Goal: Information Seeking & Learning: Learn about a topic

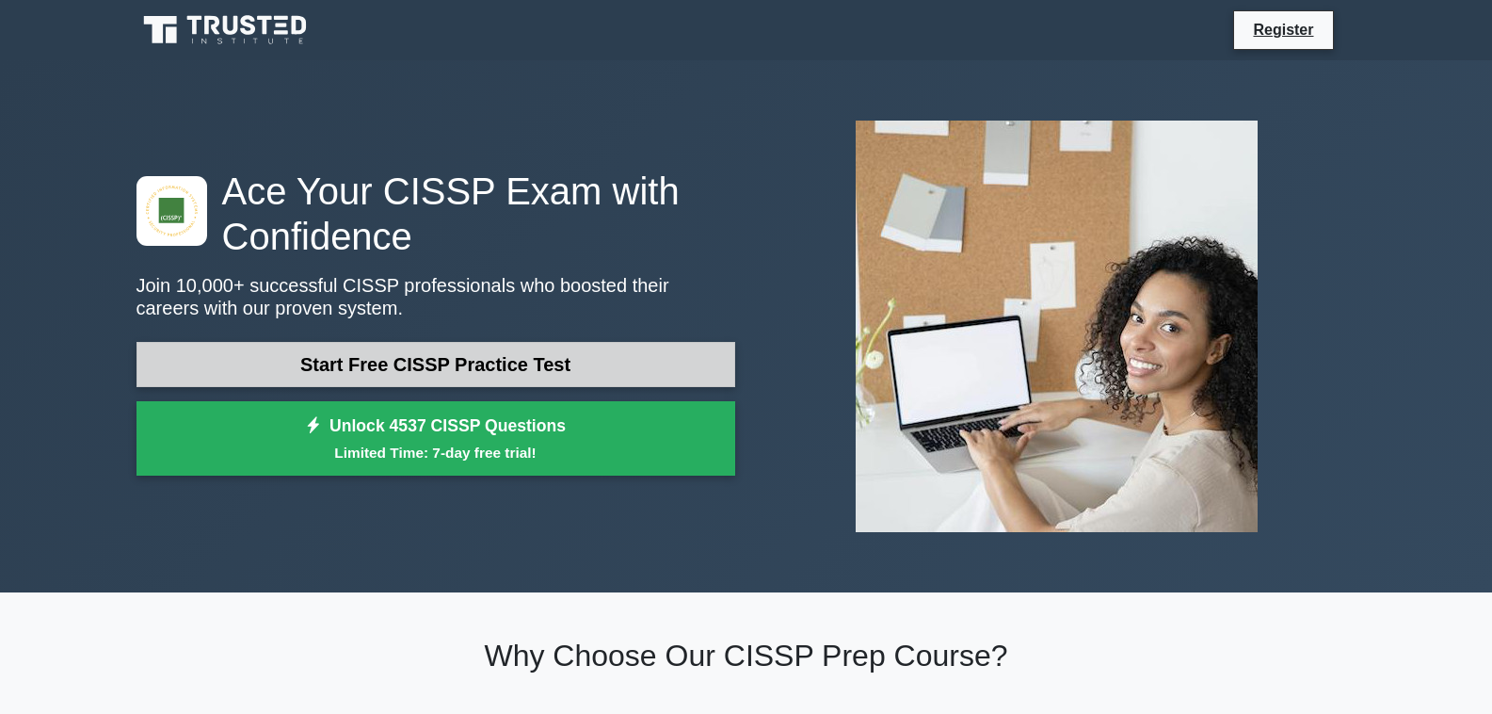
click at [554, 367] on link "Start Free CISSP Practice Test" at bounding box center [436, 364] width 599 height 45
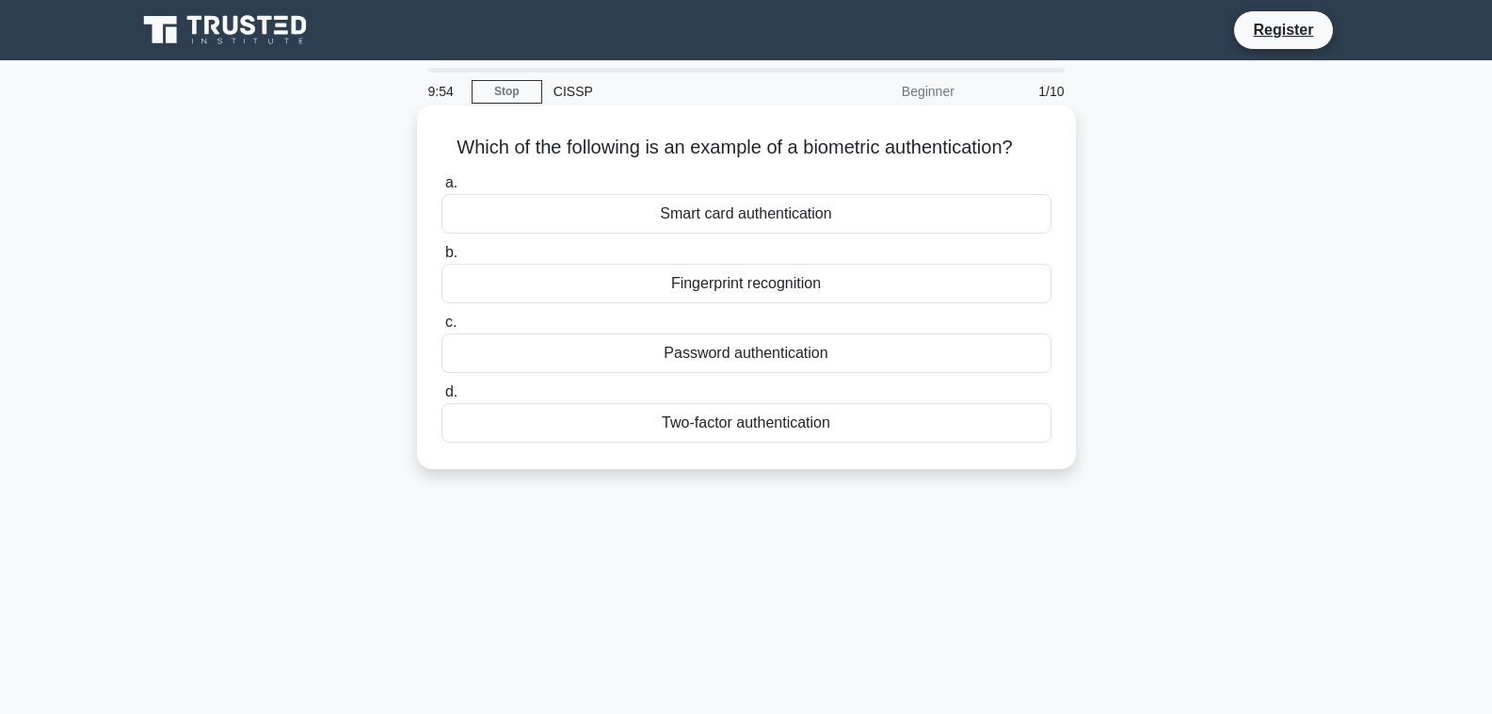
click at [792, 285] on div "Fingerprint recognition" at bounding box center [747, 284] width 610 height 40
click at [442, 259] on input "b. Fingerprint recognition" at bounding box center [442, 253] width 0 height 12
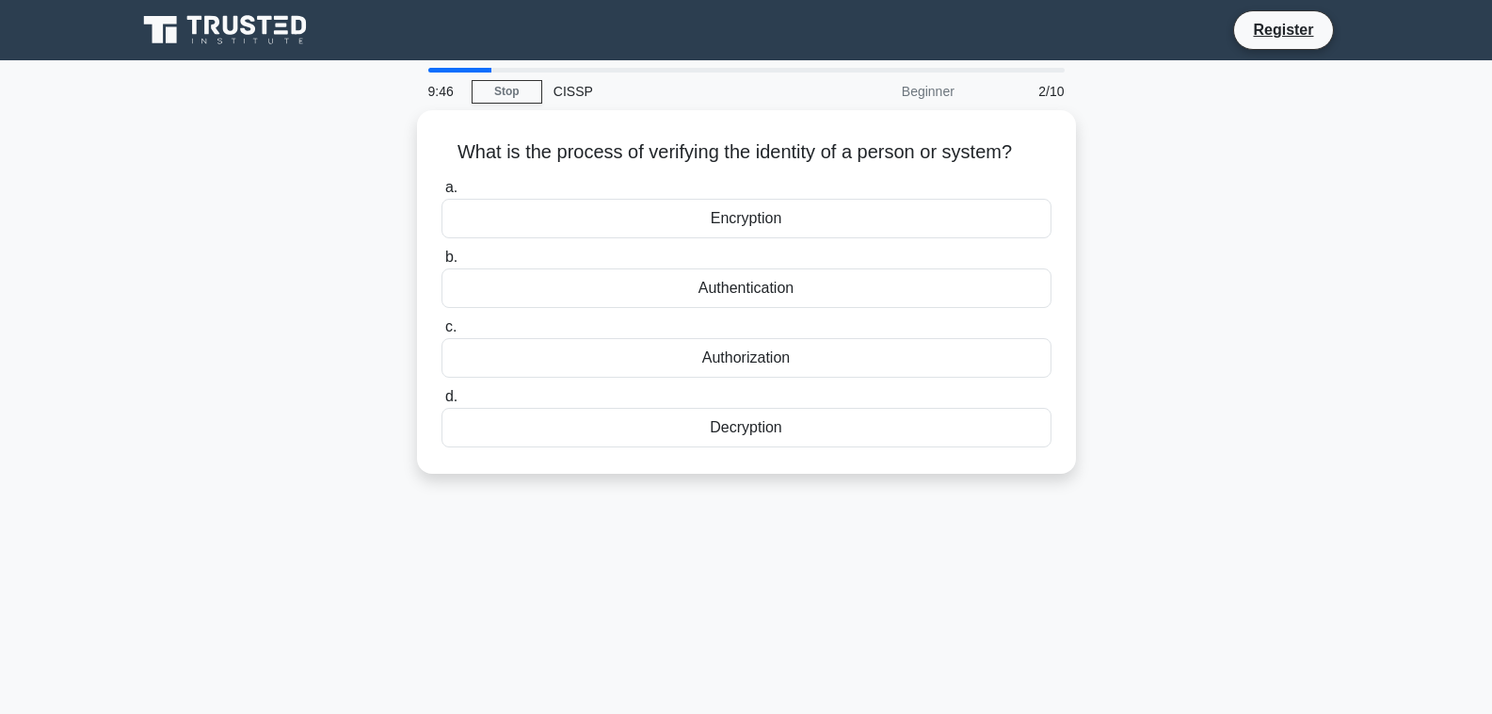
click at [792, 285] on div "Authentication" at bounding box center [747, 288] width 610 height 40
click at [442, 264] on input "b. Authentication" at bounding box center [442, 257] width 0 height 12
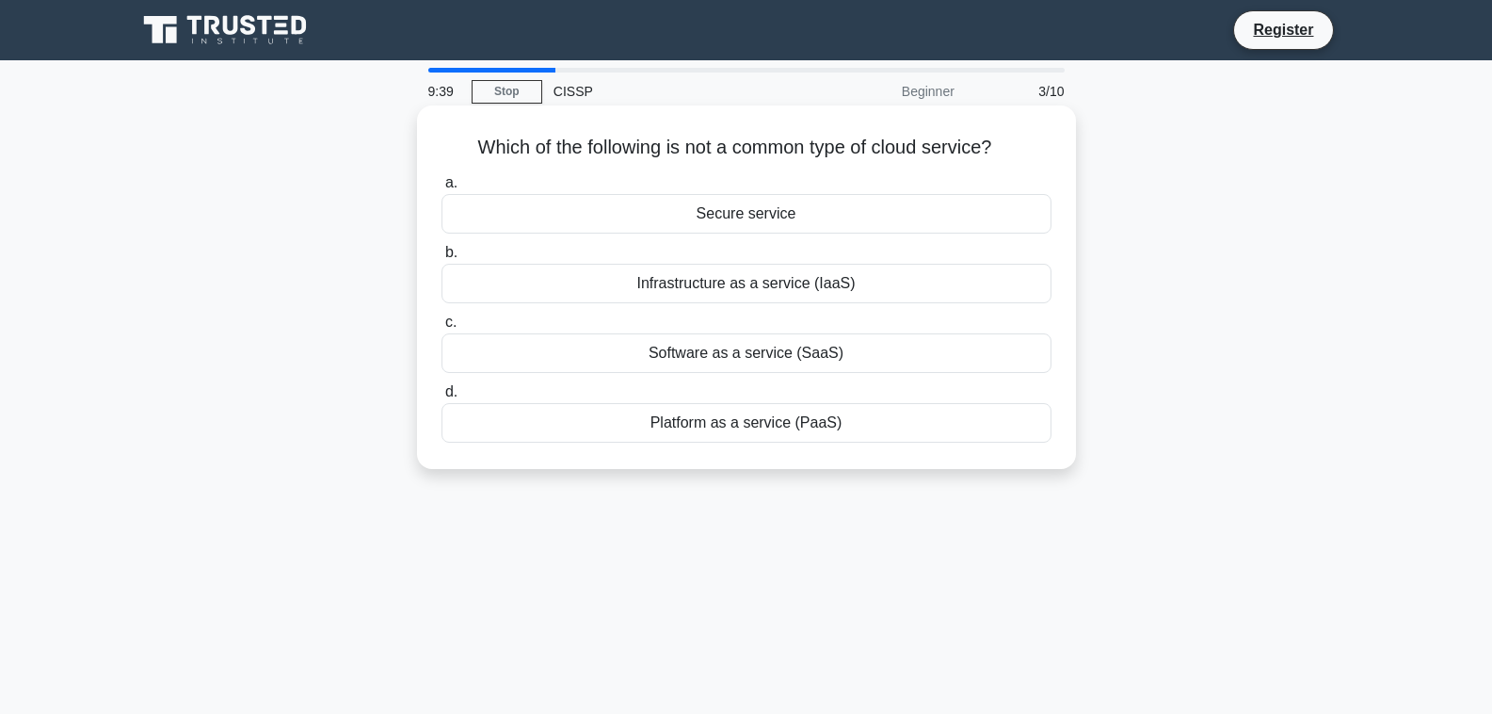
click at [759, 222] on div "Secure service" at bounding box center [747, 214] width 610 height 40
click at [442, 189] on input "a. Secure service" at bounding box center [442, 183] width 0 height 12
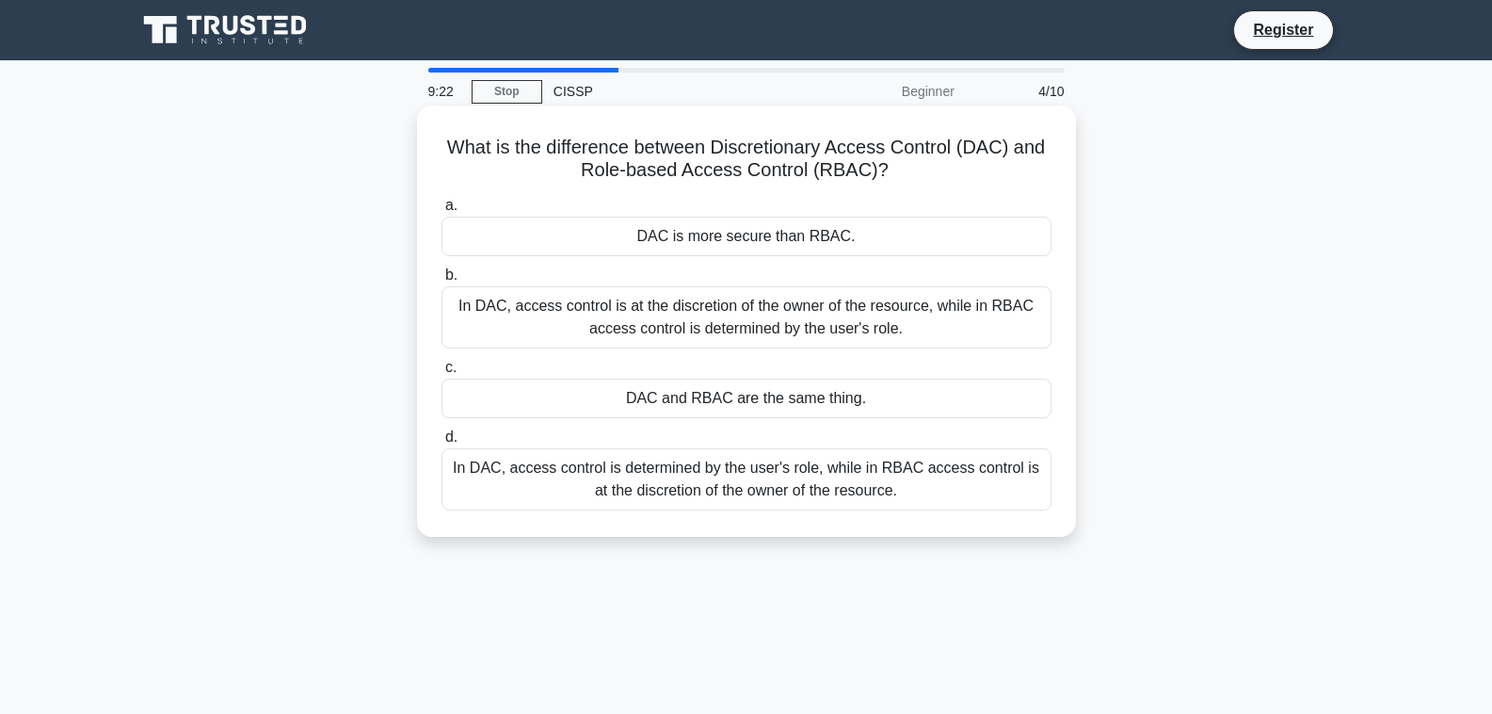
click at [708, 319] on div "In DAC, access control is at the discretion of the owner of the resource, while…" at bounding box center [747, 317] width 610 height 62
click at [442, 281] on input "b. In DAC, access control is at the discretion of the owner of the resource, wh…" at bounding box center [442, 275] width 0 height 12
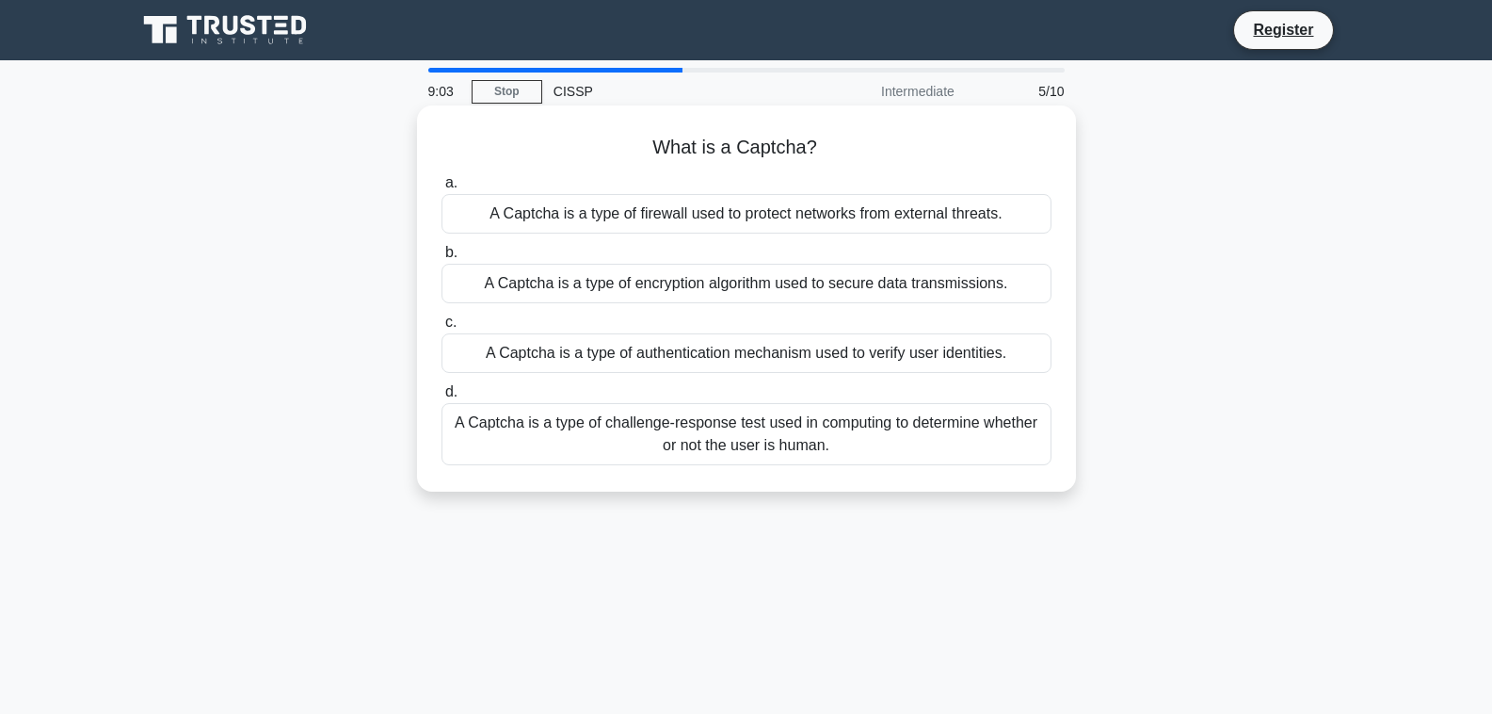
click at [725, 443] on div "A Captcha is a type of challenge-response test used in computing to determine w…" at bounding box center [747, 434] width 610 height 62
click at [442, 398] on input "d. A Captcha is a type of challenge-response test used in computing to determin…" at bounding box center [442, 392] width 0 height 12
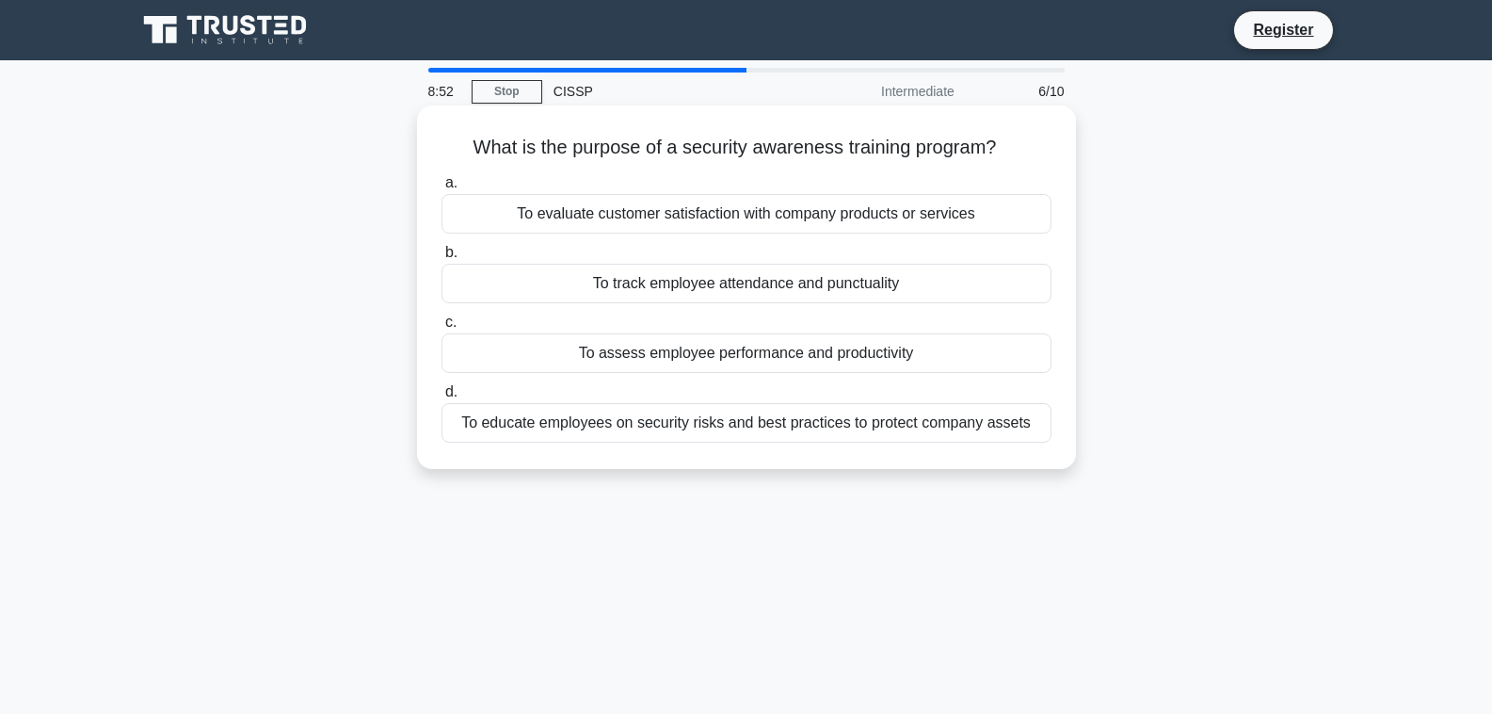
click at [718, 426] on div "To educate employees on security risks and best practices to protect company as…" at bounding box center [747, 423] width 610 height 40
click at [442, 398] on input "d. To educate employees on security risks and best practices to protect company…" at bounding box center [442, 392] width 0 height 12
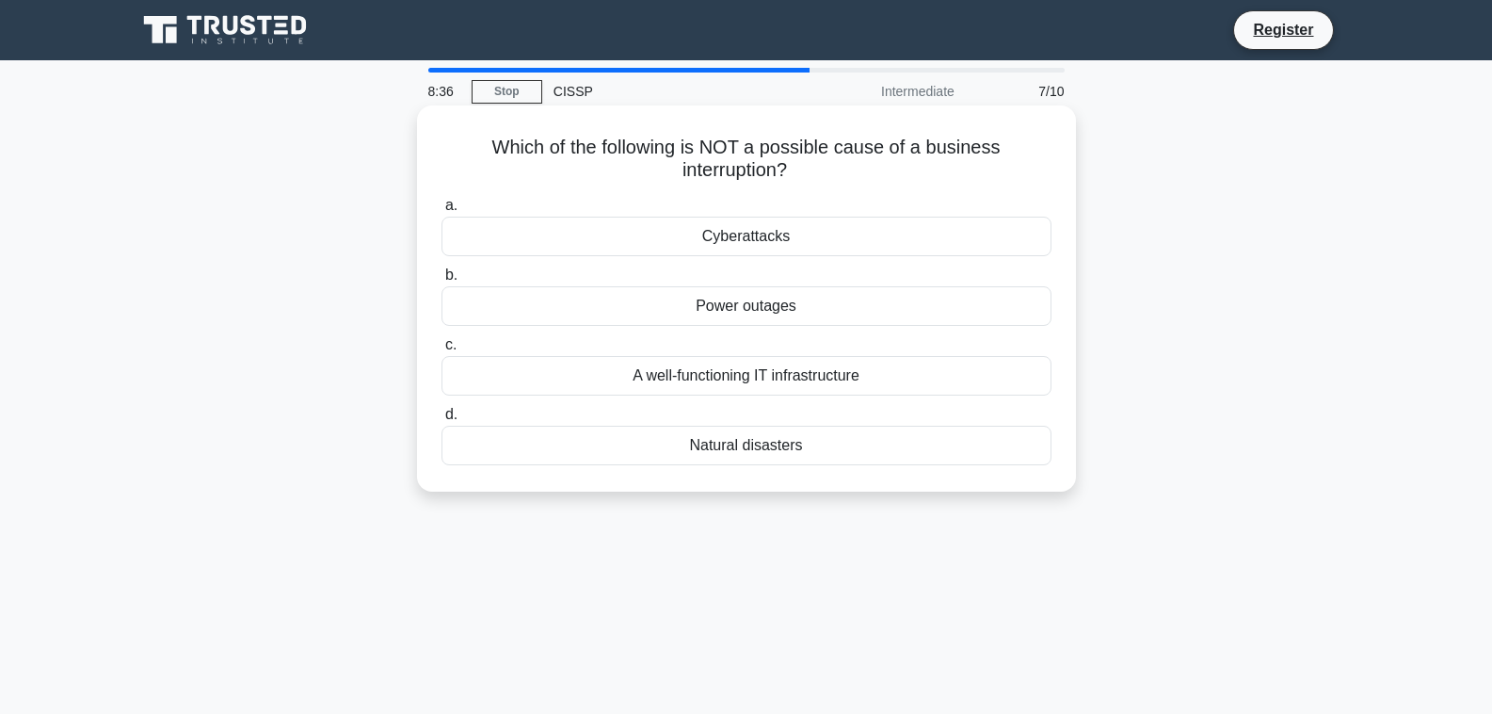
click at [682, 378] on div "A well-functioning IT infrastructure" at bounding box center [747, 376] width 610 height 40
click at [442, 351] on input "c. A well-functioning IT infrastructure" at bounding box center [442, 345] width 0 height 12
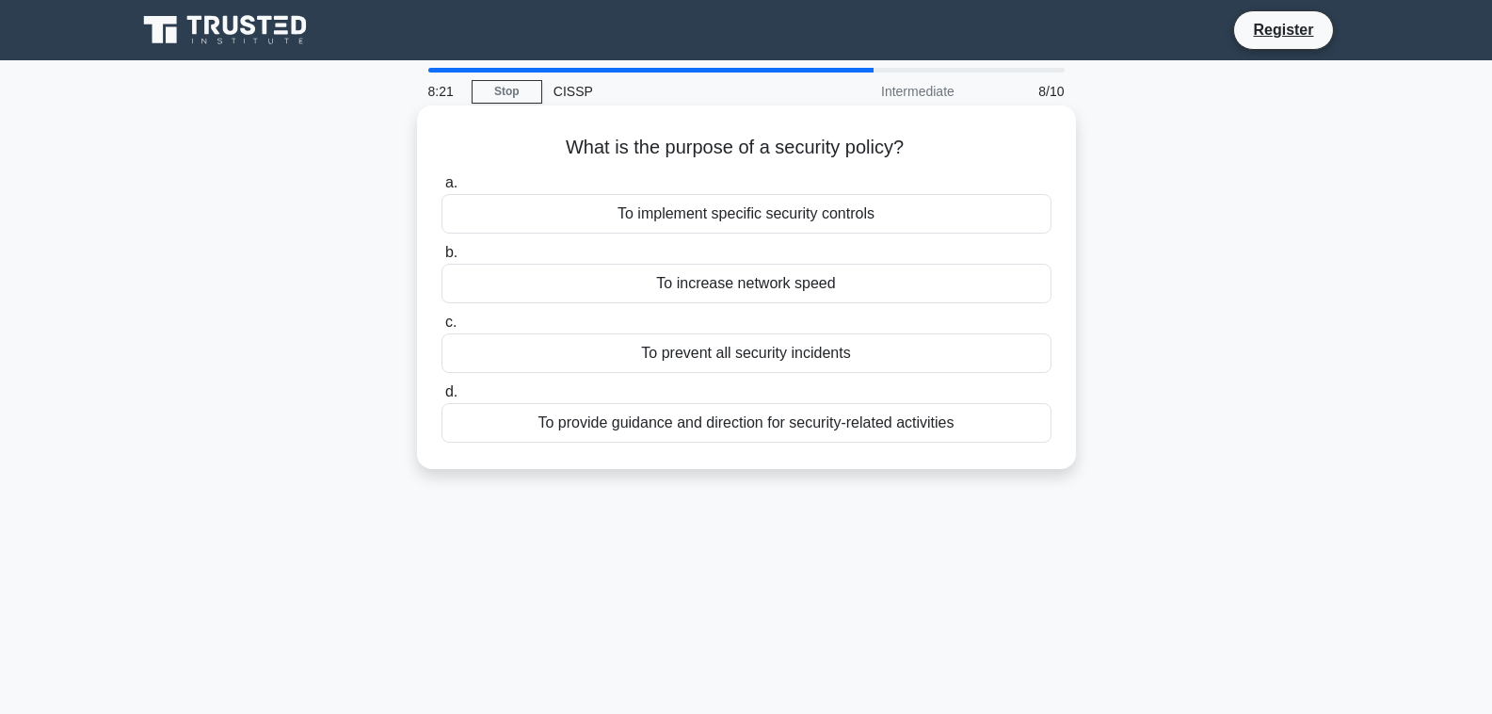
click at [690, 423] on div "To provide guidance and direction for security-related activities" at bounding box center [747, 423] width 610 height 40
click at [442, 398] on input "d. To provide guidance and direction for security-related activities" at bounding box center [442, 392] width 0 height 12
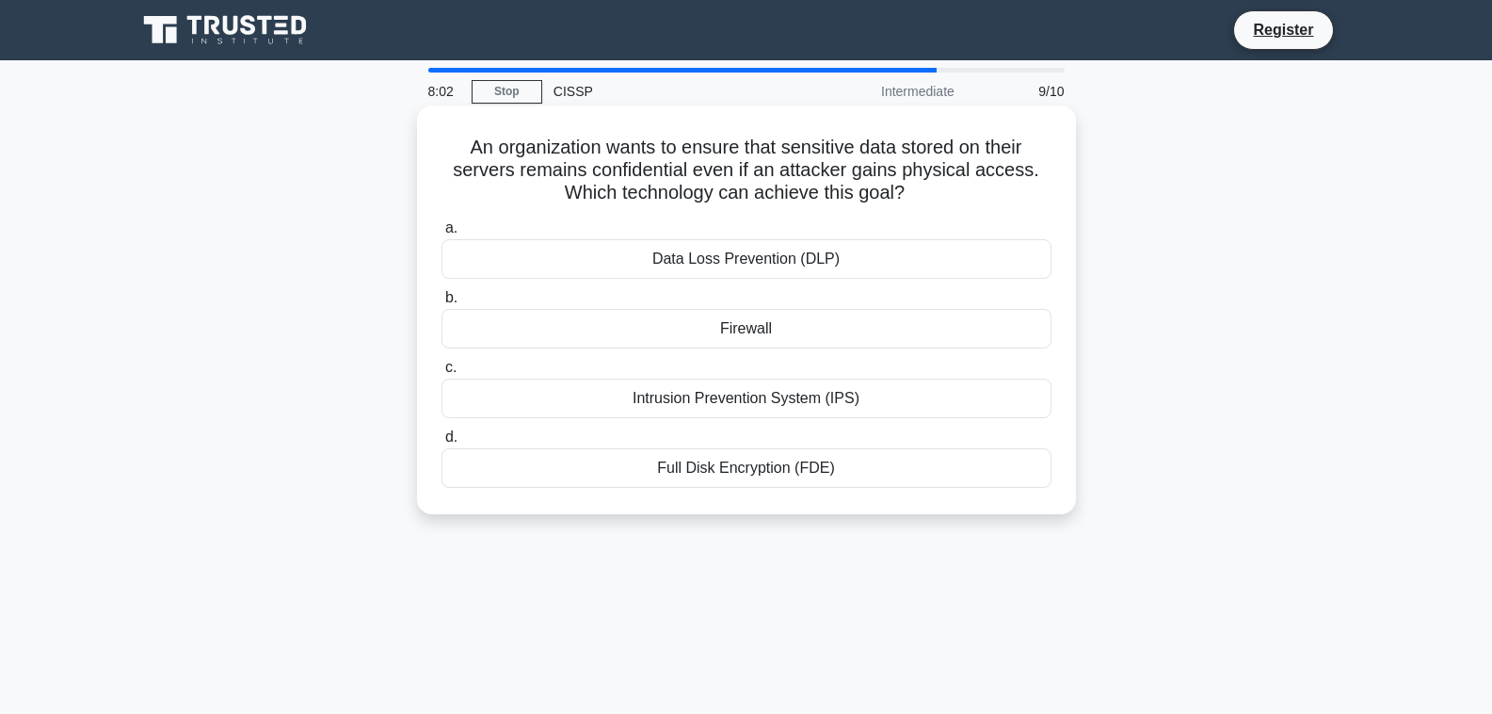
click at [747, 465] on div "Full Disk Encryption (FDE)" at bounding box center [747, 468] width 610 height 40
click at [442, 443] on input "d. Full Disk Encryption (FDE)" at bounding box center [442, 437] width 0 height 12
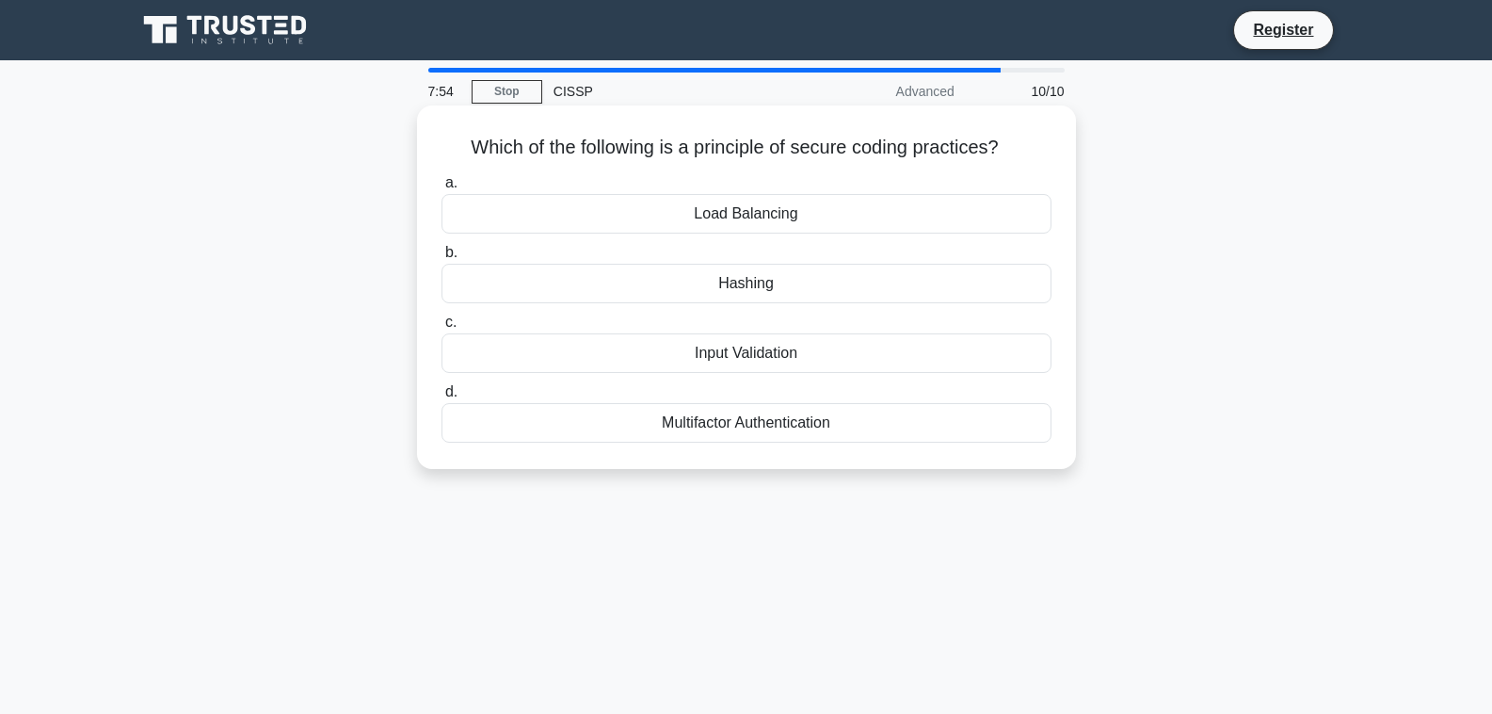
click at [749, 353] on div "Input Validation" at bounding box center [747, 353] width 610 height 40
click at [442, 329] on input "c. Input Validation" at bounding box center [442, 322] width 0 height 12
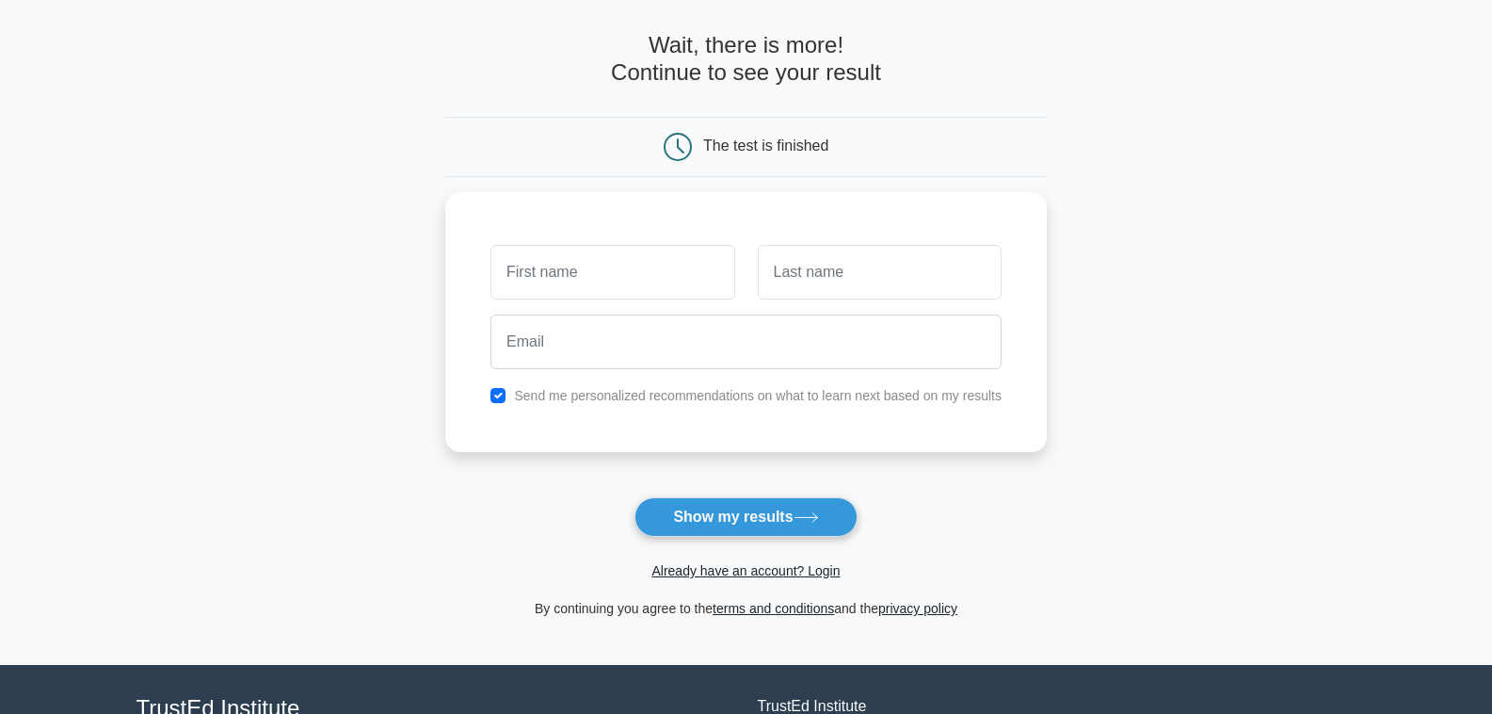
scroll to position [113, 0]
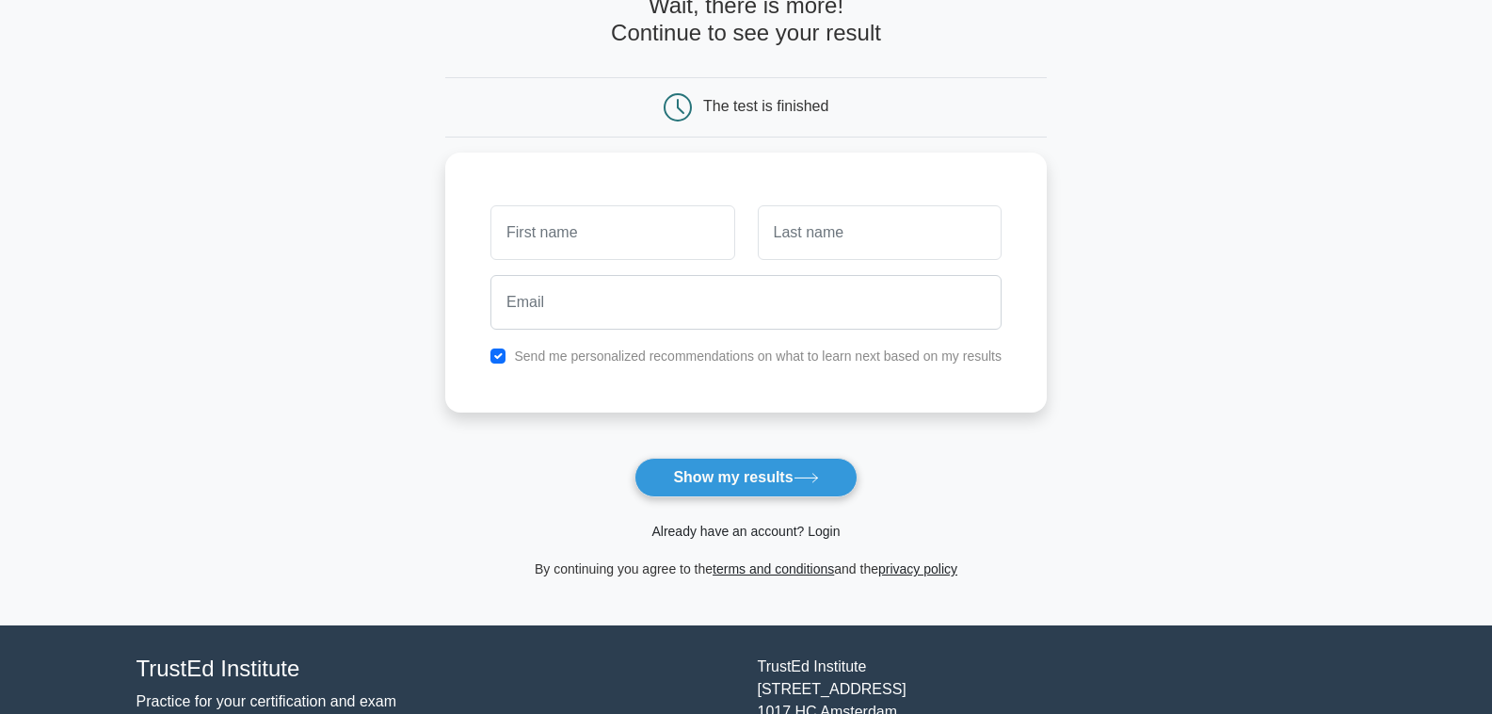
click at [771, 531] on link "Already have an account? Login" at bounding box center [745, 530] width 188 height 15
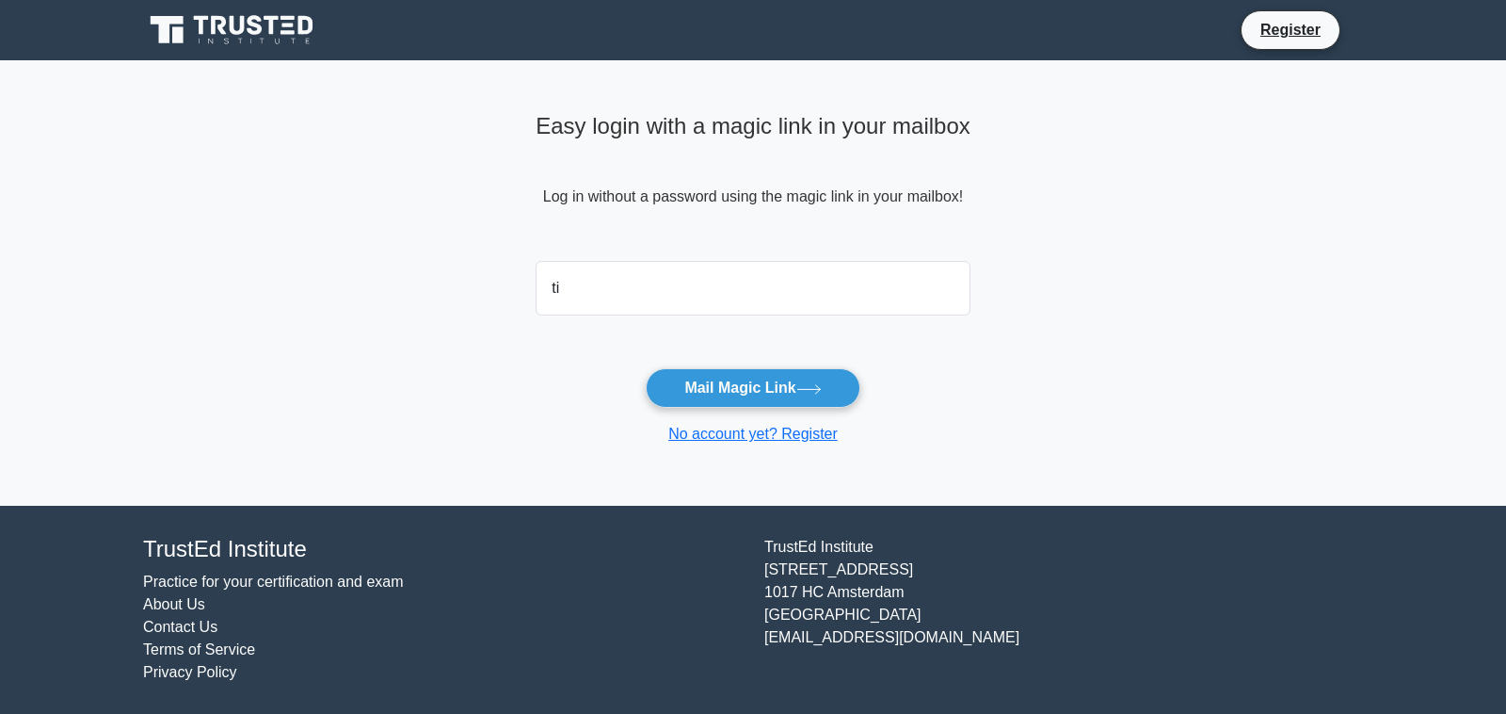
type input "tiwari.kuldeep2006@gmail.com"
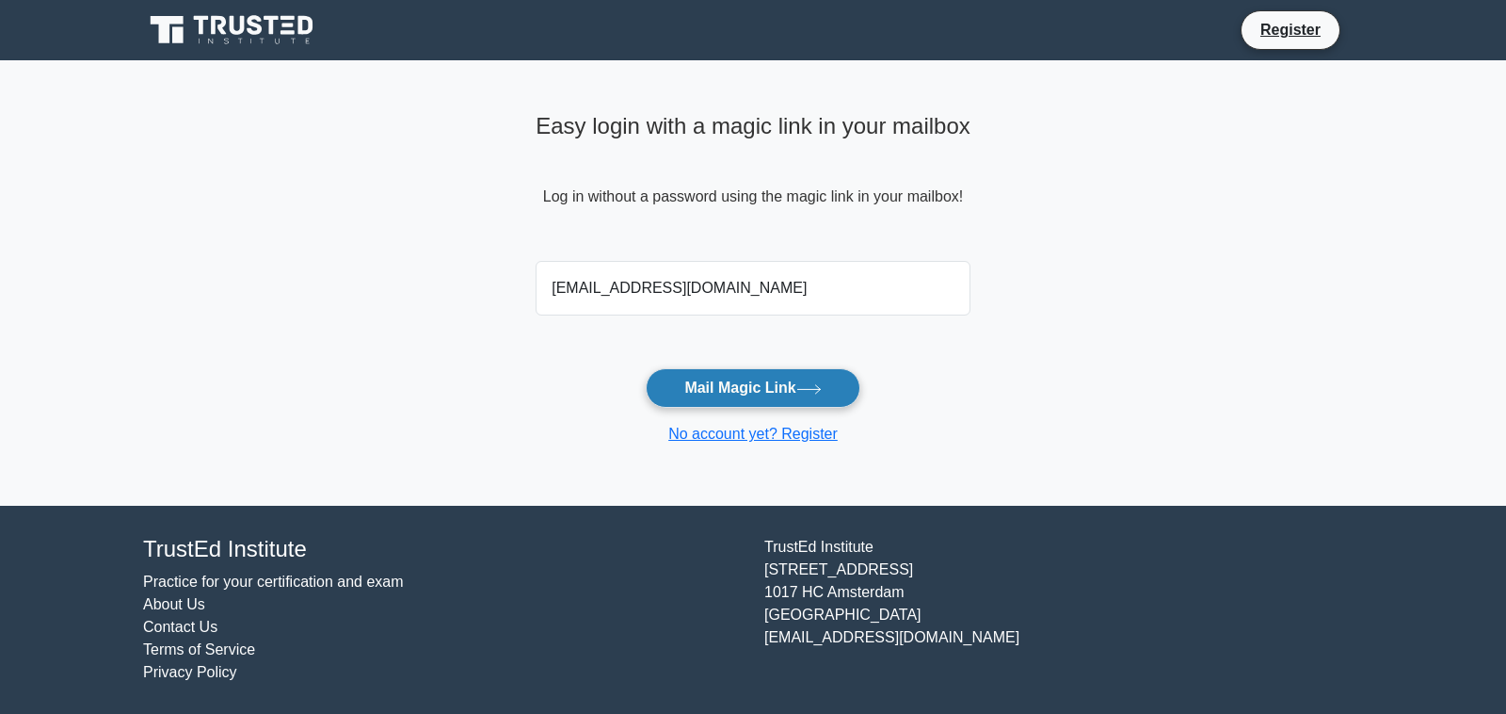
click at [745, 397] on button "Mail Magic Link" at bounding box center [753, 388] width 214 height 40
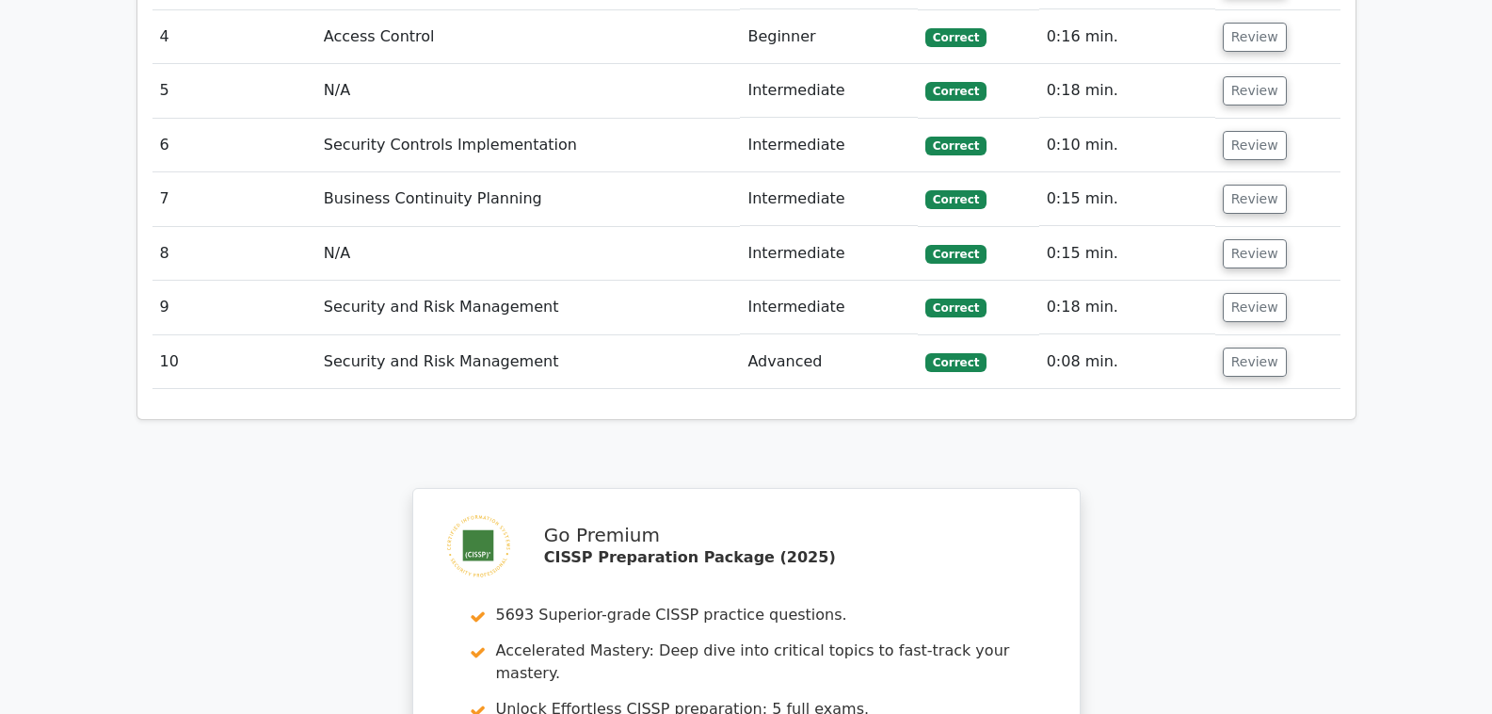
scroll to position [2485, 0]
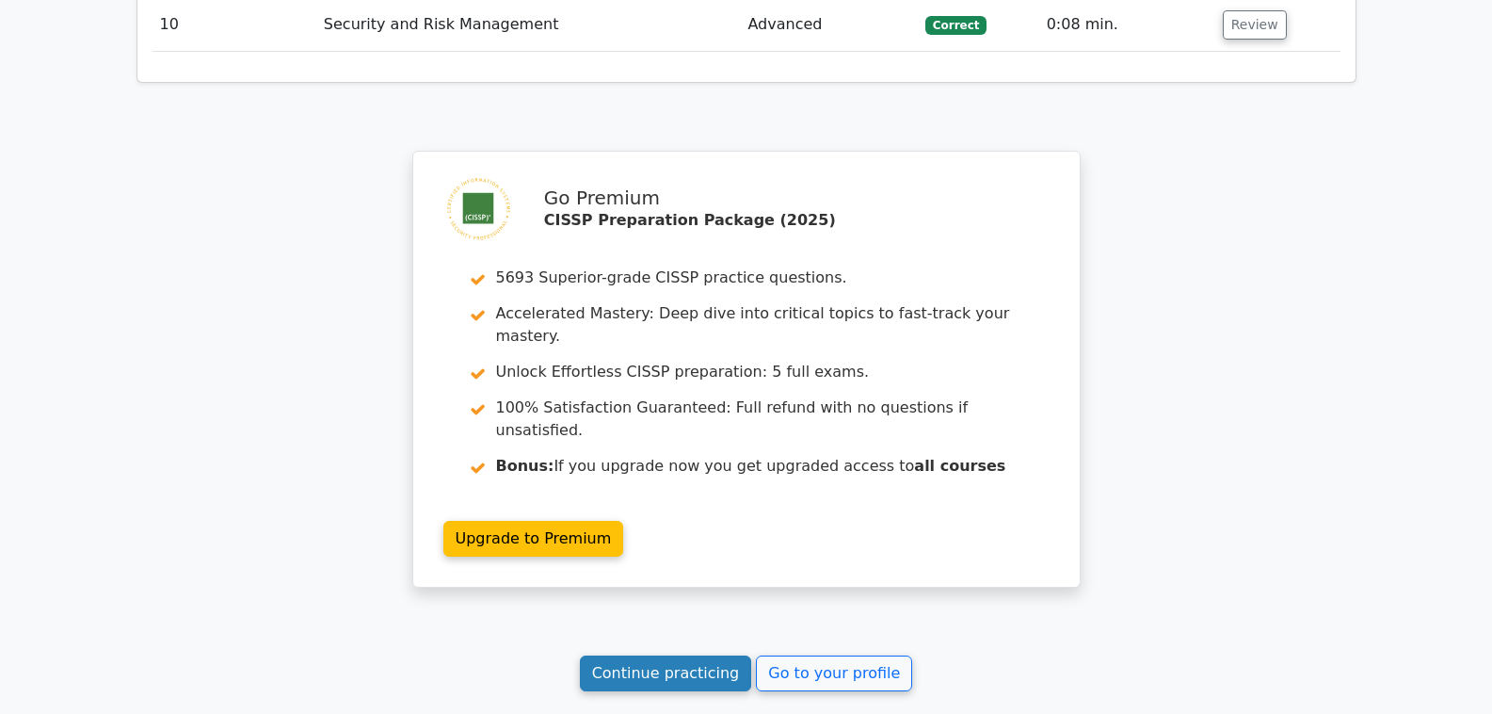
click at [707, 655] on link "Continue practicing" at bounding box center [666, 673] width 172 height 36
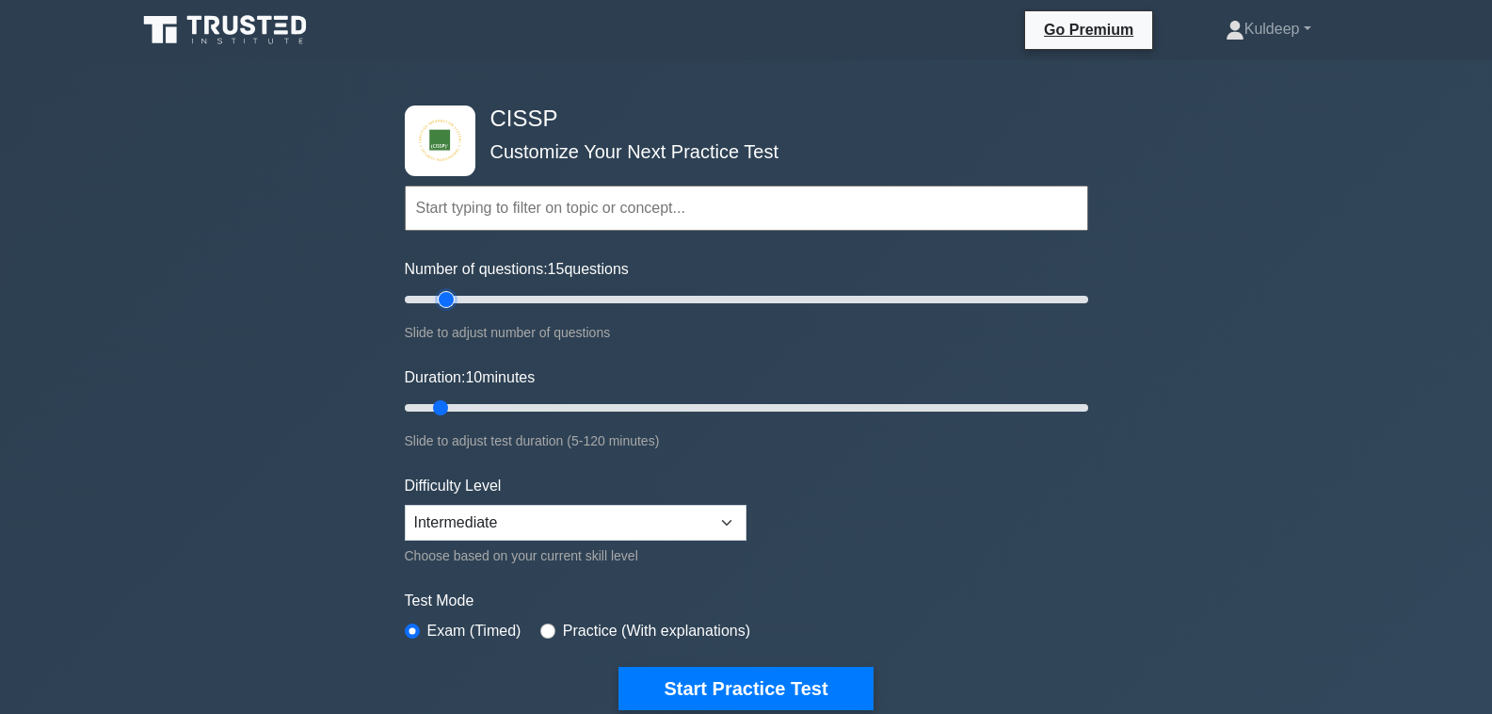
type input "15"
click at [448, 298] on input "Number of questions: 15 questions" at bounding box center [746, 299] width 683 height 23
type input "15"
click at [467, 406] on input "Duration: 15 minutes" at bounding box center [746, 407] width 683 height 23
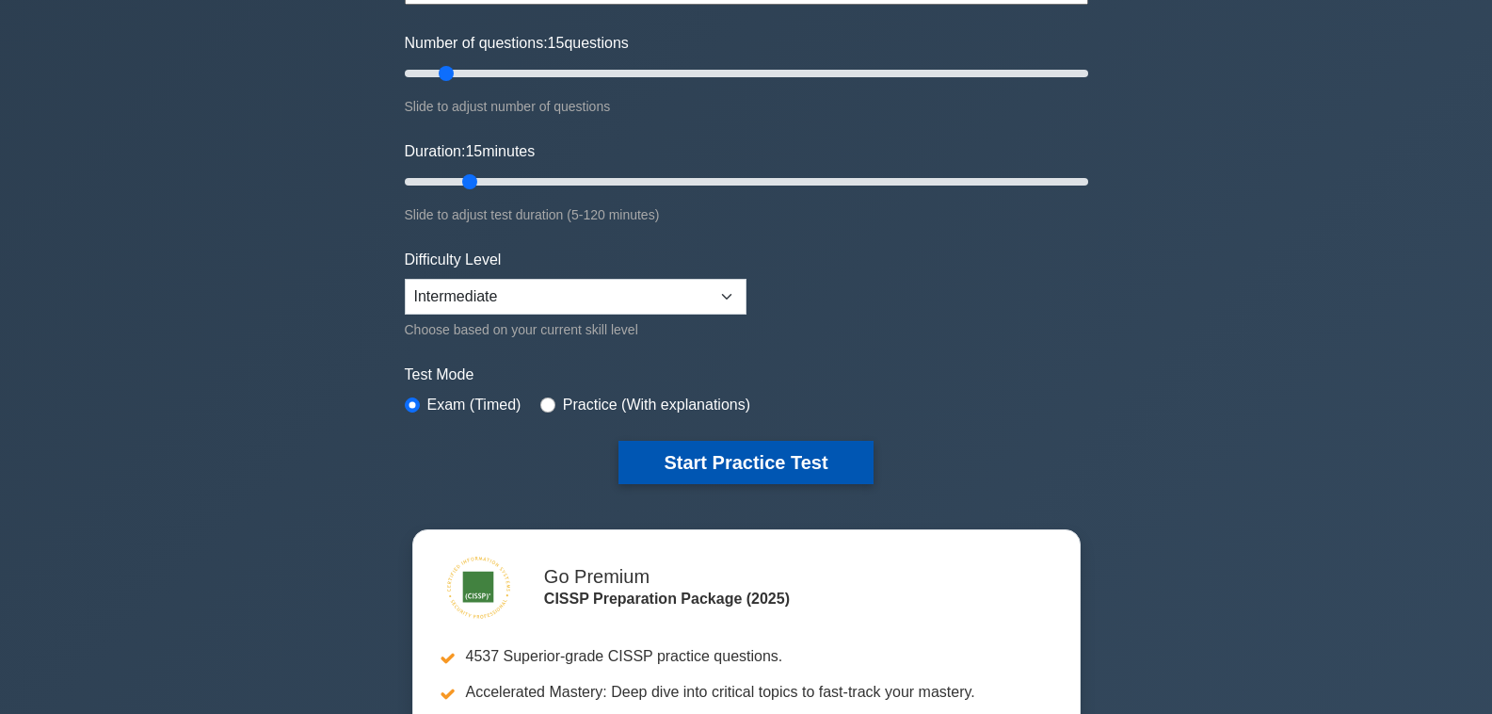
click at [696, 476] on button "Start Practice Test" at bounding box center [746, 462] width 254 height 43
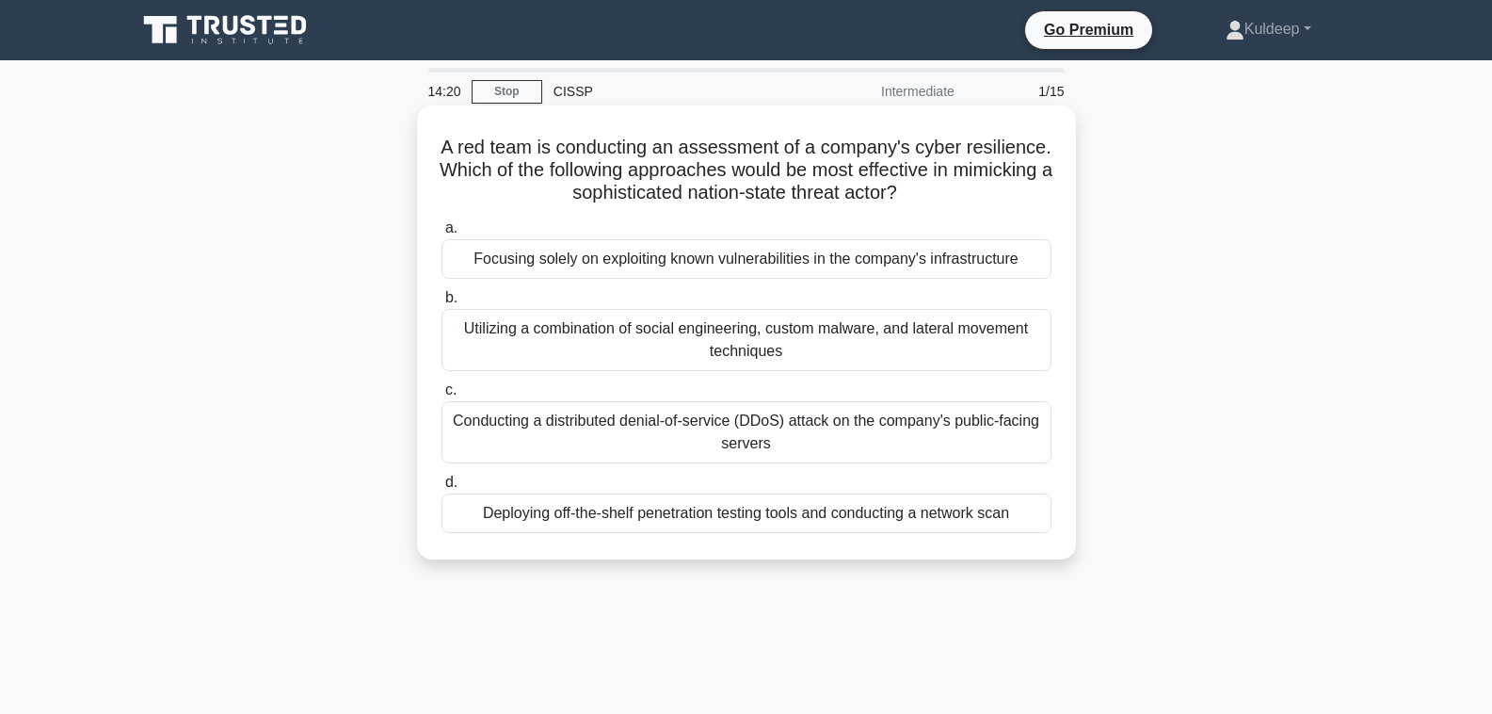
click at [606, 517] on div "Deploying off-the-shelf penetration testing tools and conducting a network scan" at bounding box center [747, 513] width 610 height 40
click at [442, 489] on input "d. Deploying off-the-shelf penetration testing tools and conducting a network s…" at bounding box center [442, 482] width 0 height 12
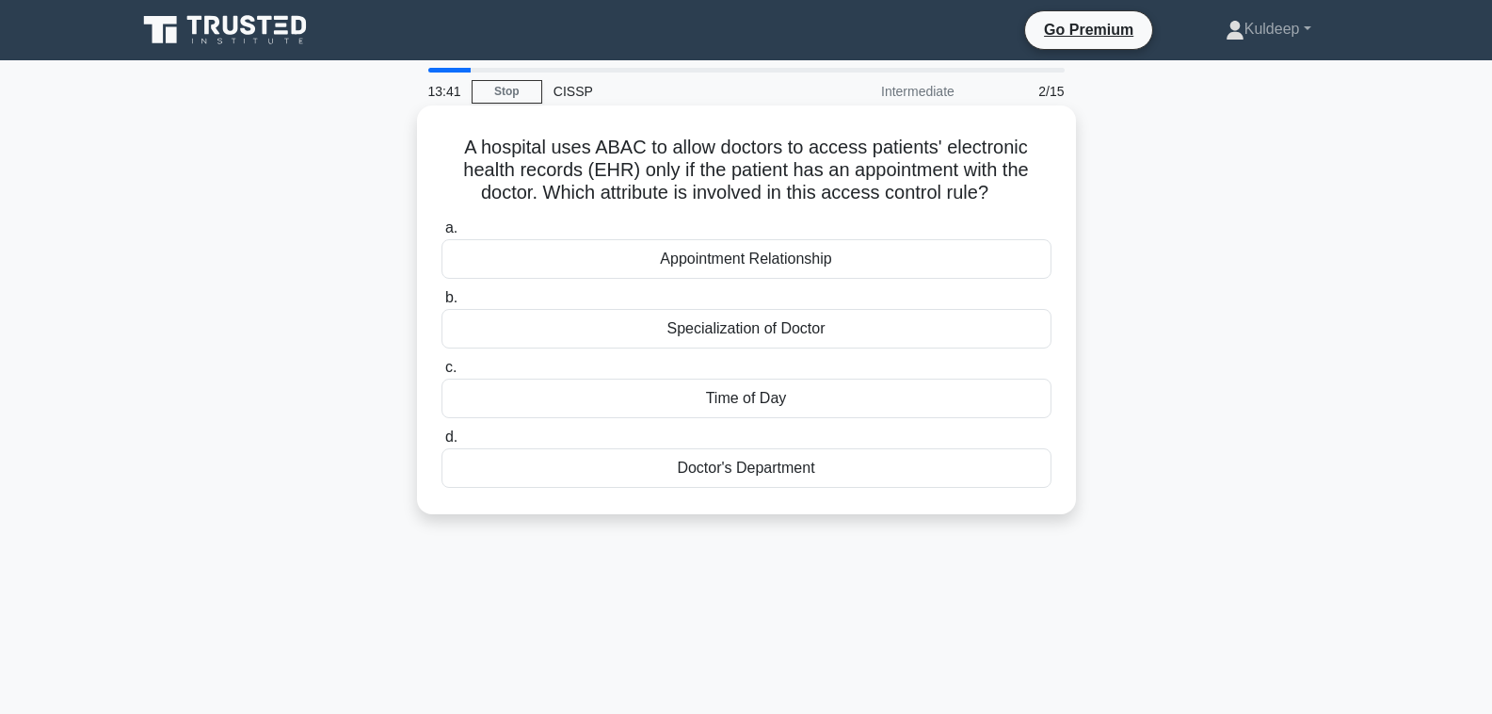
click at [732, 470] on div "Doctor's Department" at bounding box center [747, 468] width 610 height 40
click at [442, 443] on input "d. Doctor's Department" at bounding box center [442, 437] width 0 height 12
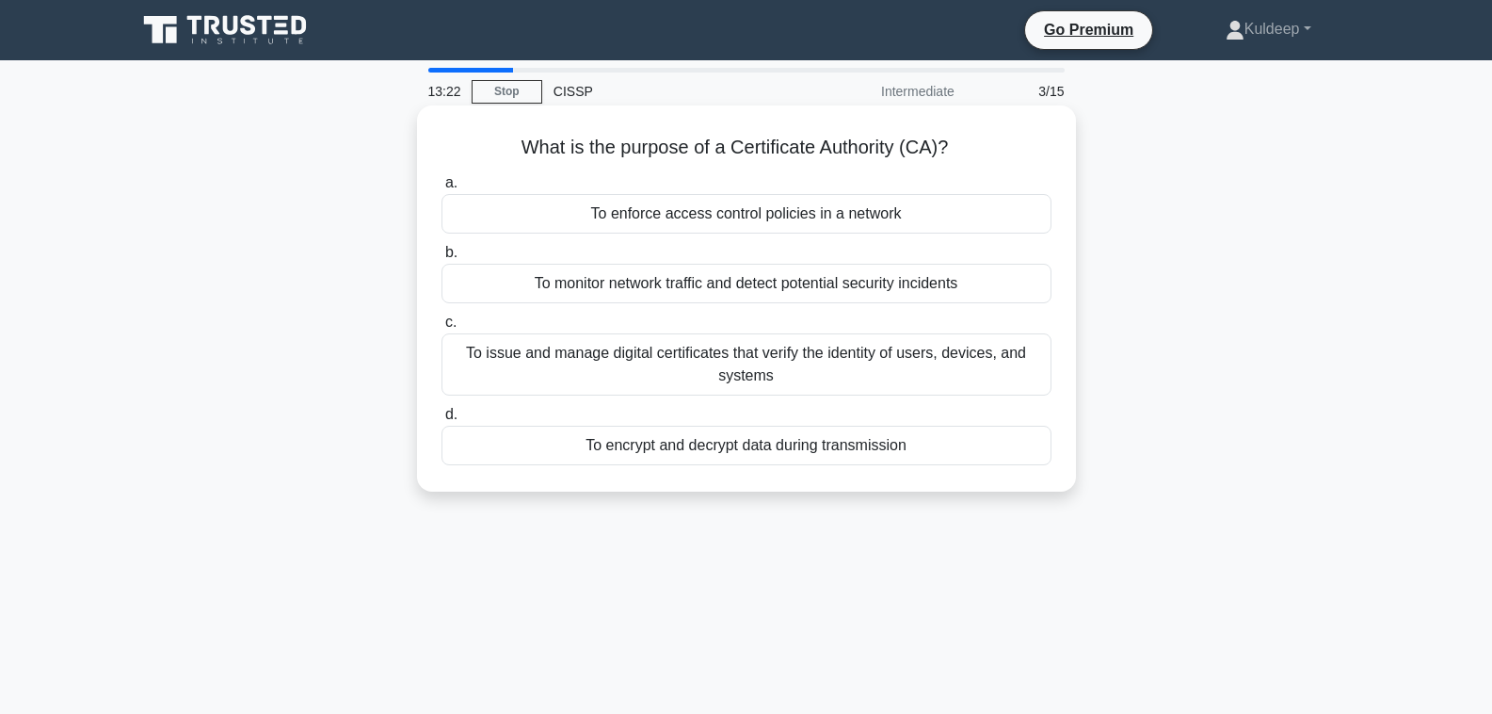
click at [732, 364] on div "To issue and manage digital certificates that verify the identity of users, dev…" at bounding box center [747, 364] width 610 height 62
click at [442, 329] on input "c. To issue and manage digital certificates that verify the identity of users, …" at bounding box center [442, 322] width 0 height 12
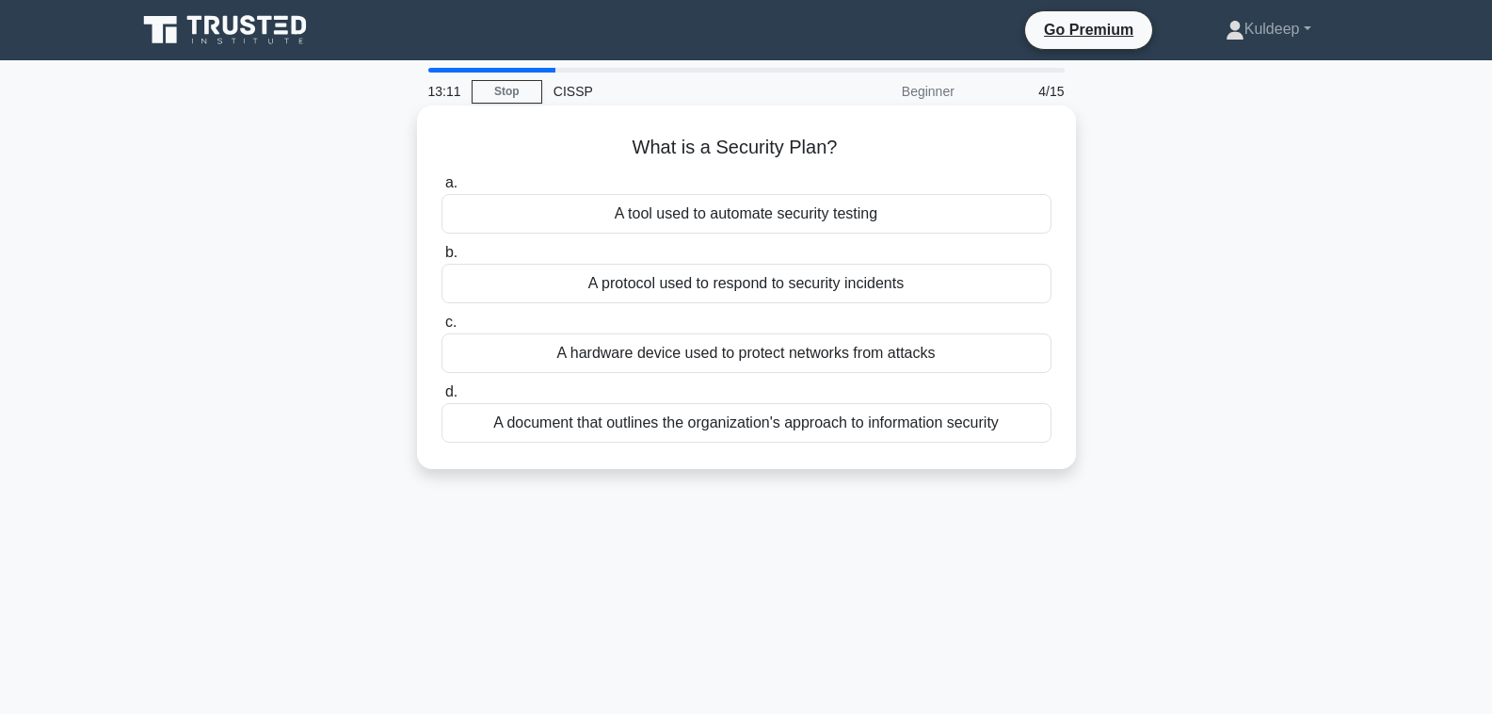
click at [688, 426] on div "A document that outlines the organization's approach to information security" at bounding box center [747, 423] width 610 height 40
click at [442, 398] on input "d. A document that outlines the organization's approach to information security" at bounding box center [442, 392] width 0 height 12
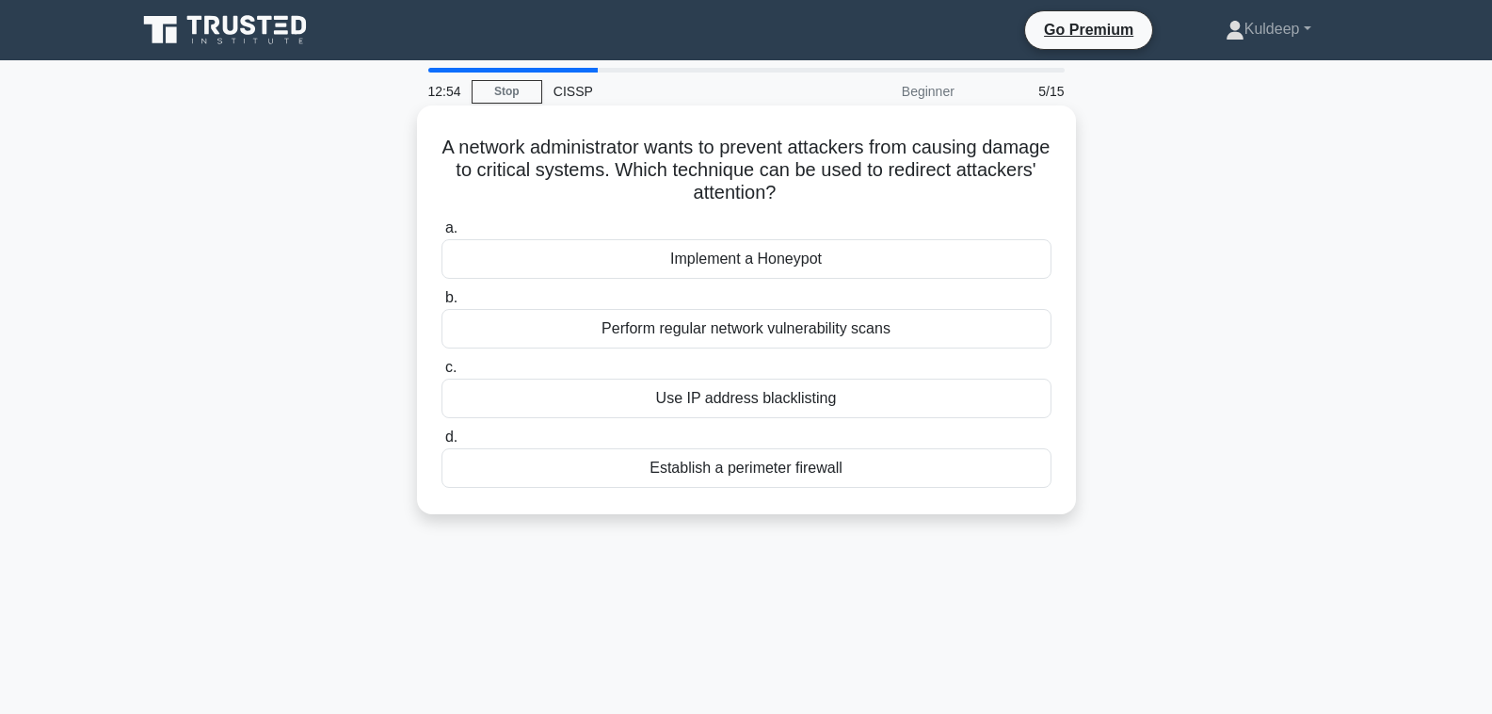
click at [708, 251] on div "Implement a Honeypot" at bounding box center [747, 259] width 610 height 40
click at [442, 234] on input "a. Implement a Honeypot" at bounding box center [442, 228] width 0 height 12
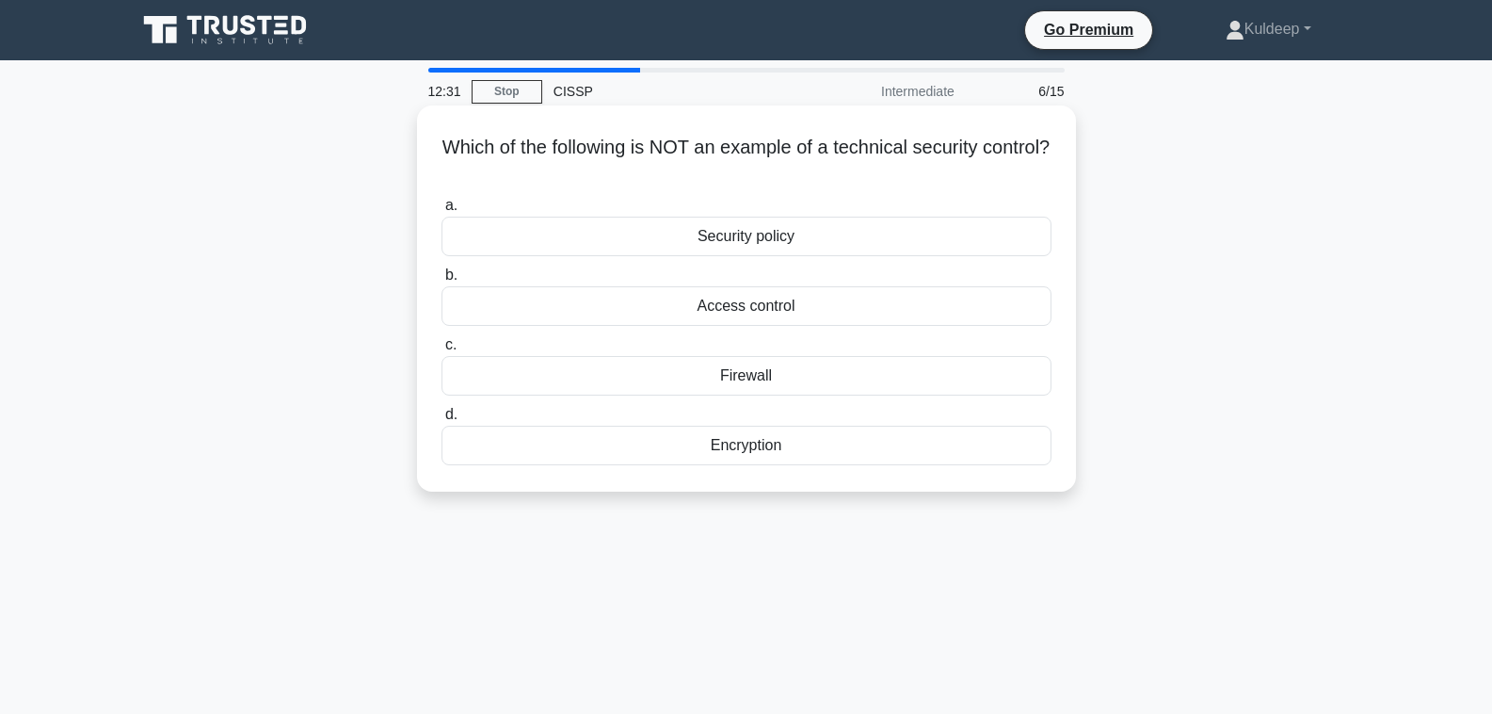
click at [725, 241] on div "Security policy" at bounding box center [747, 237] width 610 height 40
click at [442, 212] on input "a. Security policy" at bounding box center [442, 206] width 0 height 12
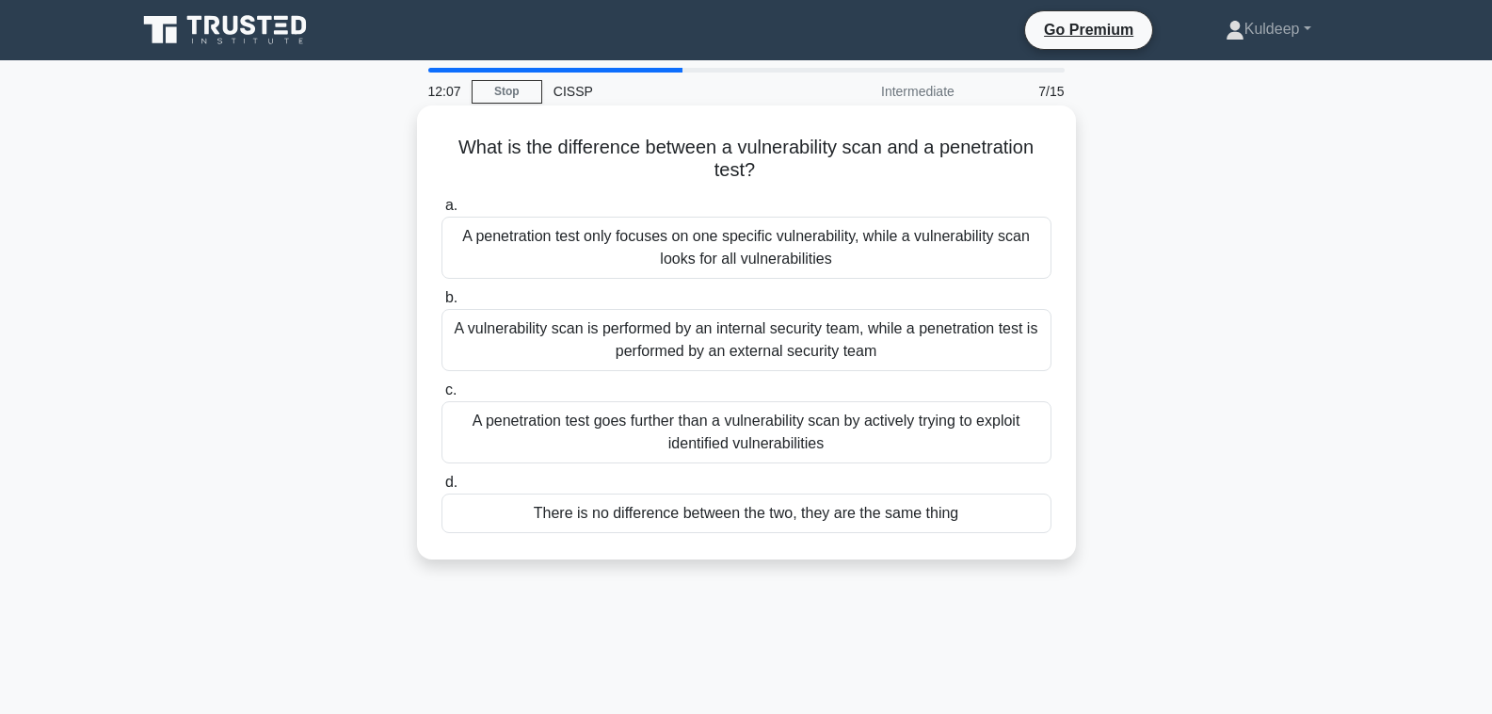
click at [769, 439] on div "A penetration test goes further than a vulnerability scan by actively trying to…" at bounding box center [747, 432] width 610 height 62
click at [442, 396] on input "c. A penetration test goes further than a vulnerability scan by actively trying…" at bounding box center [442, 390] width 0 height 12
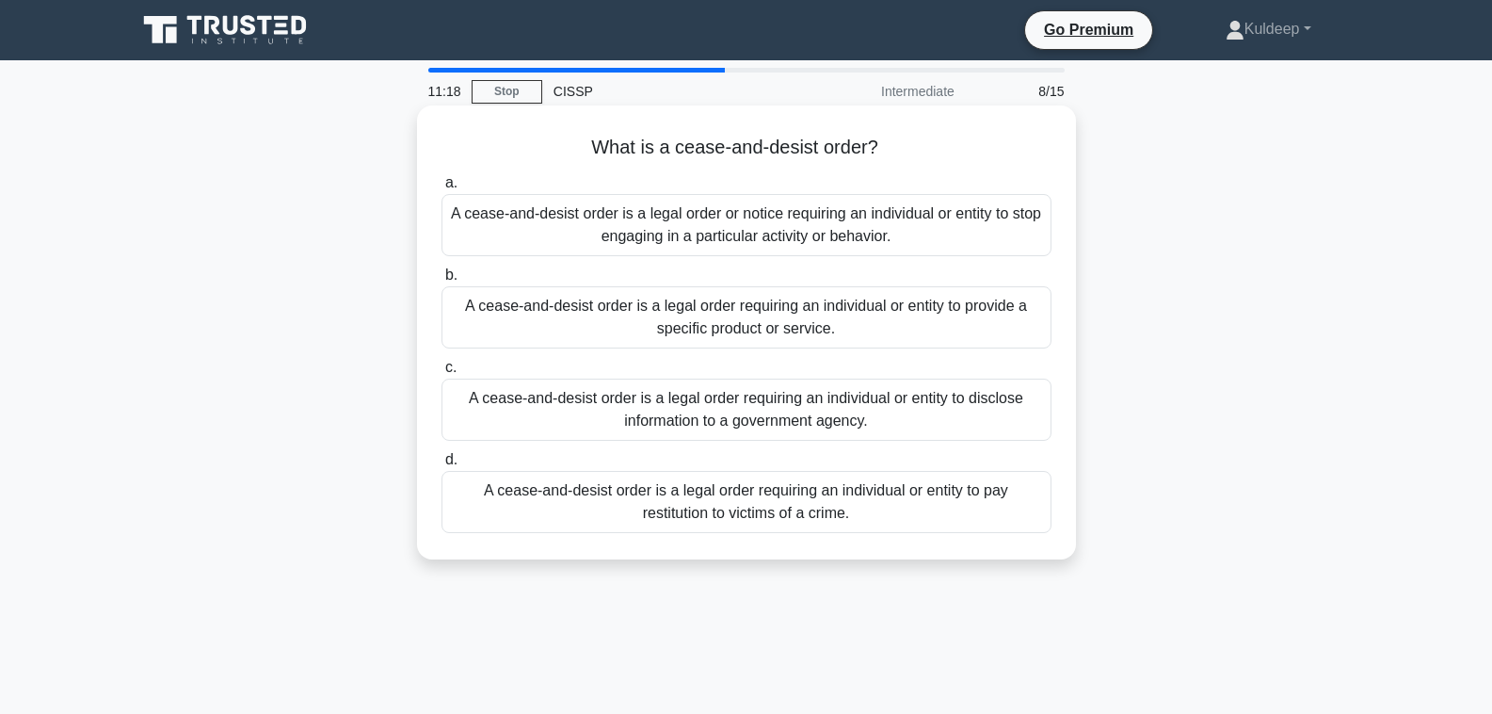
click at [779, 413] on div "A cease-and-desist order is a legal order requiring an individual or entity to …" at bounding box center [747, 409] width 610 height 62
click at [442, 374] on input "c. A cease-and-desist order is a legal order requiring an individual or entity …" at bounding box center [442, 367] width 0 height 12
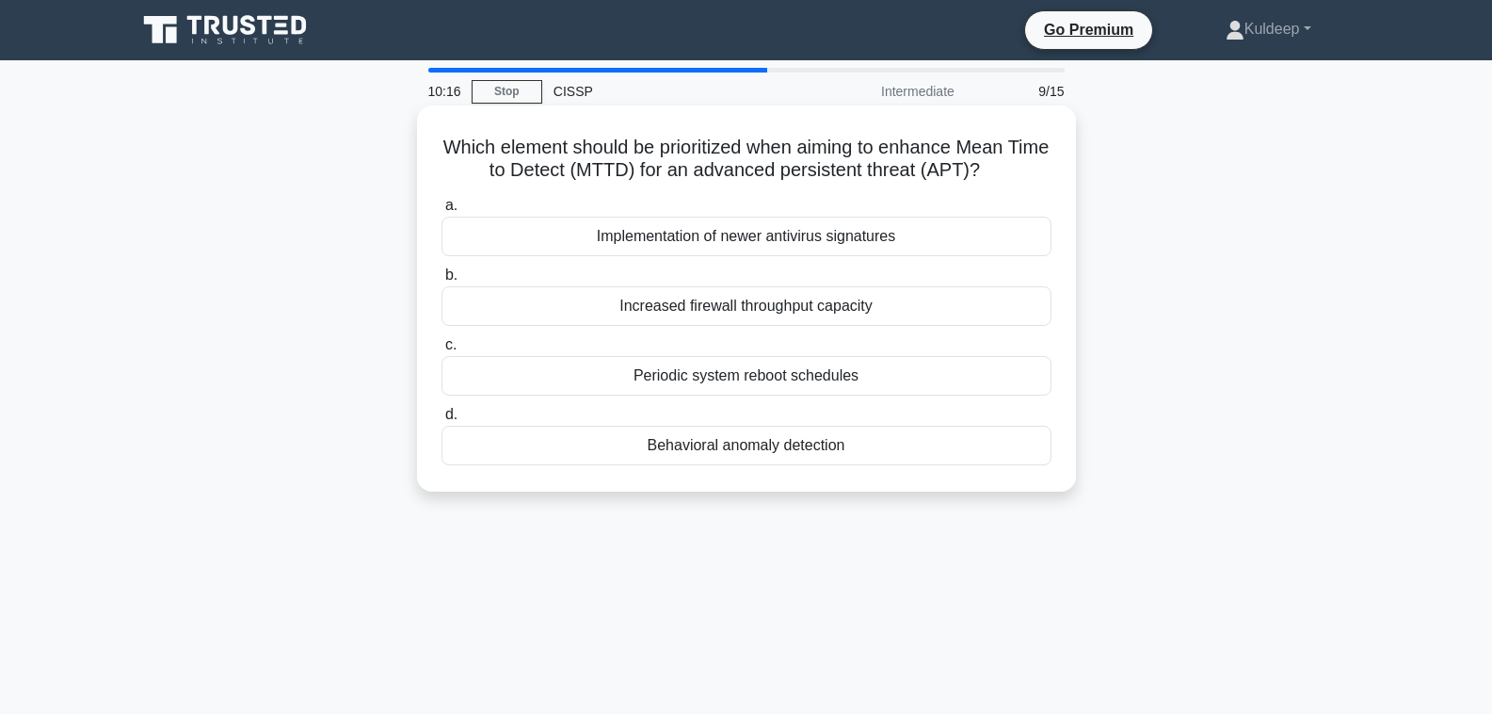
click at [789, 453] on div "Behavioral anomaly detection" at bounding box center [747, 446] width 610 height 40
click at [442, 421] on input "d. Behavioral anomaly detection" at bounding box center [442, 415] width 0 height 12
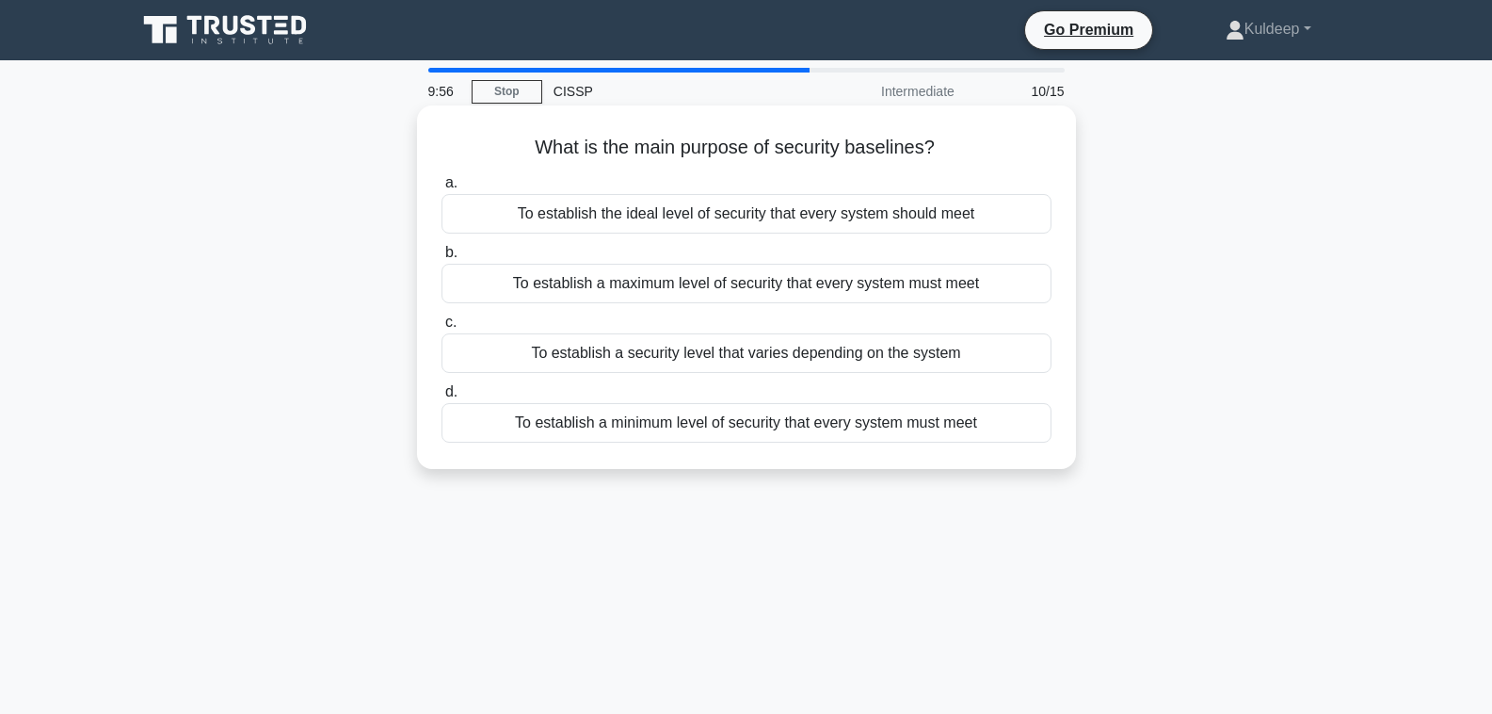
click at [763, 426] on div "To establish a minimum level of security that every system must meet" at bounding box center [747, 423] width 610 height 40
click at [442, 398] on input "d. To establish a minimum level of security that every system must meet" at bounding box center [442, 392] width 0 height 12
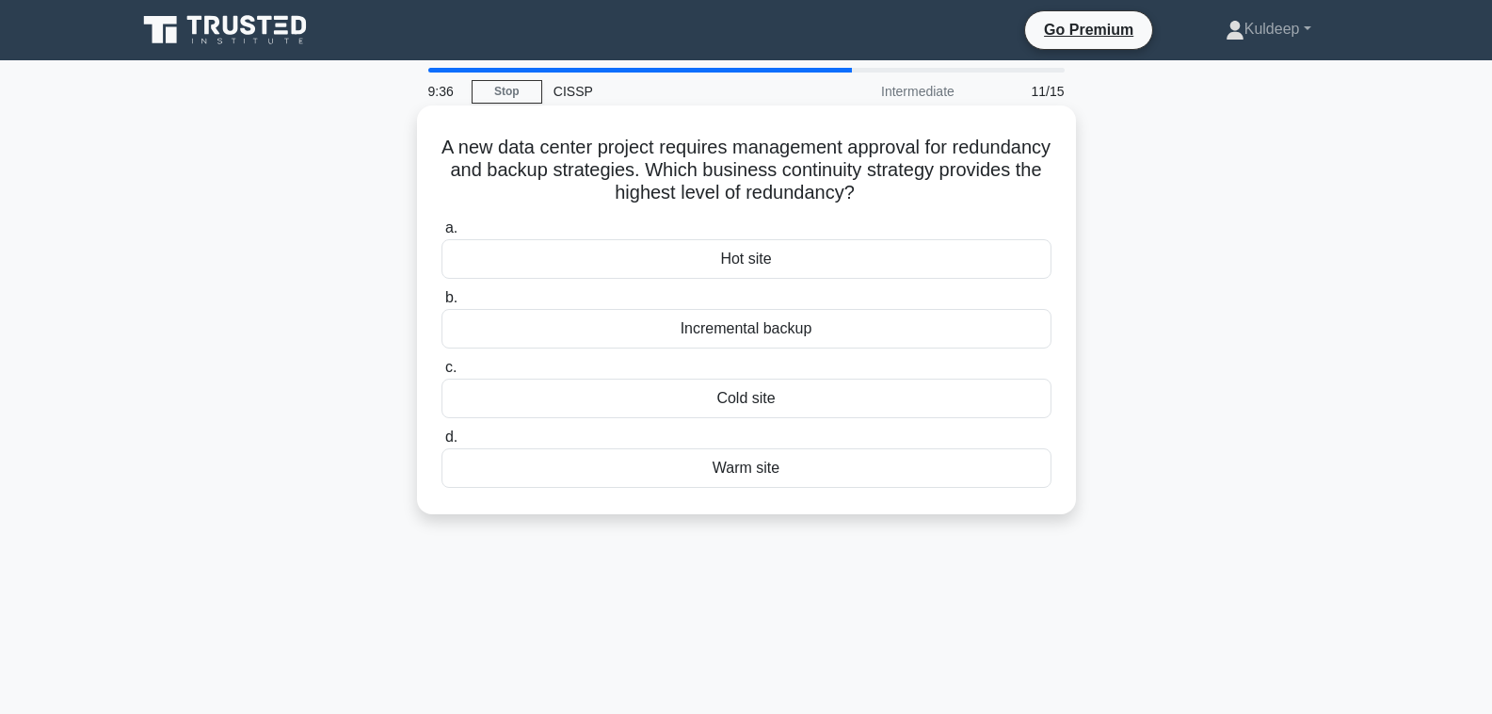
click at [753, 264] on div "Hot site" at bounding box center [747, 259] width 610 height 40
click at [442, 234] on input "a. Hot site" at bounding box center [442, 228] width 0 height 12
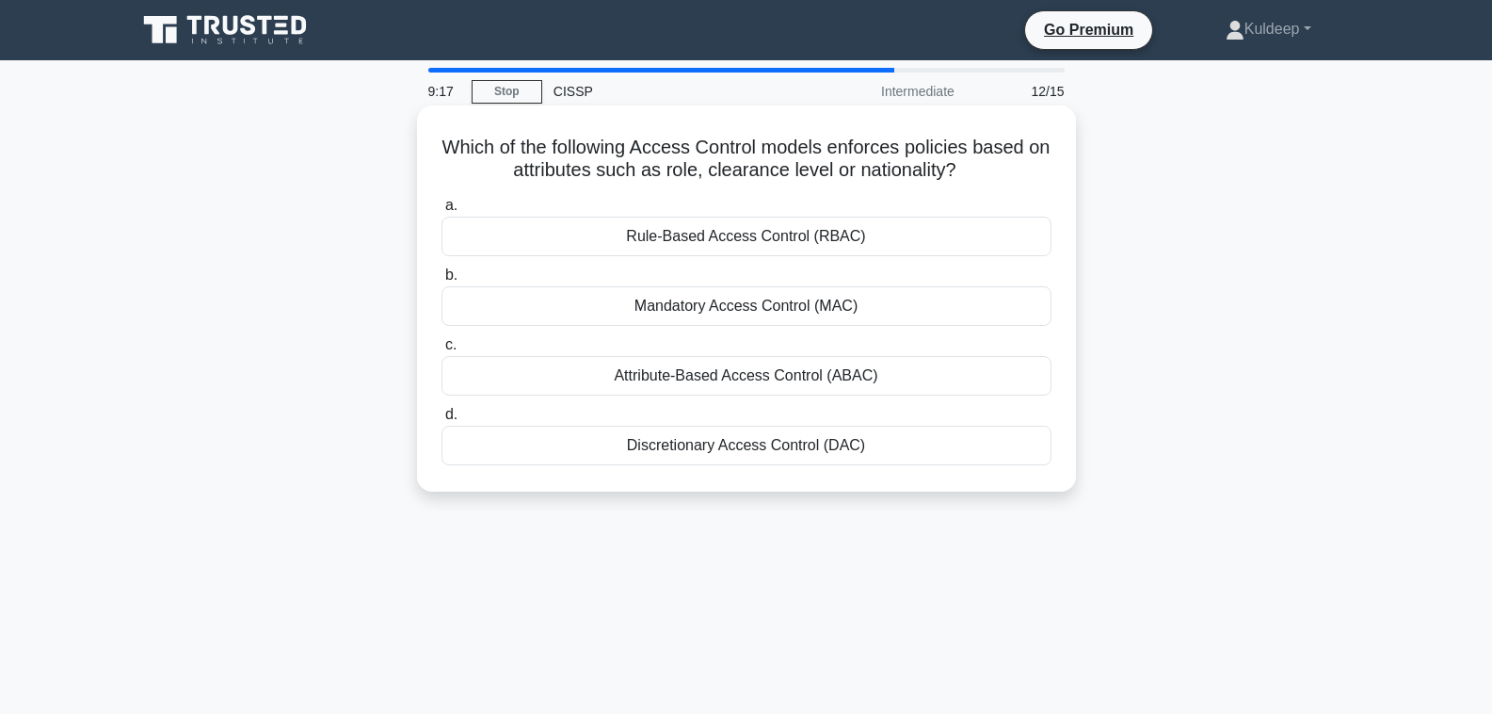
click at [681, 377] on div "Attribute-Based Access Control (ABAC)" at bounding box center [747, 376] width 610 height 40
click at [442, 351] on input "c. Attribute-Based Access Control (ABAC)" at bounding box center [442, 345] width 0 height 12
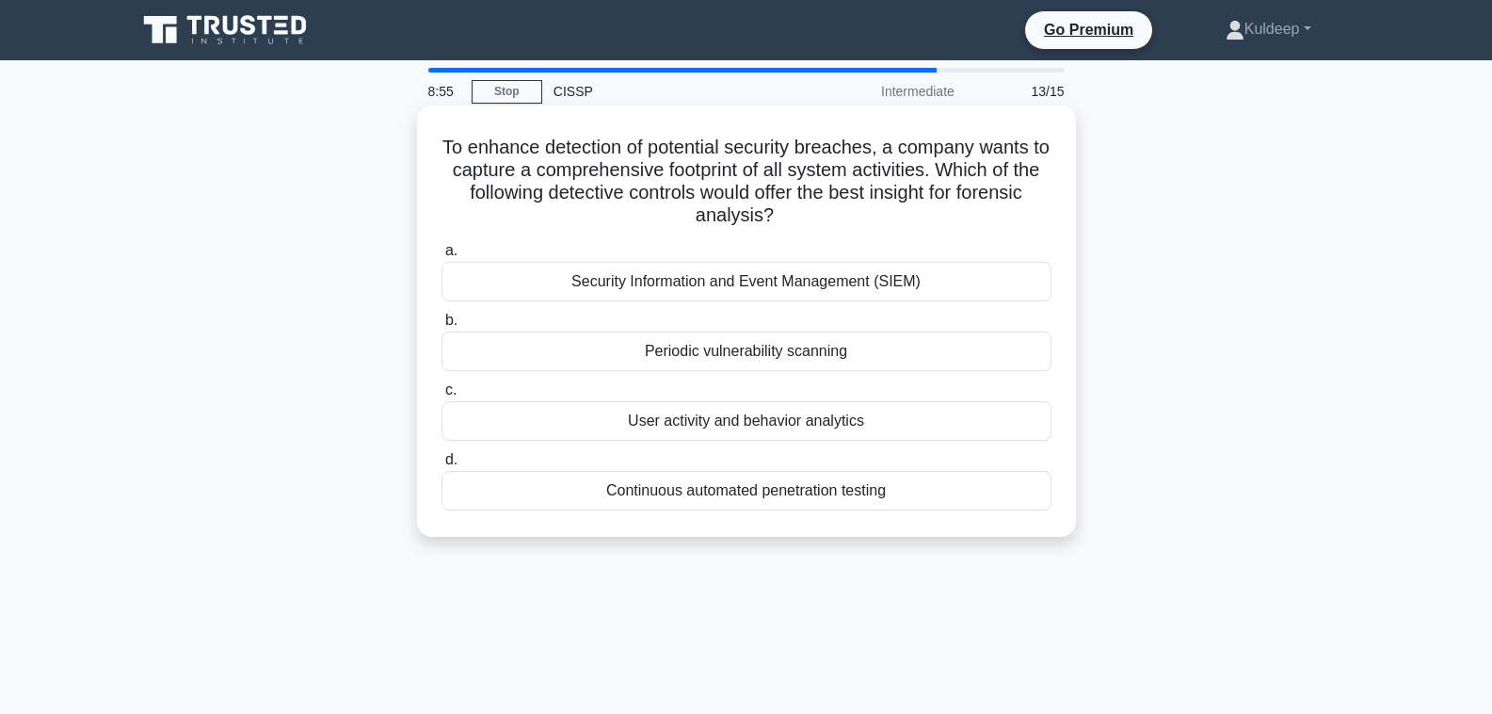
click at [738, 289] on div "Security Information and Event Management (SIEM)" at bounding box center [747, 282] width 610 height 40
click at [442, 257] on input "a. Security Information and Event Management (SIEM)" at bounding box center [442, 251] width 0 height 12
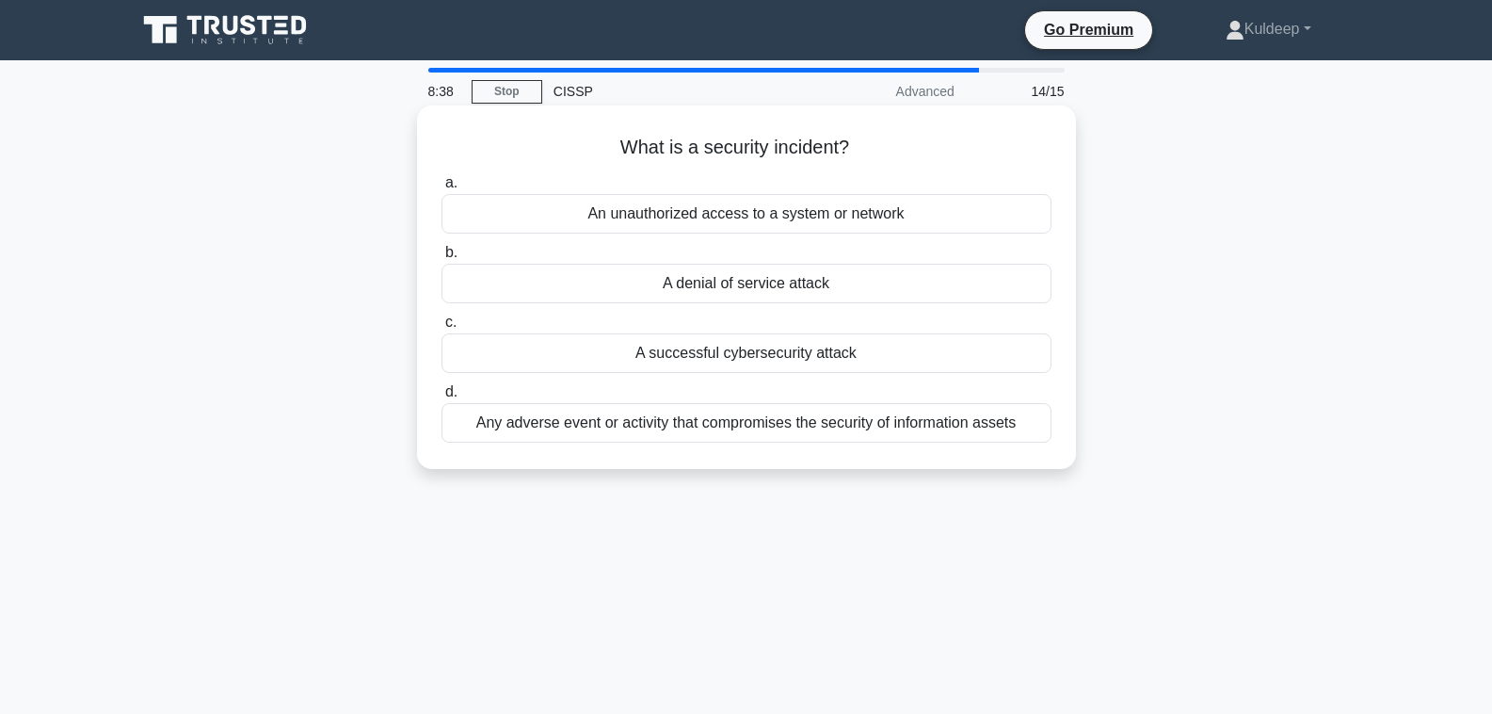
click at [771, 423] on div "Any adverse event or activity that compromises the security of information asse…" at bounding box center [747, 423] width 610 height 40
click at [442, 398] on input "d. Any adverse event or activity that compromises the security of information a…" at bounding box center [442, 392] width 0 height 12
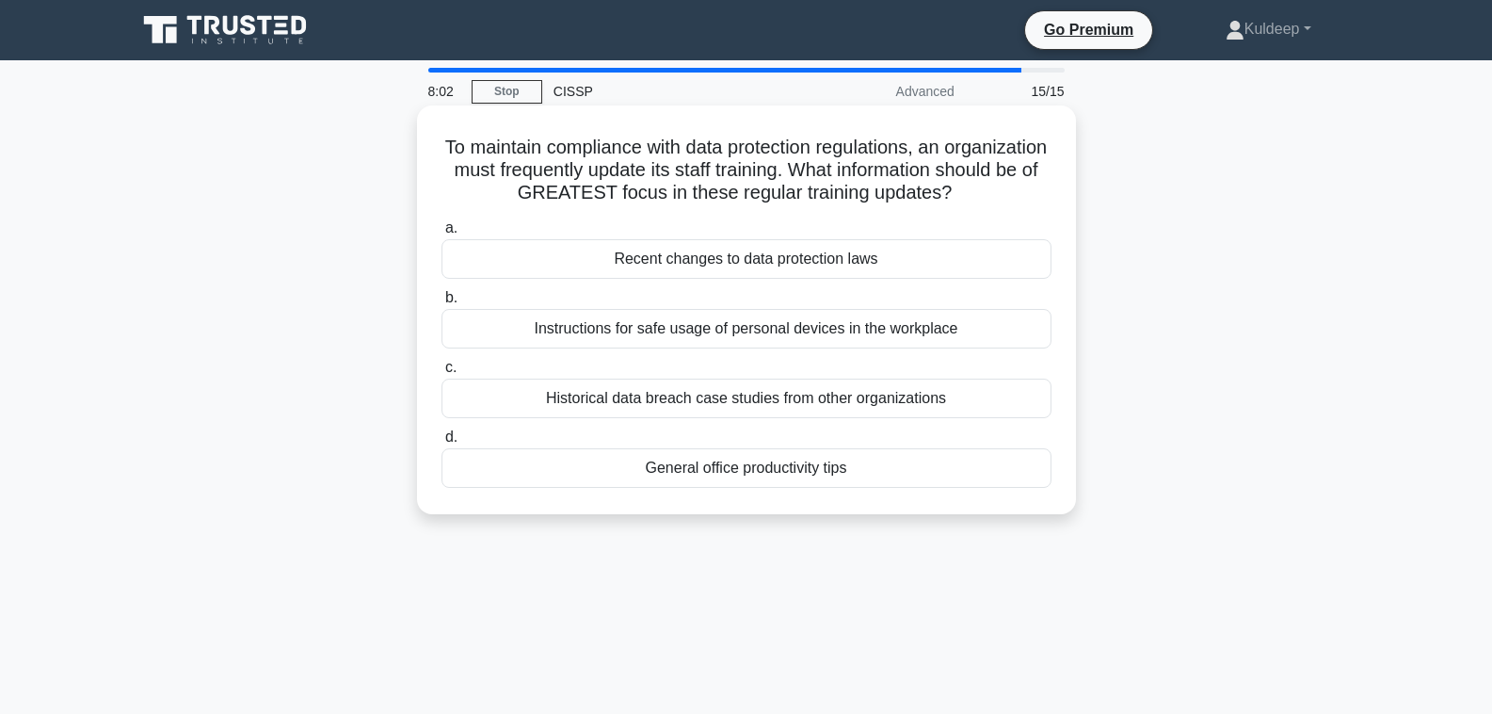
click at [677, 260] on div "Recent changes to data protection laws" at bounding box center [747, 259] width 610 height 40
click at [442, 234] on input "a. Recent changes to data protection laws" at bounding box center [442, 228] width 0 height 12
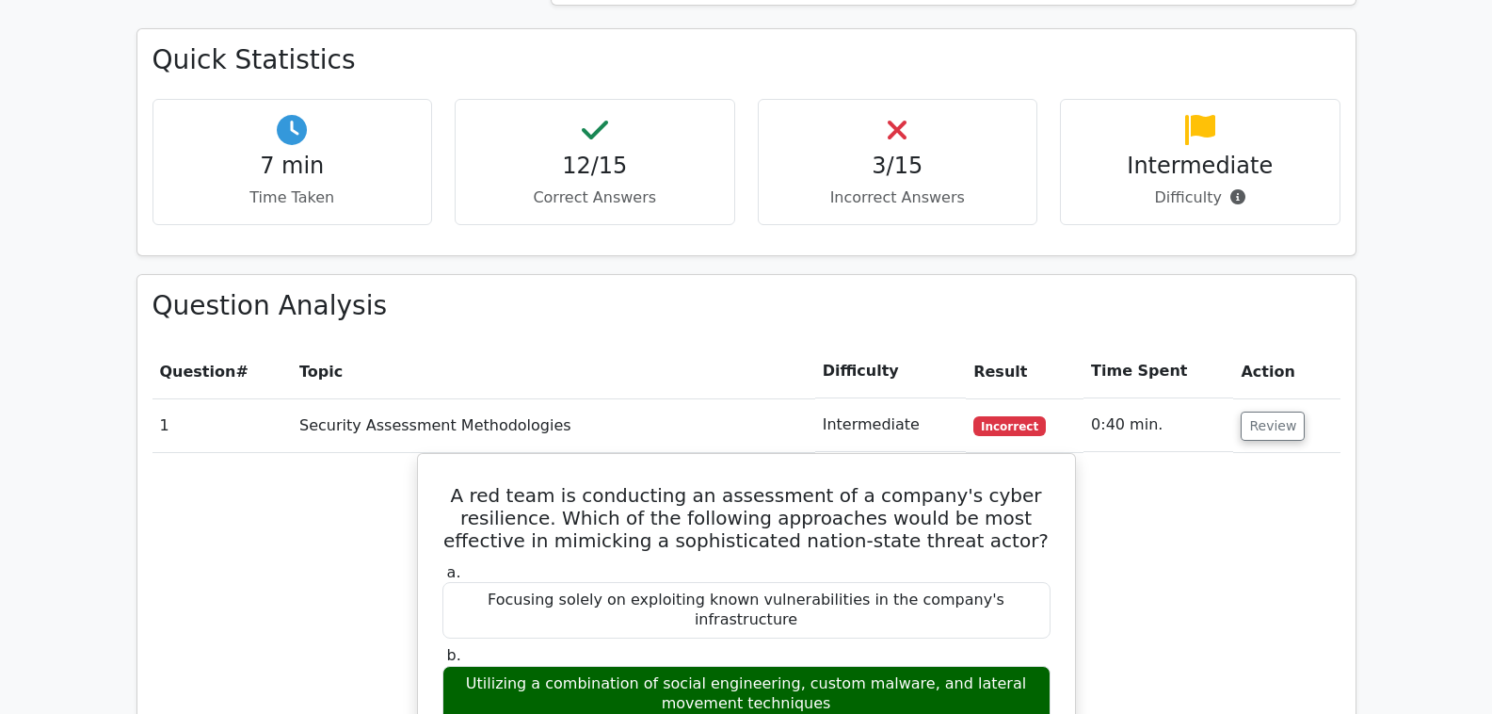
scroll to position [1469, 0]
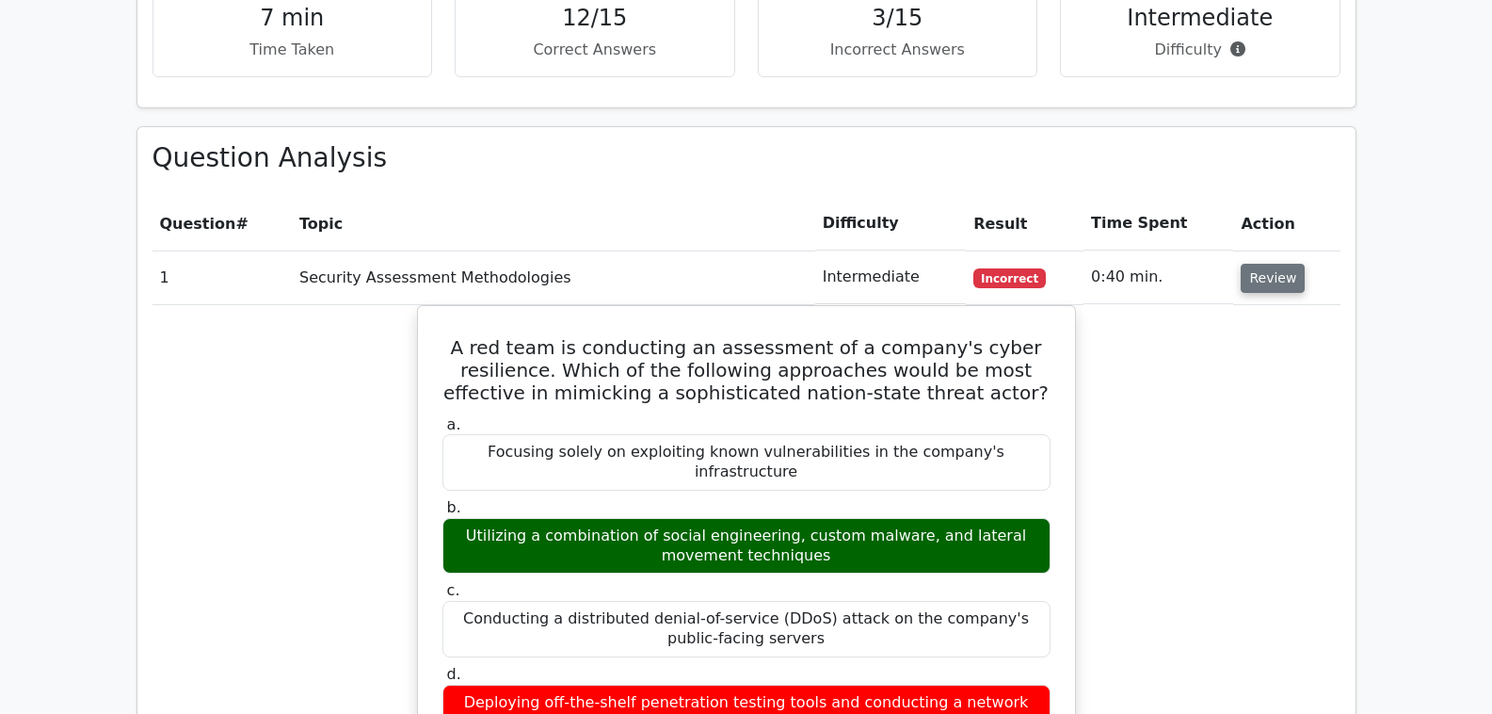
click at [1267, 264] on button "Review" at bounding box center [1273, 278] width 64 height 29
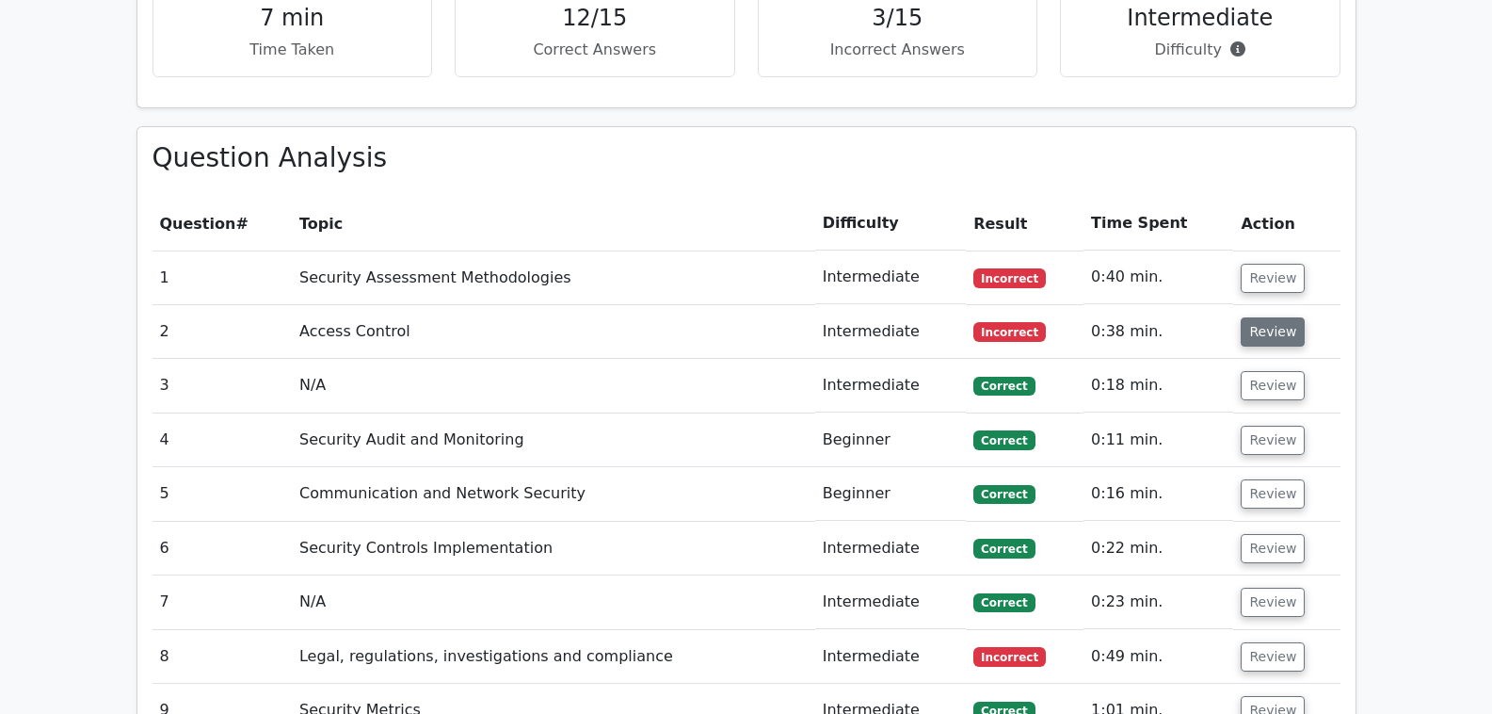
click at [1266, 317] on button "Review" at bounding box center [1273, 331] width 64 height 29
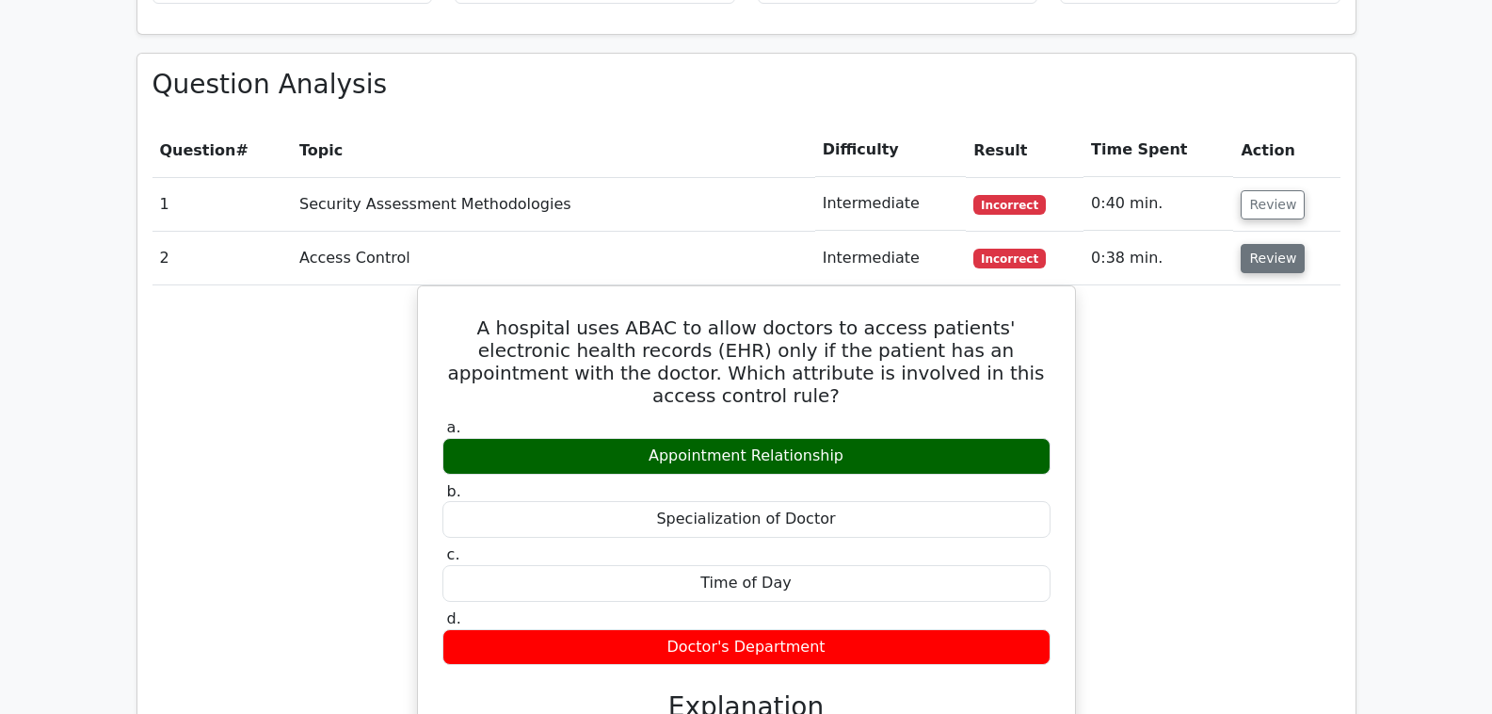
scroll to position [1582, 0]
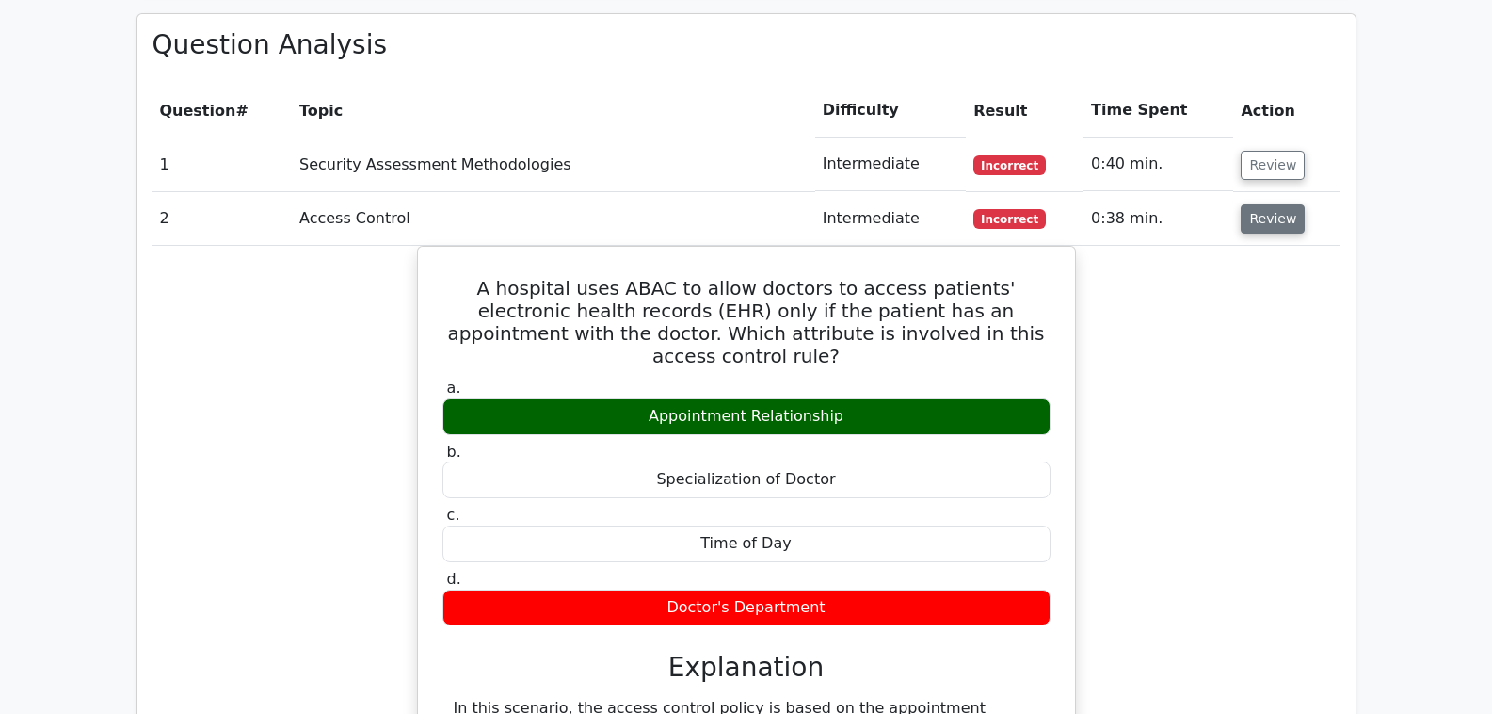
click at [1252, 204] on button "Review" at bounding box center [1273, 218] width 64 height 29
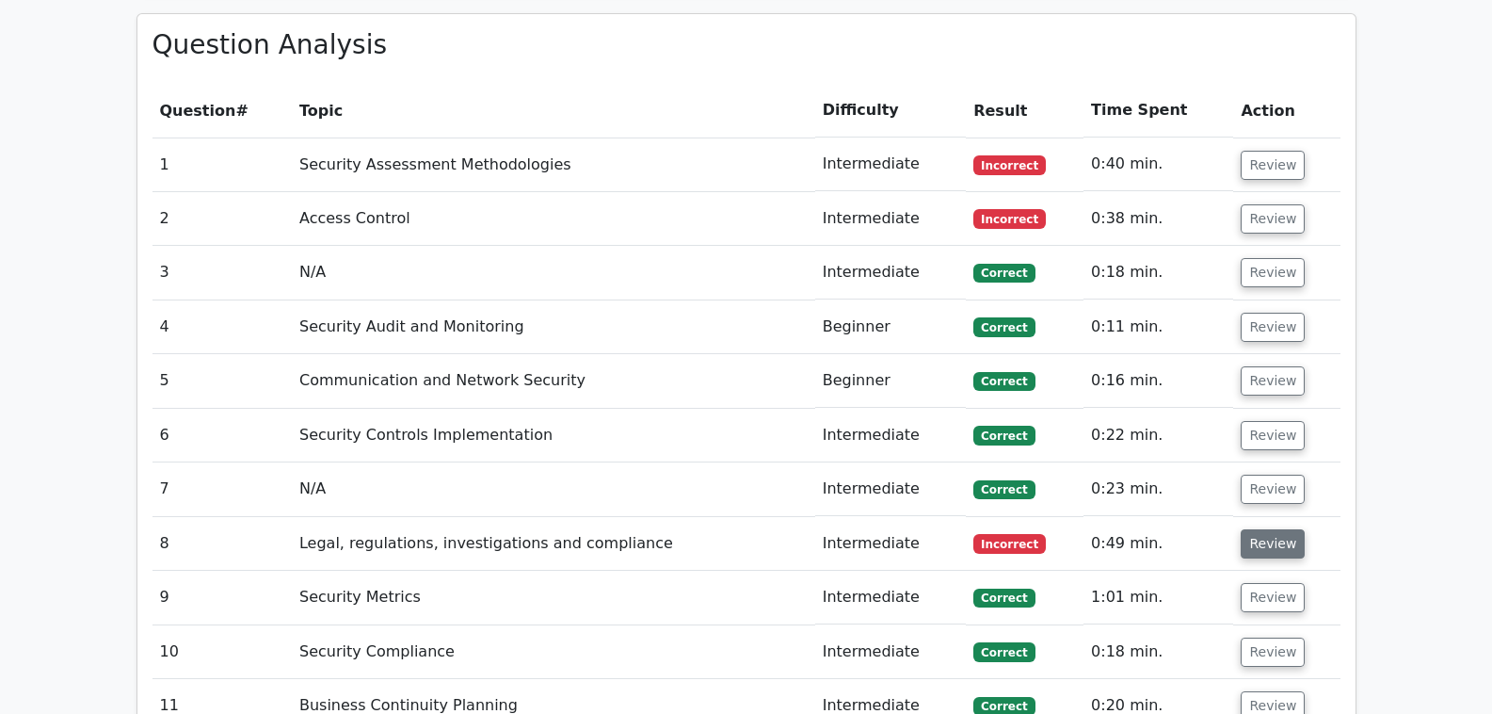
click at [1256, 529] on button "Review" at bounding box center [1273, 543] width 64 height 29
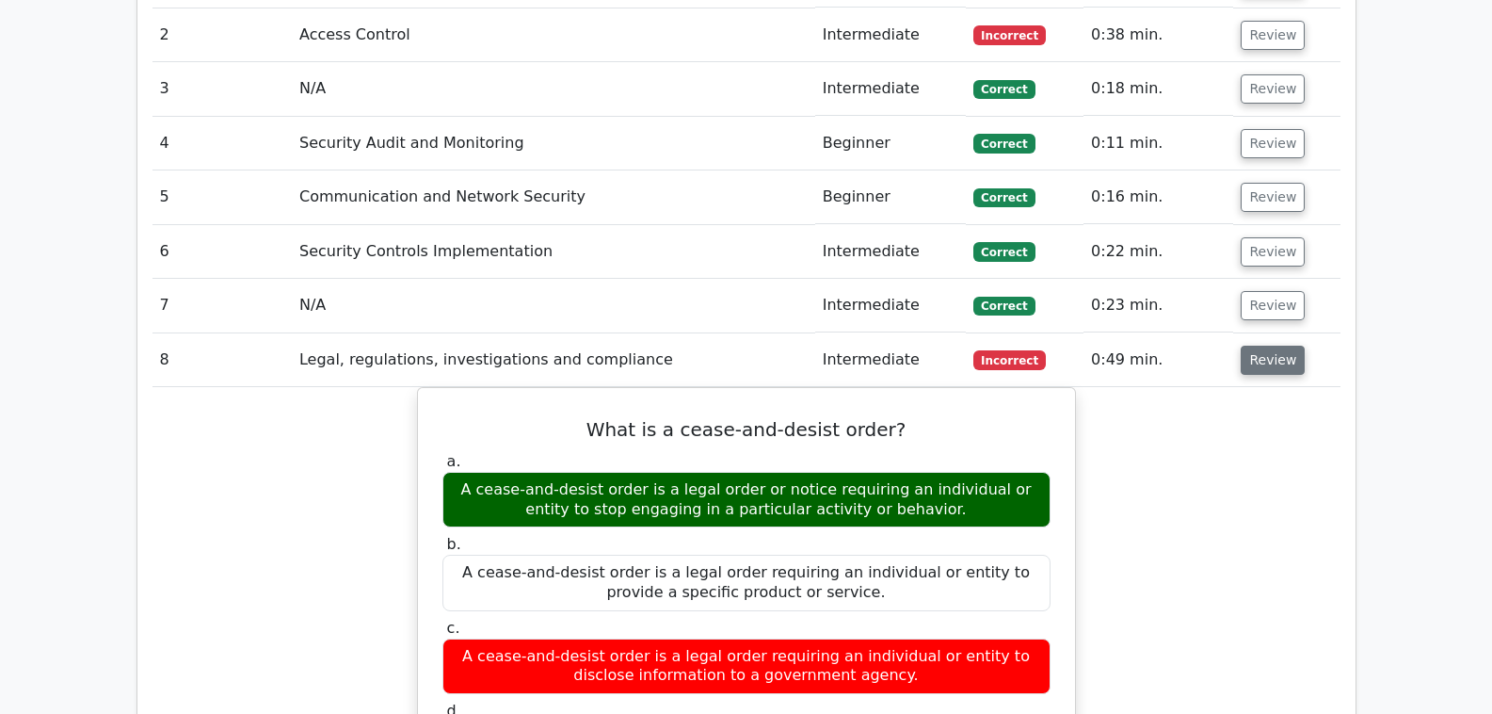
scroll to position [1920, 0]
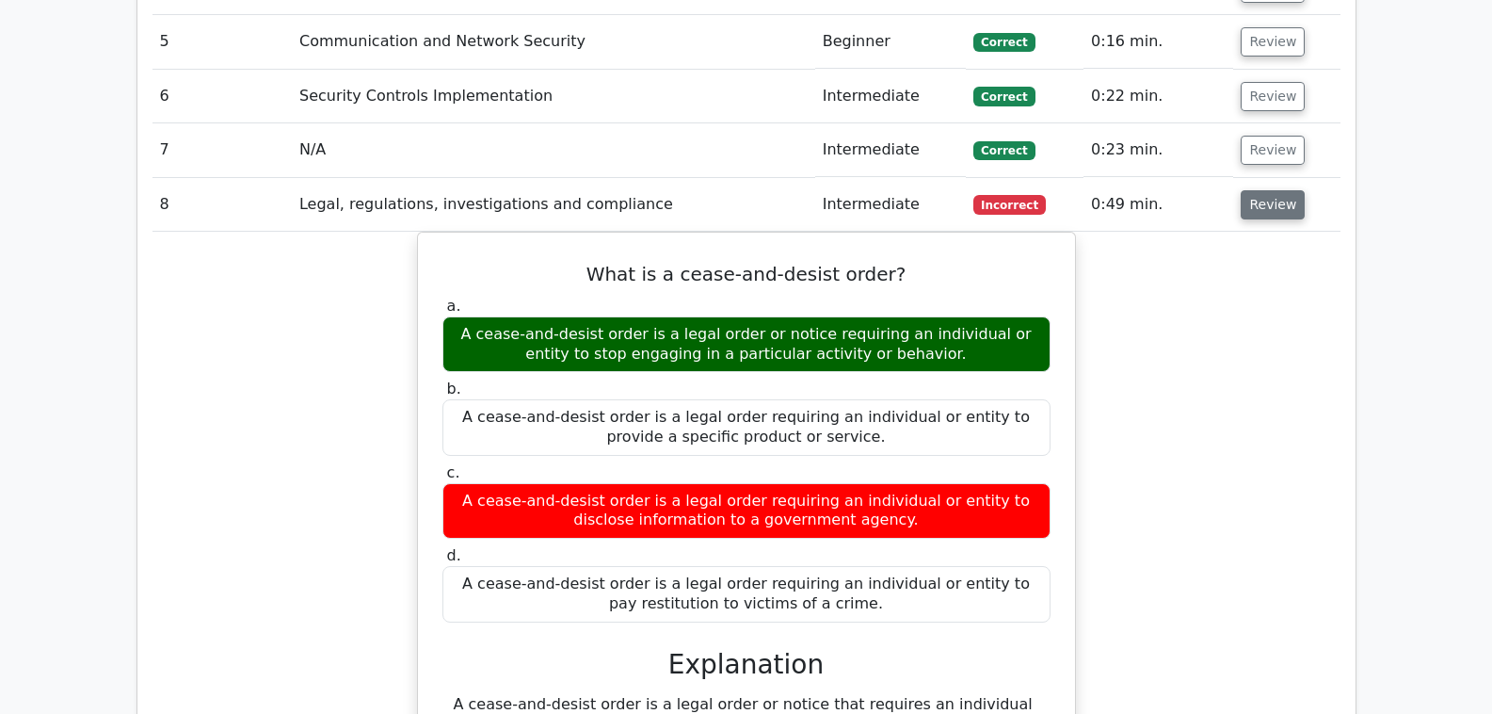
click at [1252, 190] on button "Review" at bounding box center [1273, 204] width 64 height 29
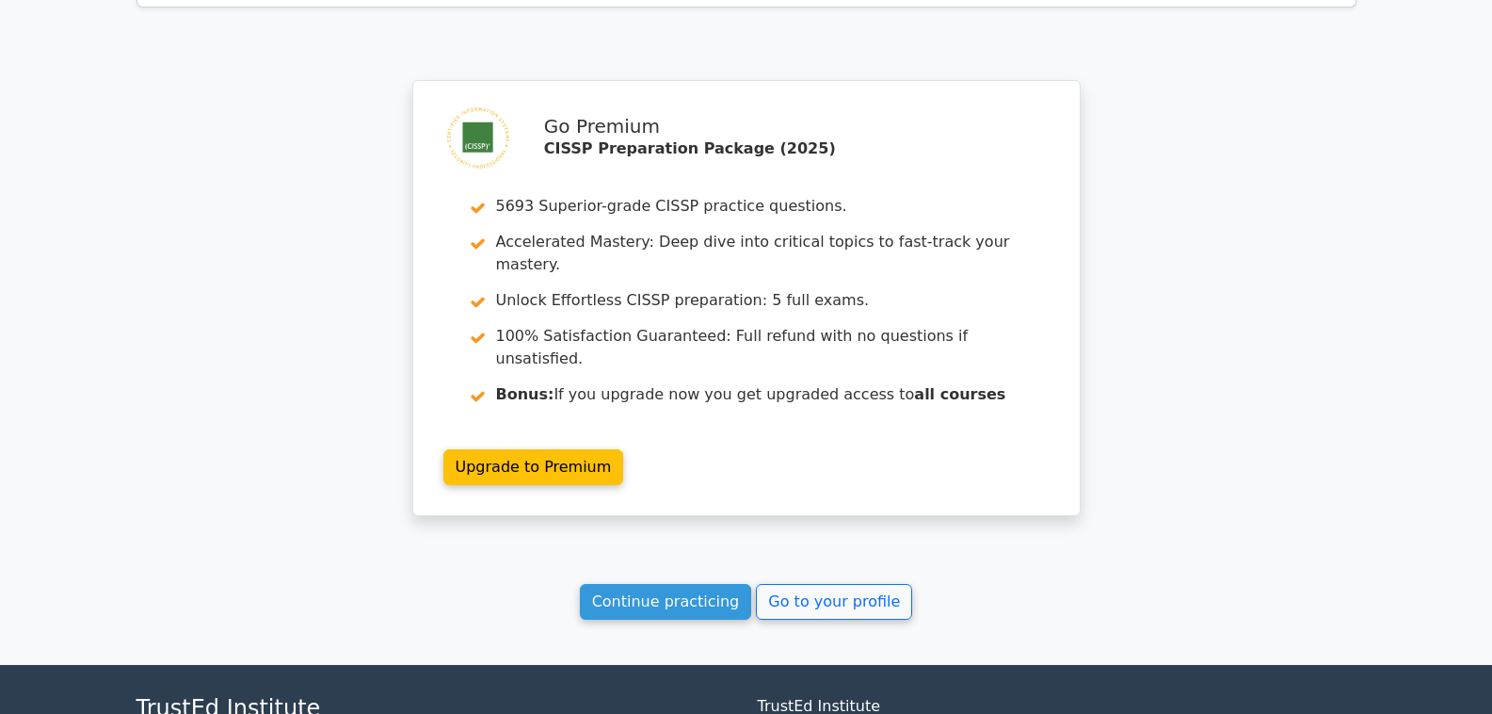
scroll to position [2639, 0]
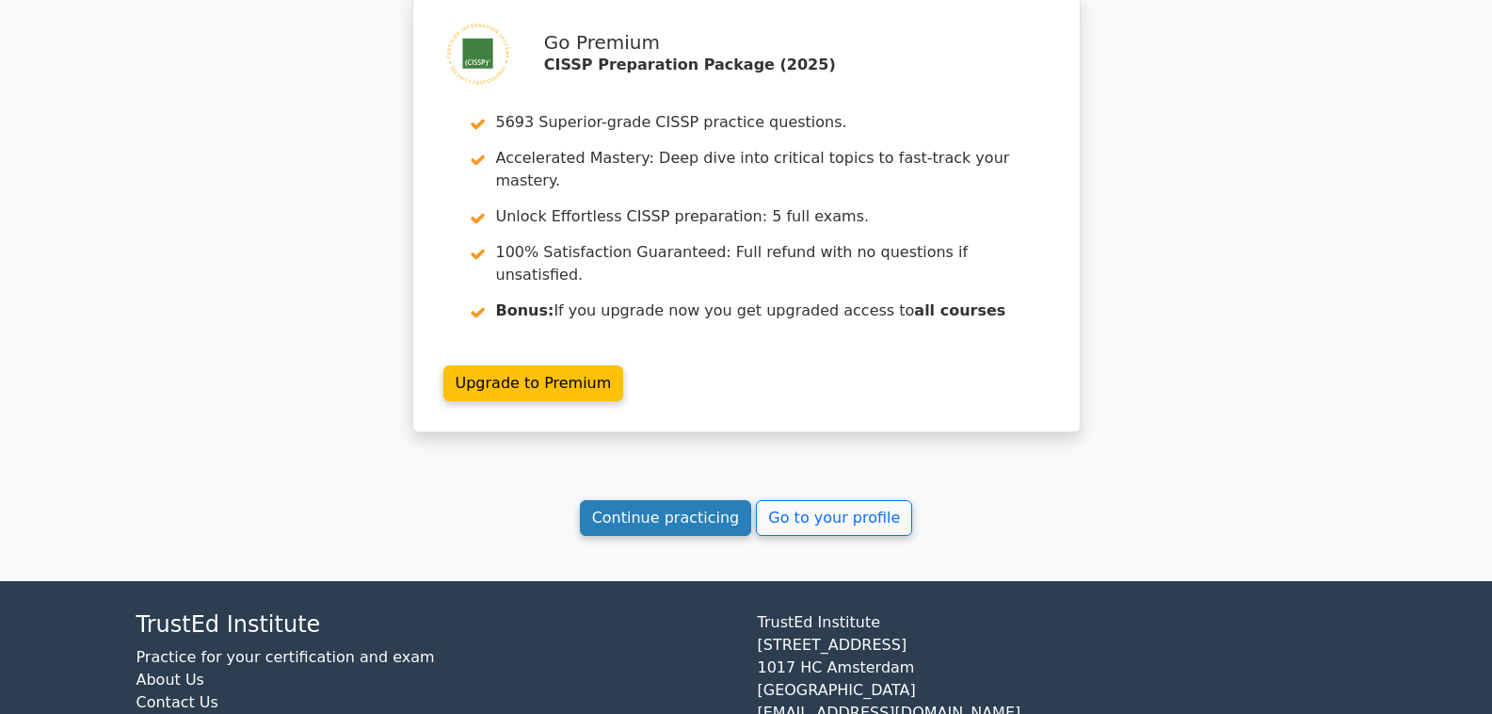
click at [719, 500] on link "Continue practicing" at bounding box center [666, 518] width 172 height 36
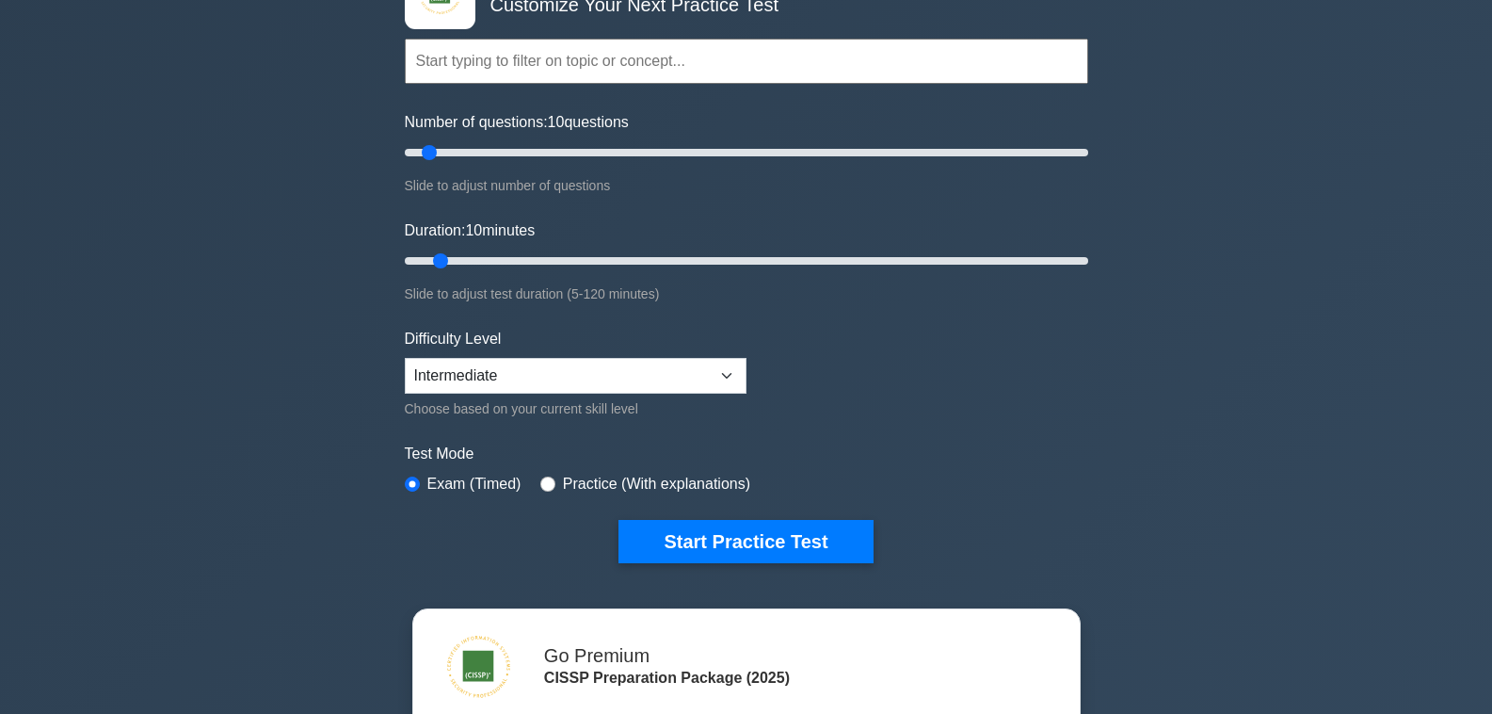
scroll to position [226, 0]
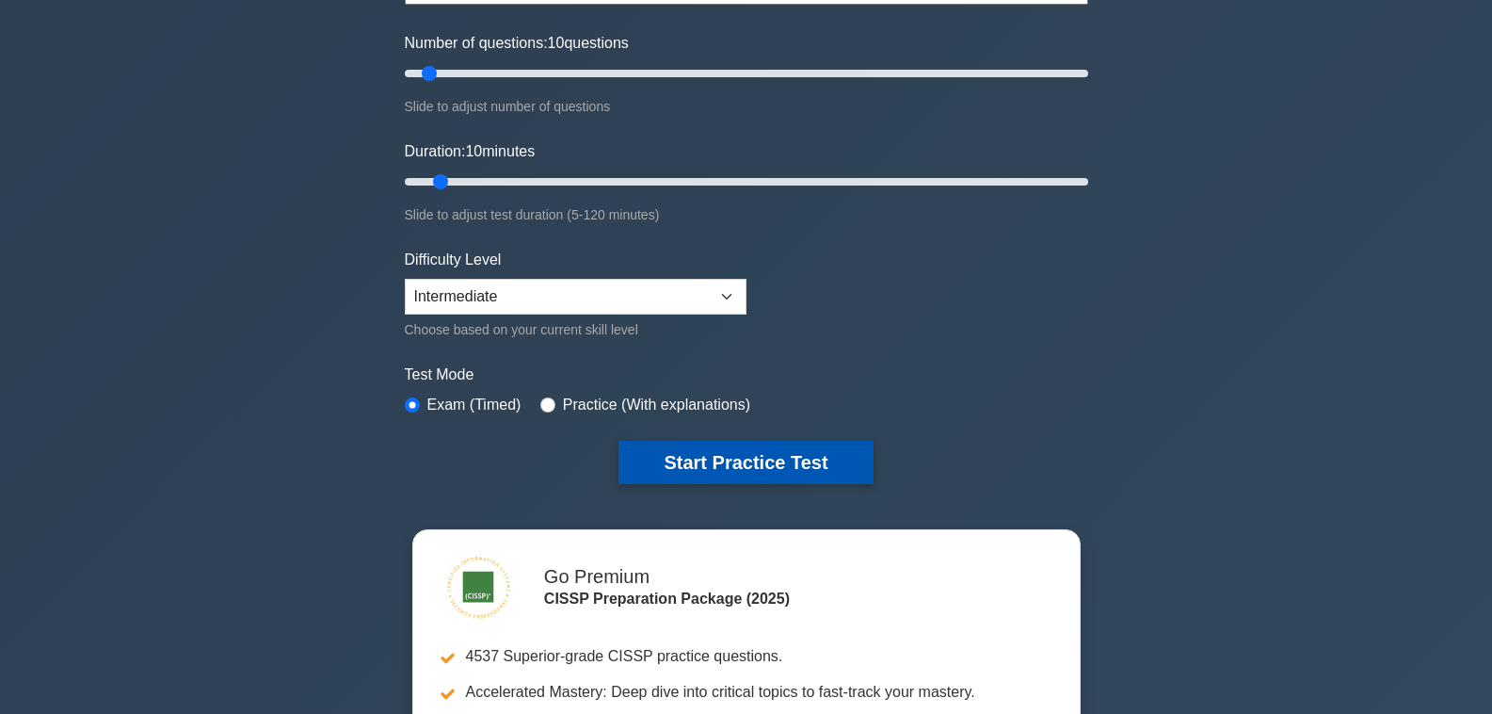
click at [770, 460] on button "Start Practice Test" at bounding box center [746, 462] width 254 height 43
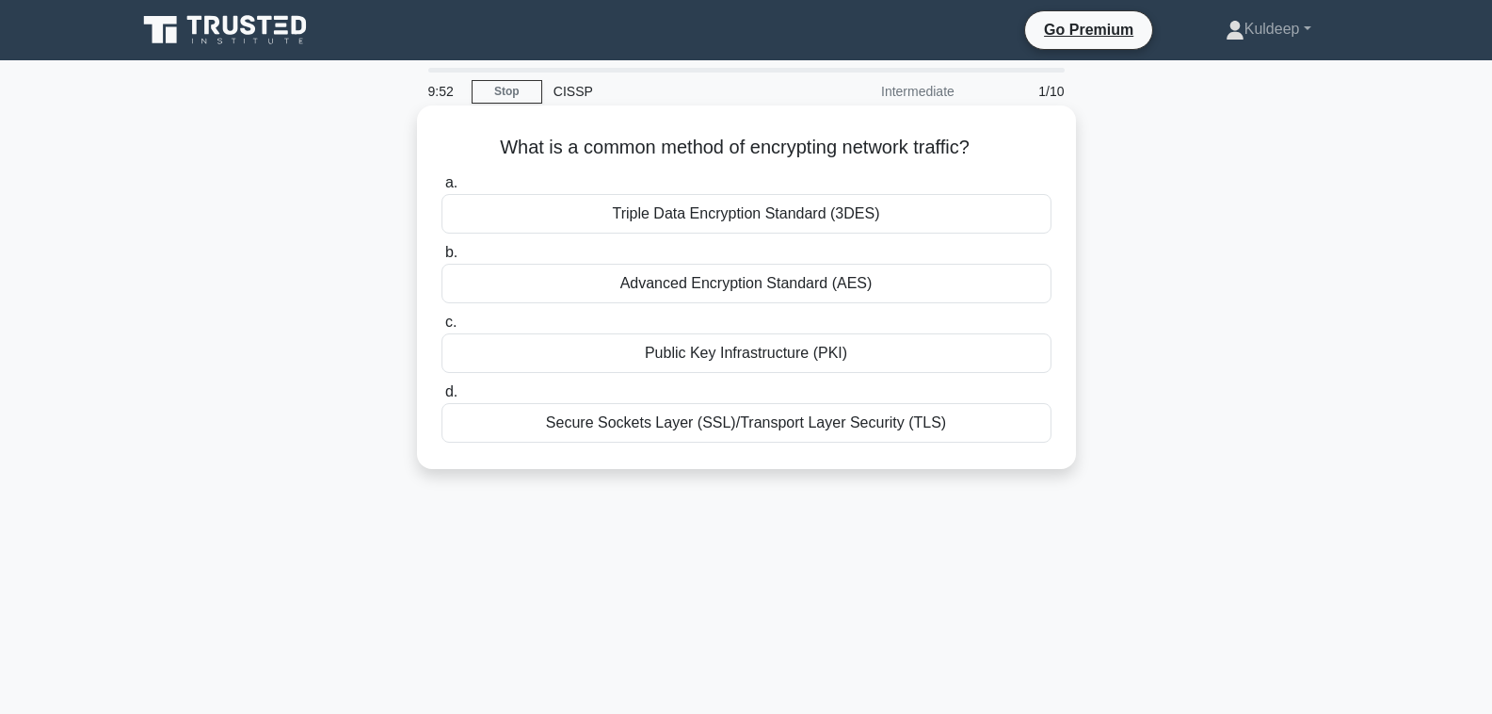
click at [763, 421] on div "Secure Sockets Layer (SSL)/Transport Layer Security (TLS)" at bounding box center [747, 423] width 610 height 40
click at [442, 398] on input "d. Secure Sockets Layer (SSL)/Transport Layer Security (TLS)" at bounding box center [442, 392] width 0 height 12
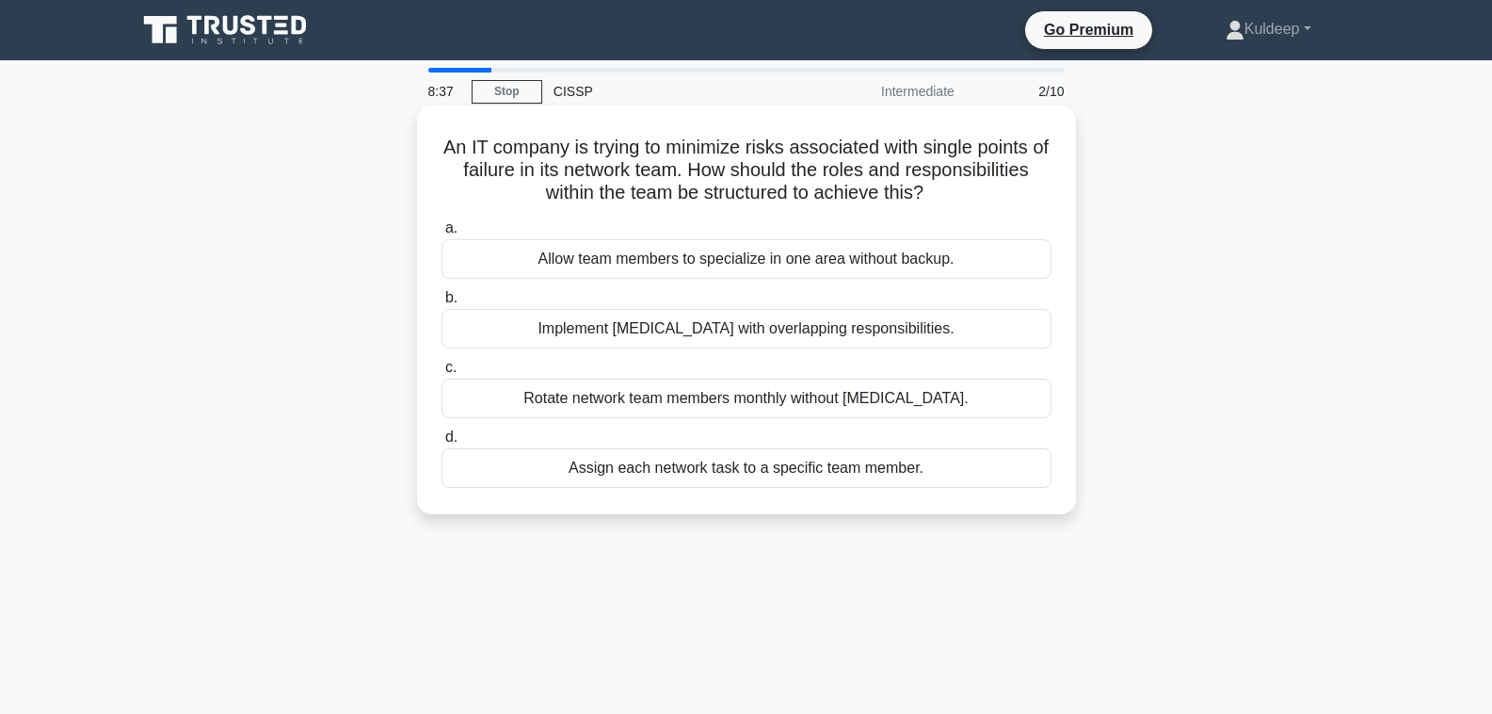
click at [779, 330] on div "Implement [MEDICAL_DATA] with overlapping responsibilities." at bounding box center [747, 329] width 610 height 40
click at [442, 304] on input "b. Implement [MEDICAL_DATA] with overlapping responsibilities." at bounding box center [442, 298] width 0 height 12
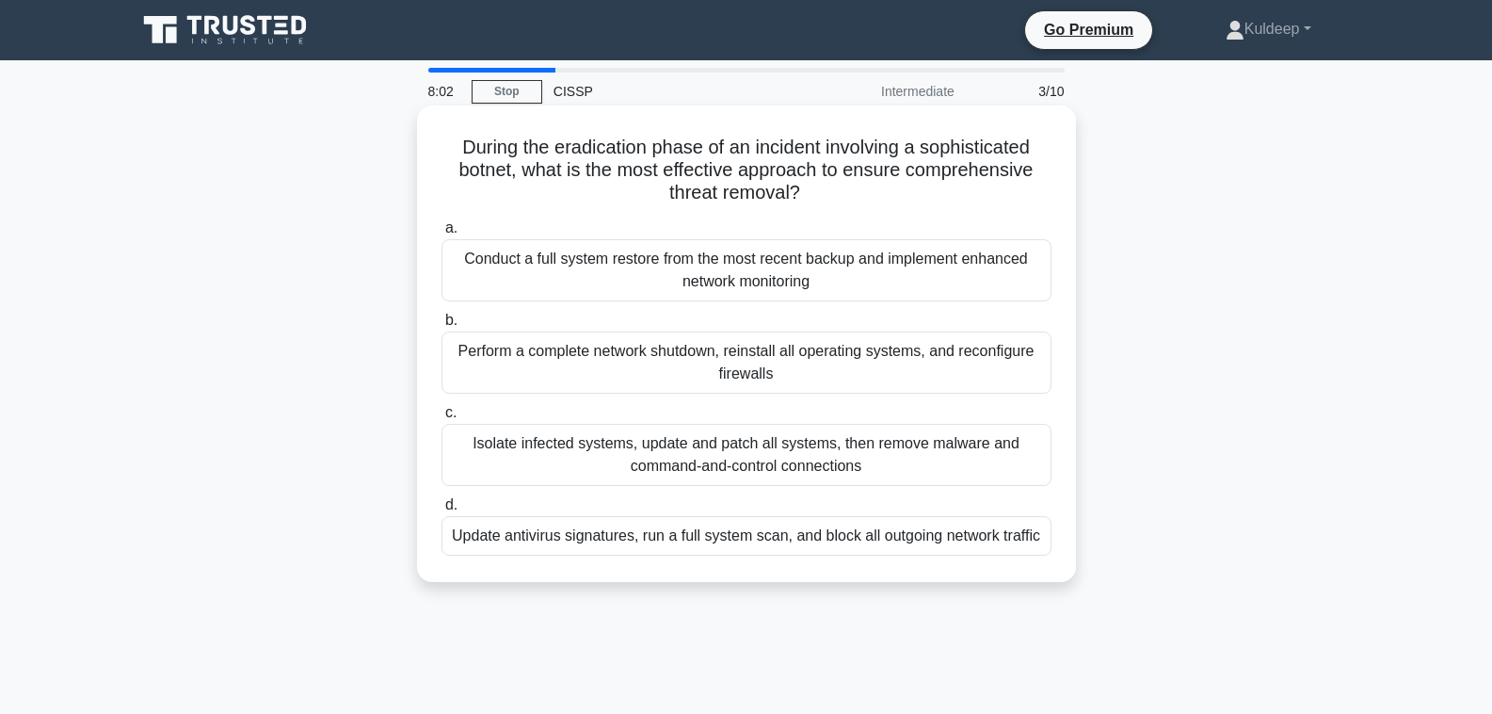
click at [671, 441] on div "Isolate infected systems, update and patch all systems, then remove malware and…" at bounding box center [747, 455] width 610 height 62
click at [442, 419] on input "c. Isolate infected systems, update and patch all systems, then remove malware …" at bounding box center [442, 413] width 0 height 12
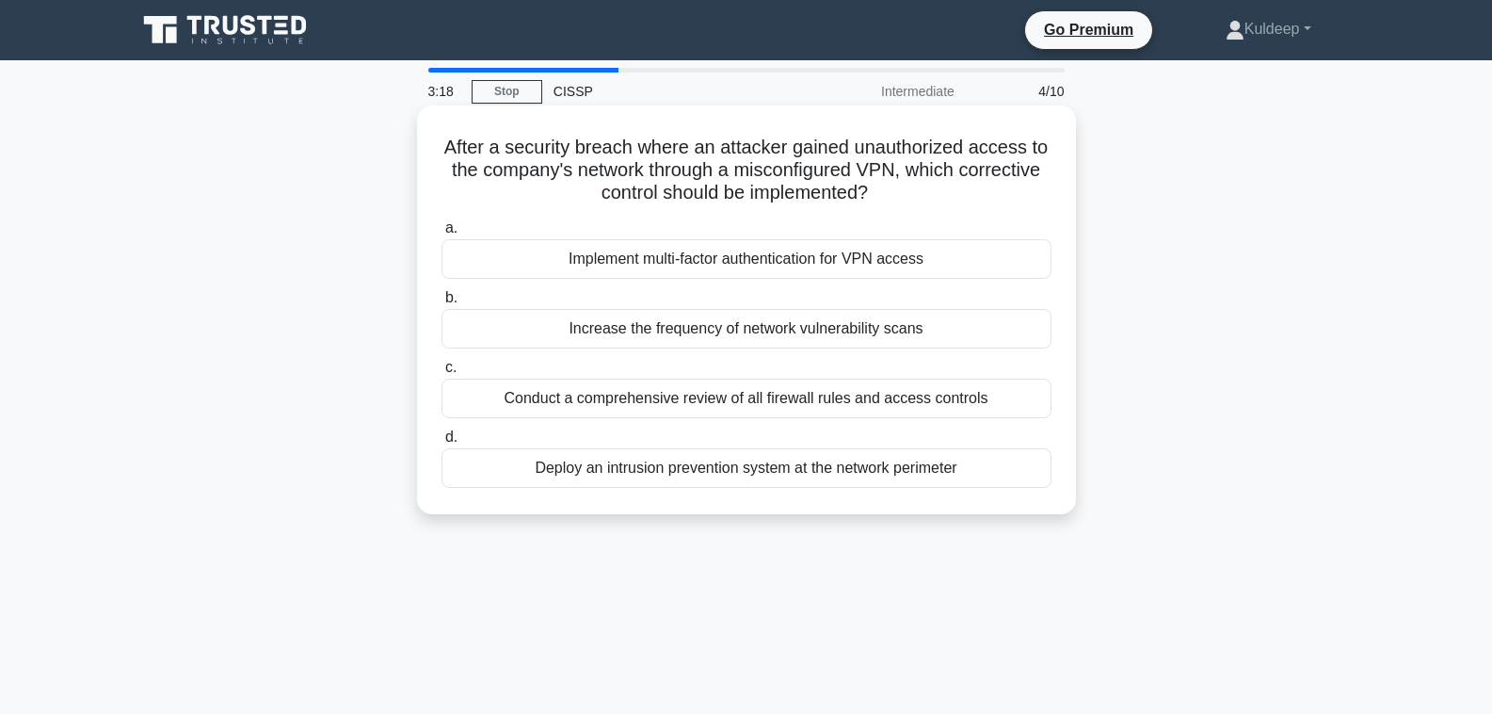
click at [747, 258] on div "Implement multi-factor authentication for VPN access" at bounding box center [747, 259] width 610 height 40
click at [442, 234] on input "a. Implement multi-factor authentication for VPN access" at bounding box center [442, 228] width 0 height 12
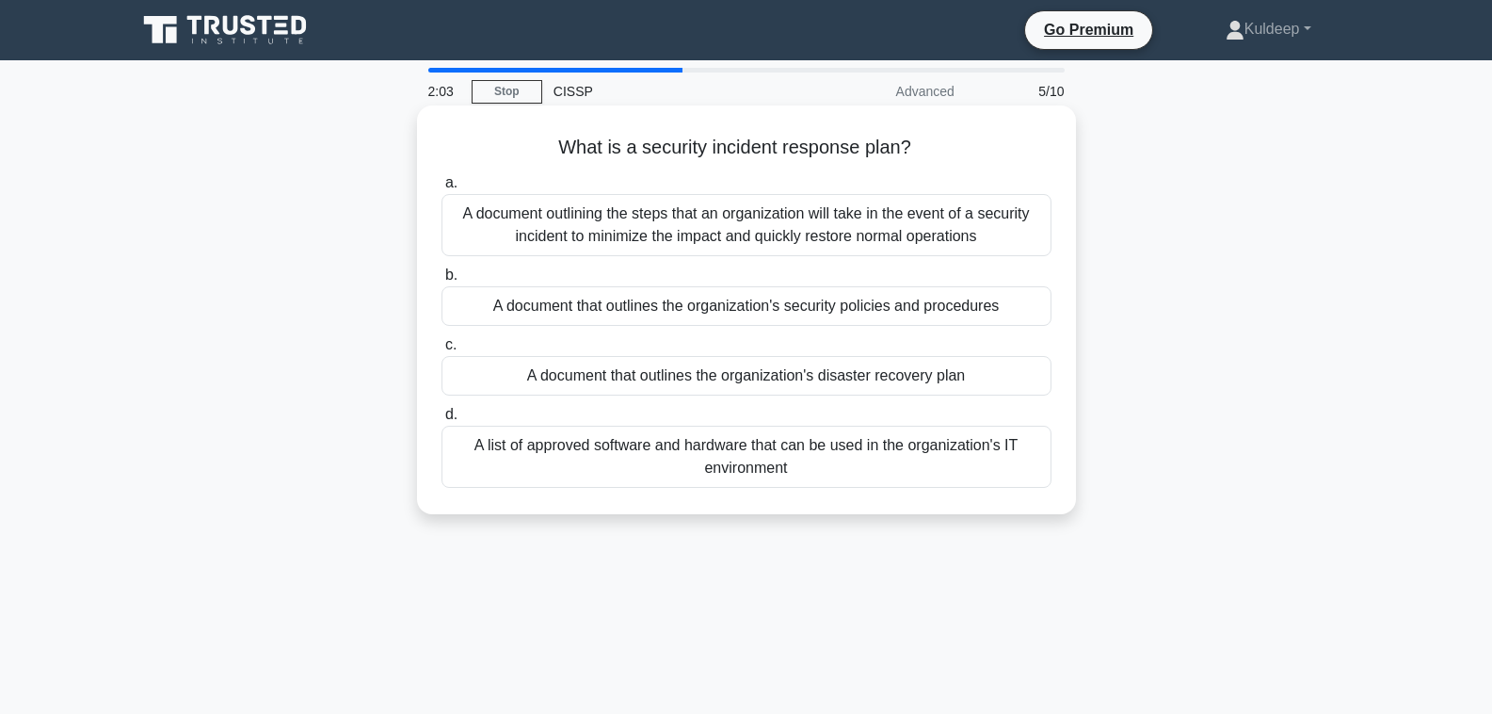
click at [610, 223] on div "A document outlining the steps that an organization will take in the event of a…" at bounding box center [747, 225] width 610 height 62
click at [442, 189] on input "a. A document outlining the steps that an organization will take in the event o…" at bounding box center [442, 183] width 0 height 12
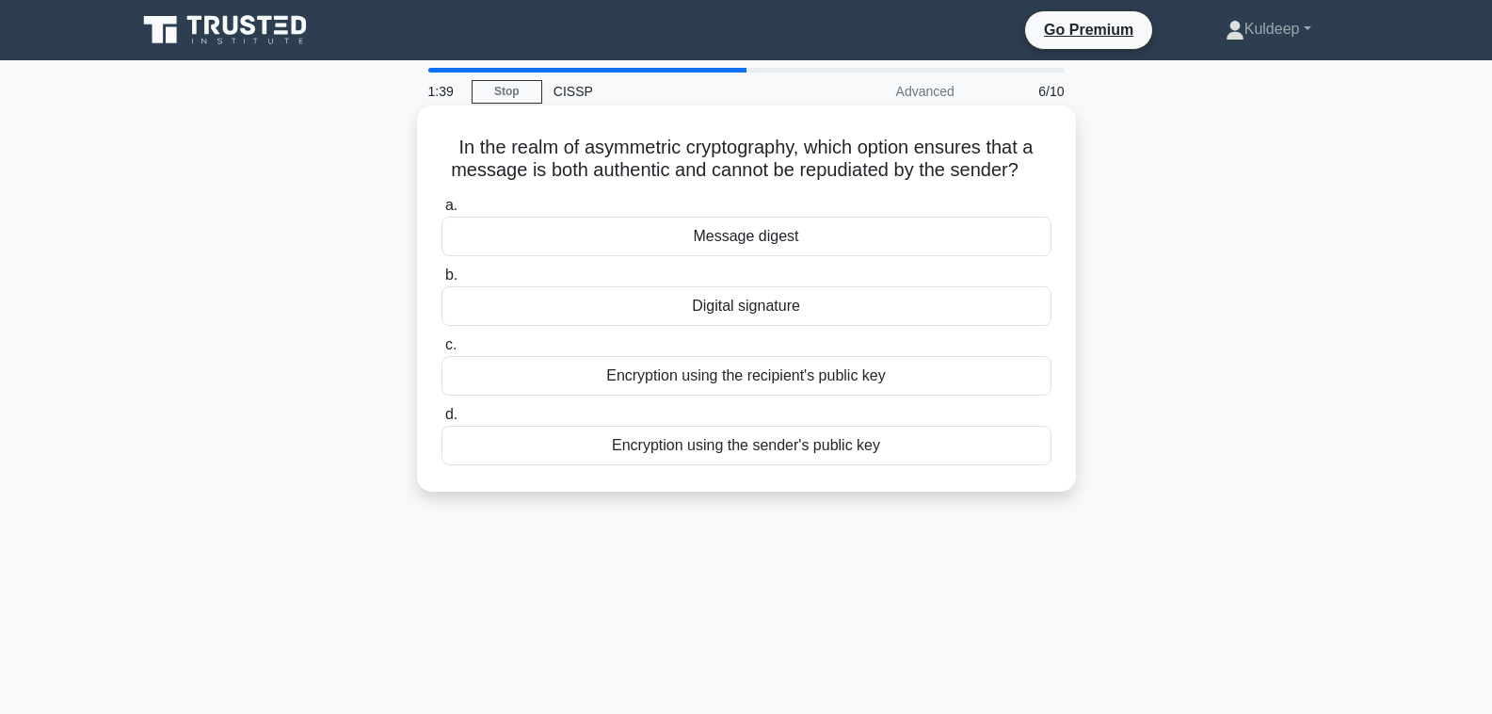
click at [754, 451] on div "Encryption using the sender's public key" at bounding box center [747, 446] width 610 height 40
click at [442, 421] on input "d. Encryption using the sender's public key" at bounding box center [442, 415] width 0 height 12
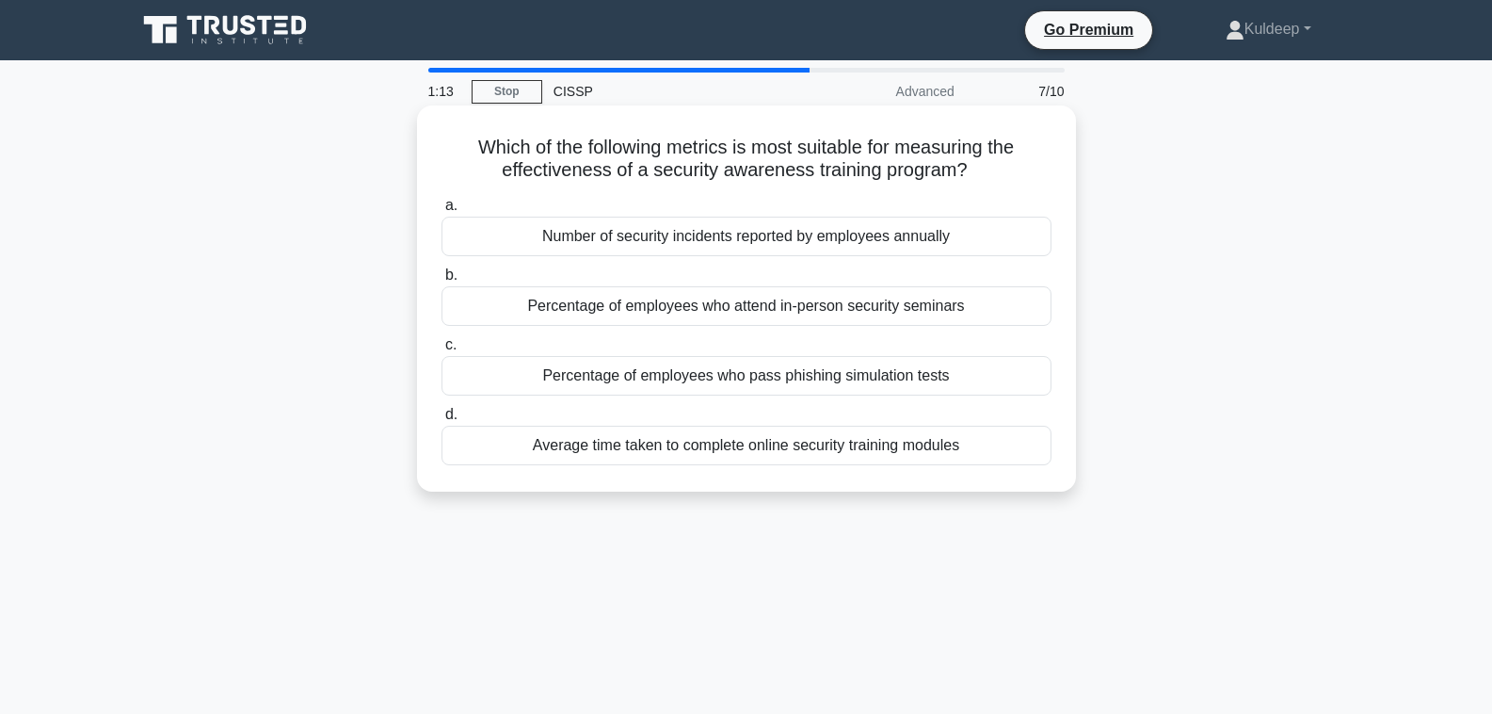
click at [789, 378] on div "Percentage of employees who pass phishing simulation tests" at bounding box center [747, 376] width 610 height 40
click at [442, 351] on input "c. Percentage of employees who pass phishing simulation tests" at bounding box center [442, 345] width 0 height 12
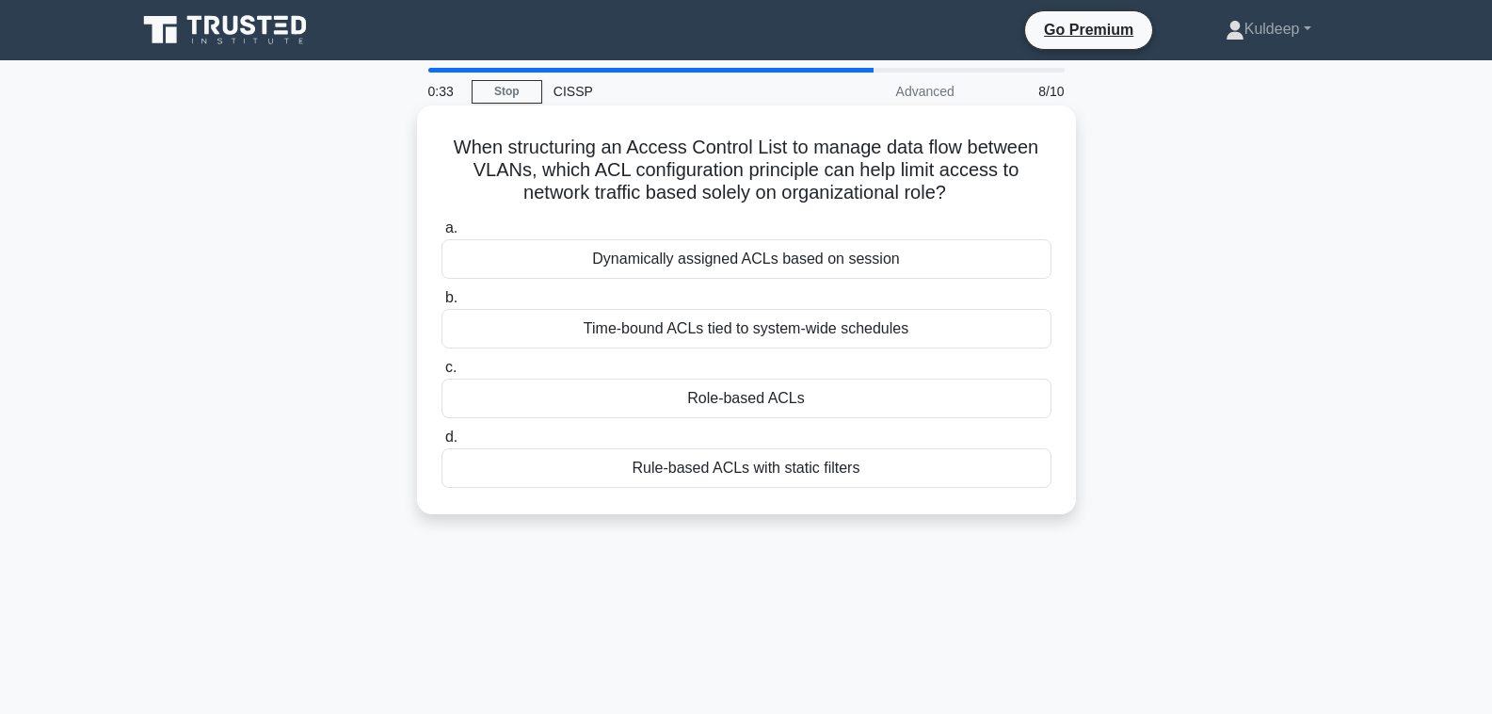
click at [776, 327] on div "Time-bound ACLs tied to system-wide schedules" at bounding box center [747, 329] width 610 height 40
click at [442, 304] on input "b. Time-bound ACLs tied to system-wide schedules" at bounding box center [442, 298] width 0 height 12
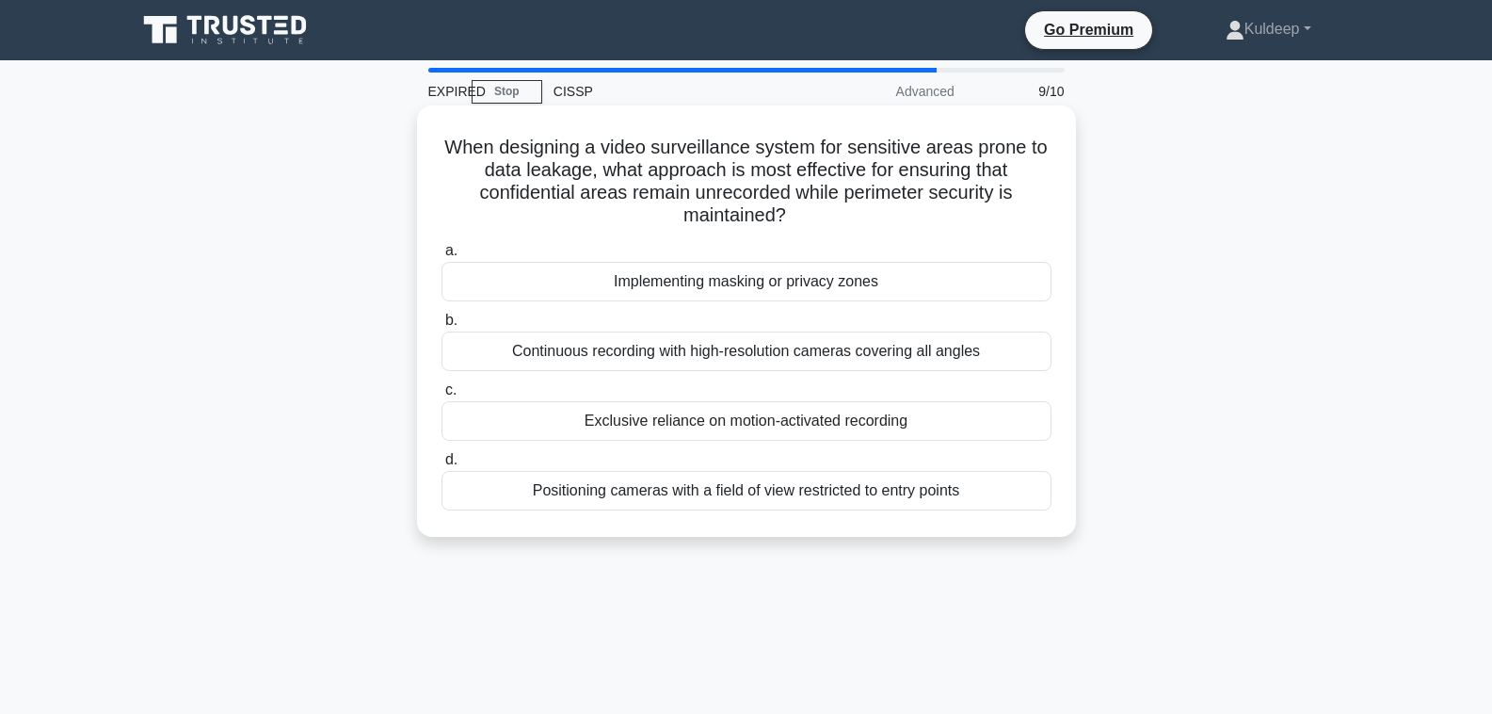
click at [842, 490] on div "Positioning cameras with a field of view restricted to entry points" at bounding box center [747, 491] width 610 height 40
click at [442, 466] on input "d. Positioning cameras with a field of view restricted to entry points" at bounding box center [442, 460] width 0 height 12
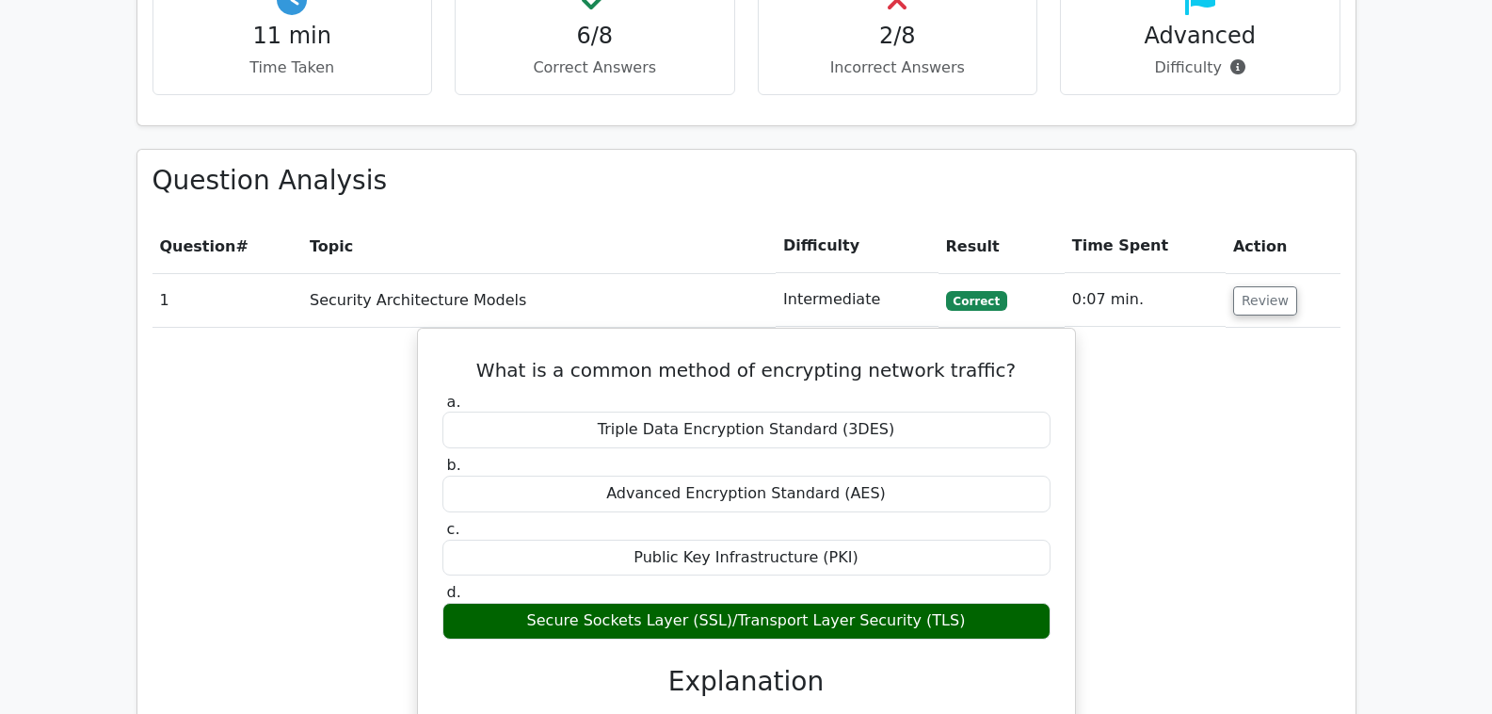
scroll to position [1356, 0]
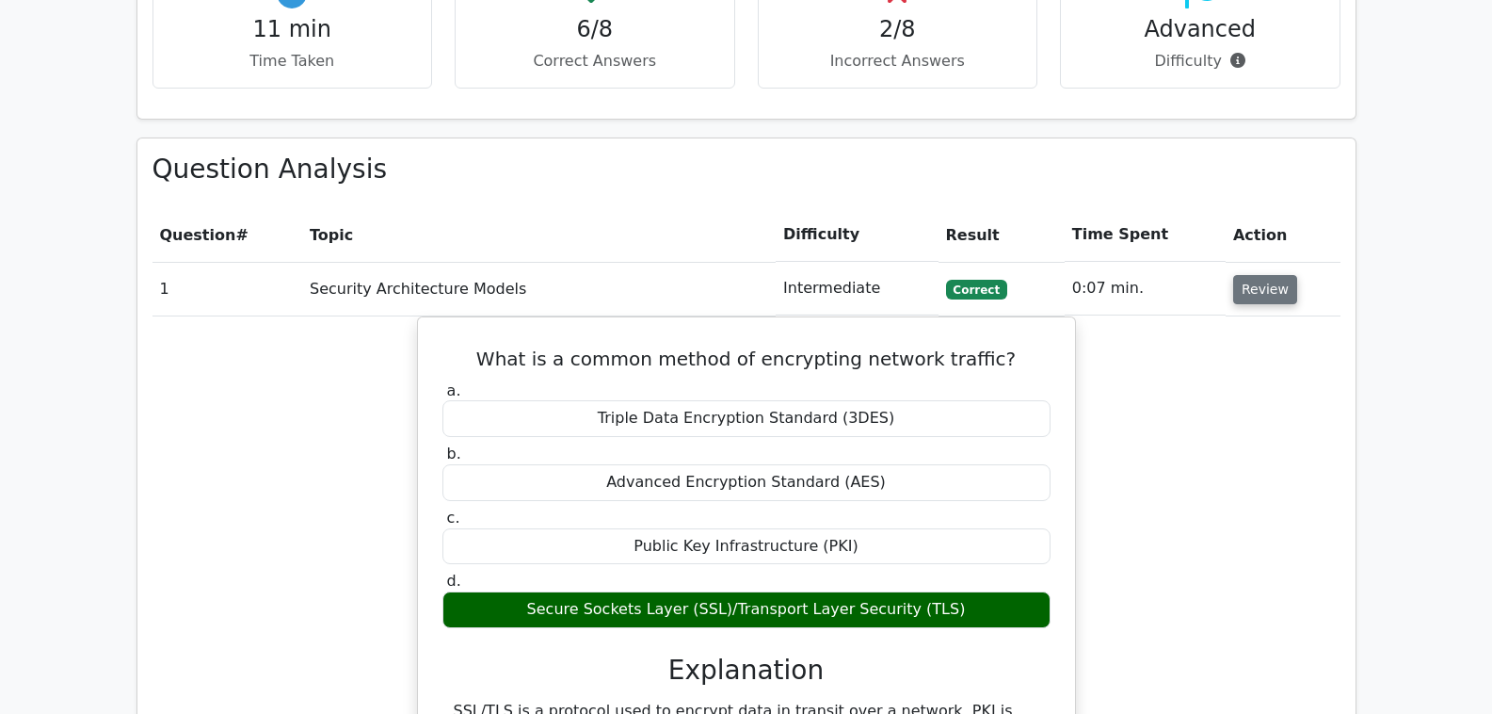
click at [1253, 275] on button "Review" at bounding box center [1265, 289] width 64 height 29
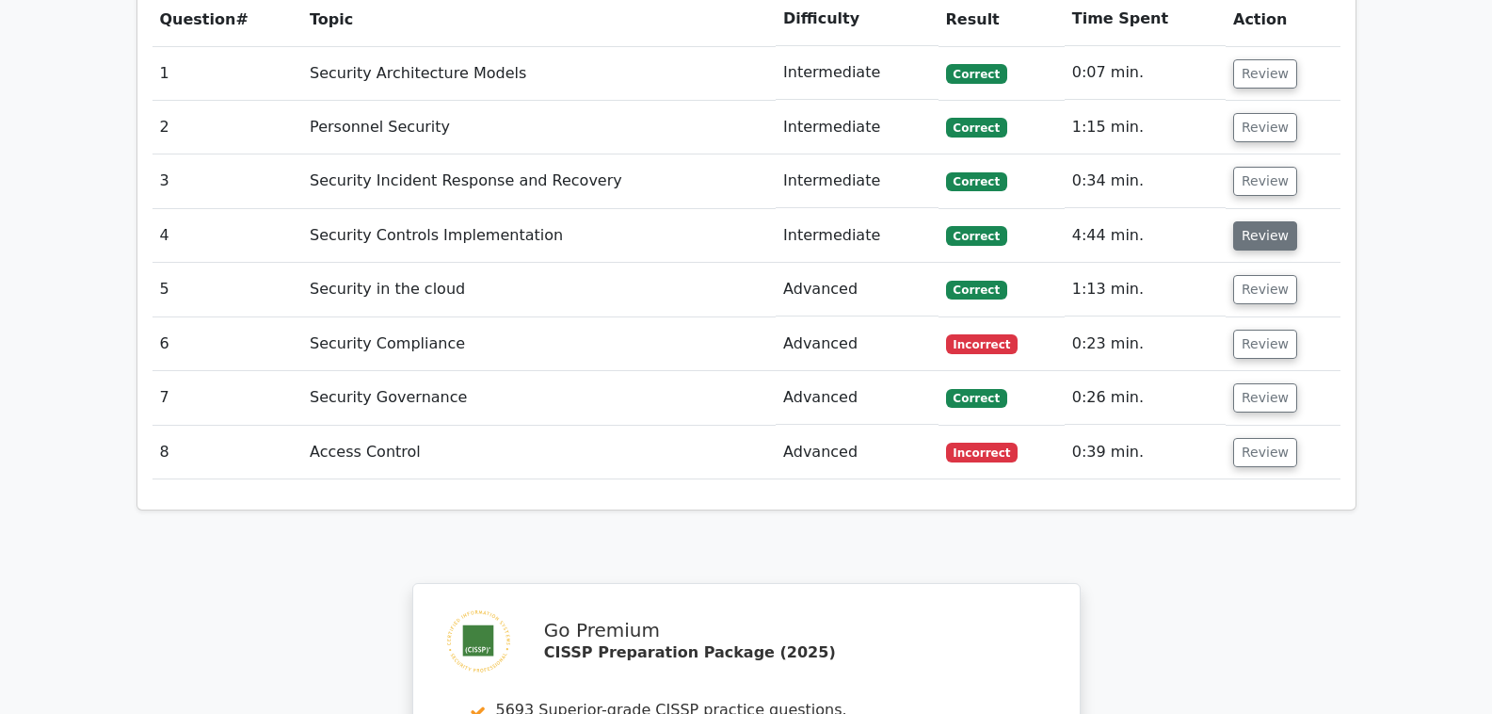
scroll to position [1582, 0]
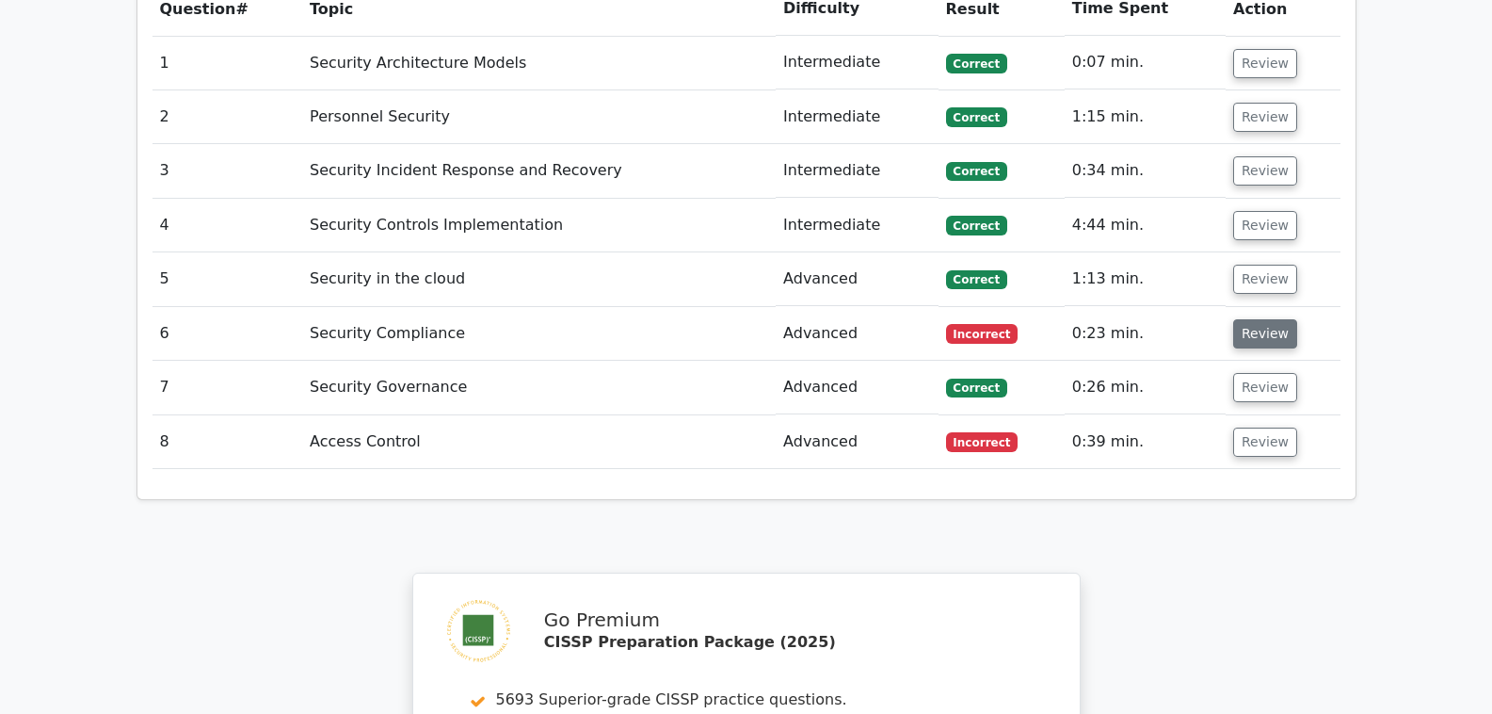
click at [1251, 319] on button "Review" at bounding box center [1265, 333] width 64 height 29
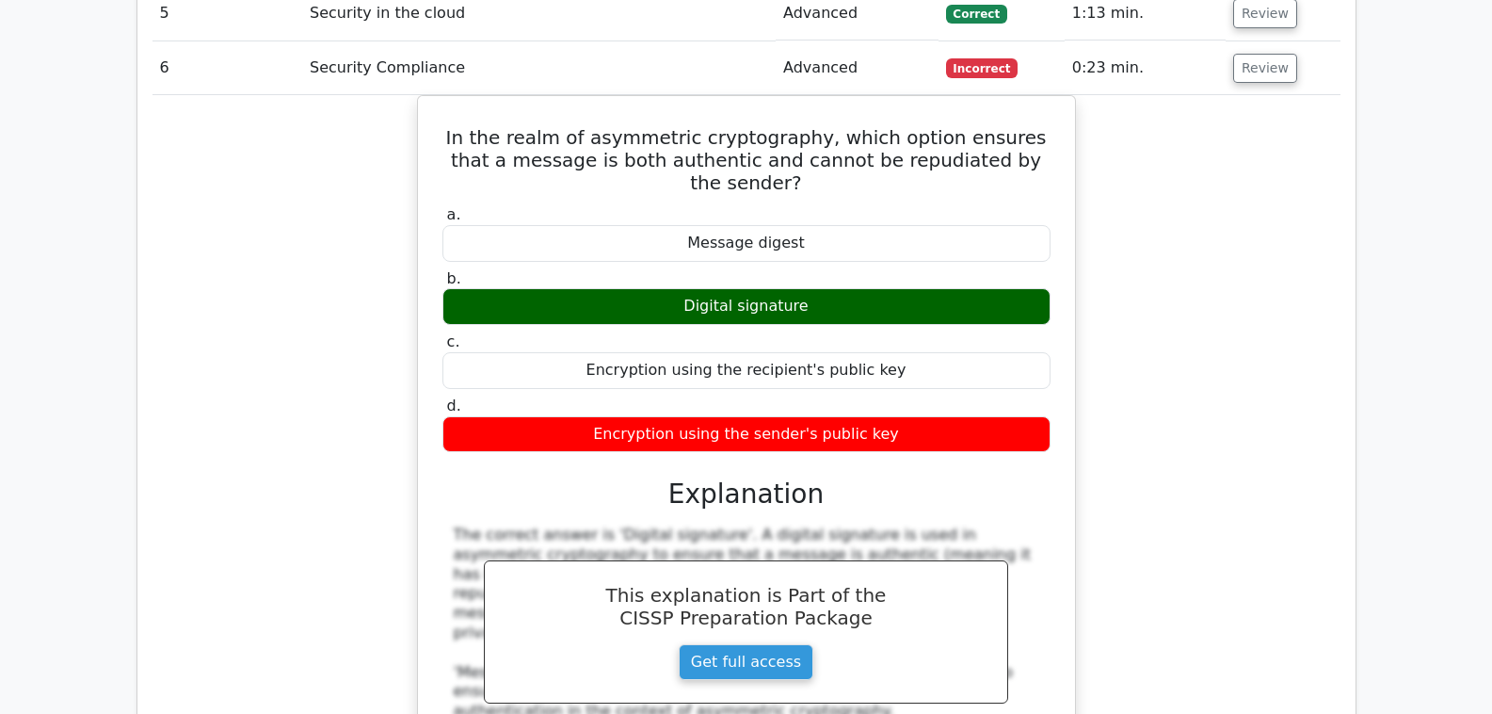
scroll to position [1807, 0]
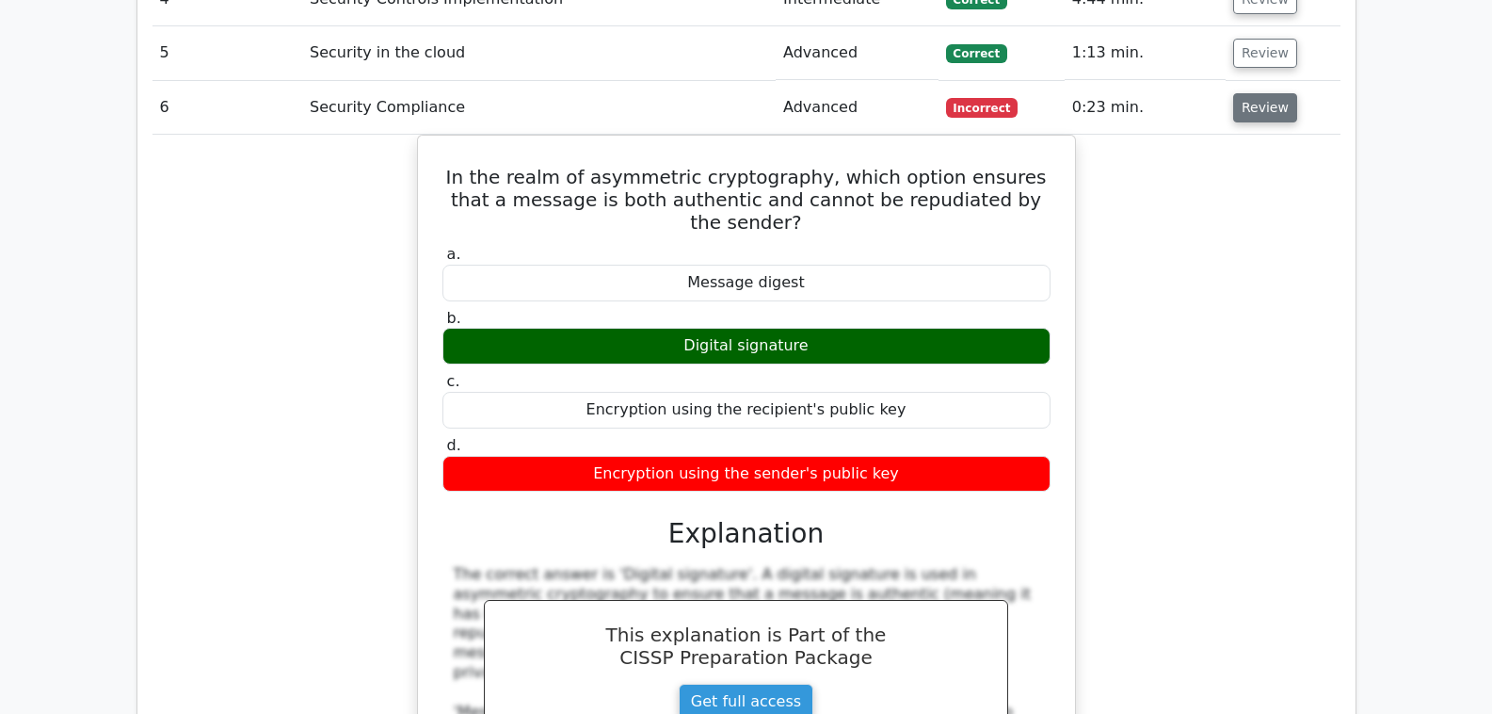
click at [1262, 93] on button "Review" at bounding box center [1265, 107] width 64 height 29
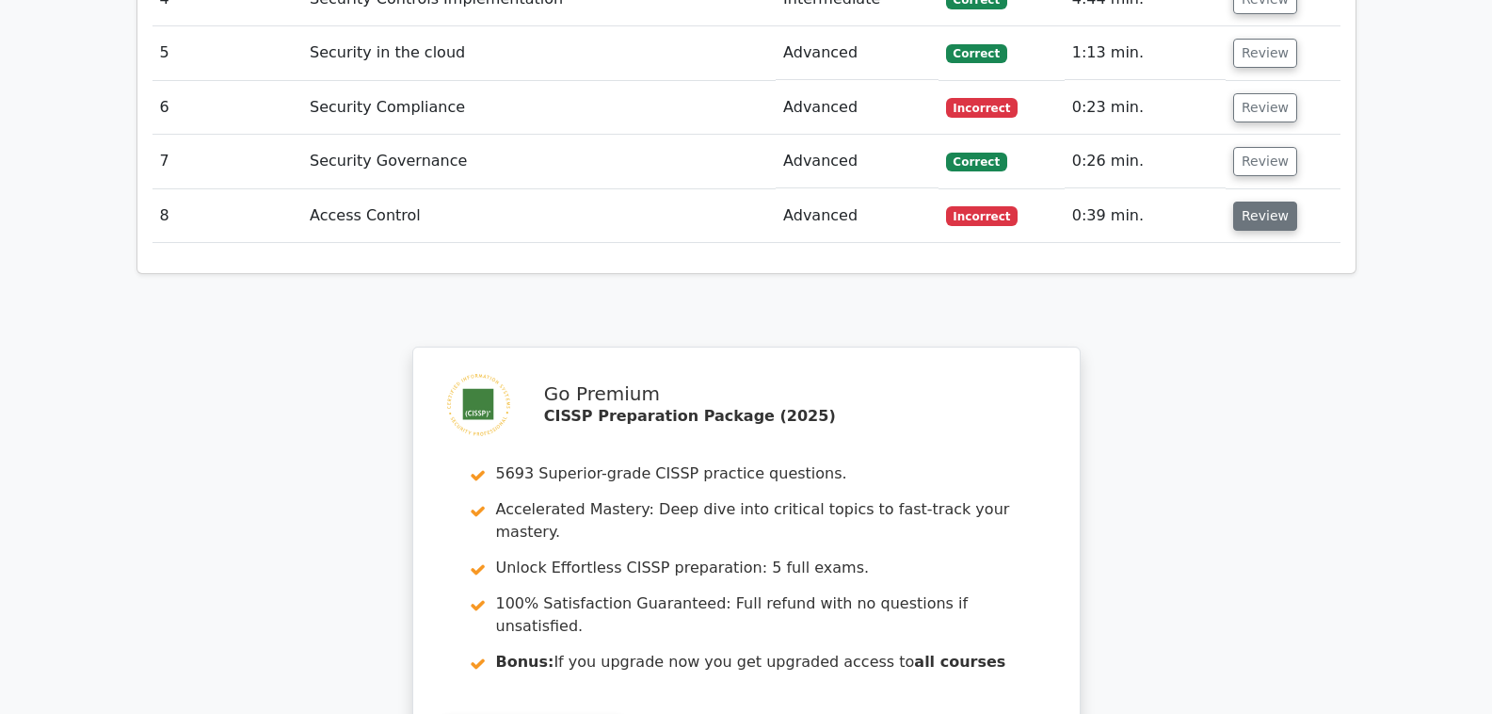
click at [1255, 201] on button "Review" at bounding box center [1265, 215] width 64 height 29
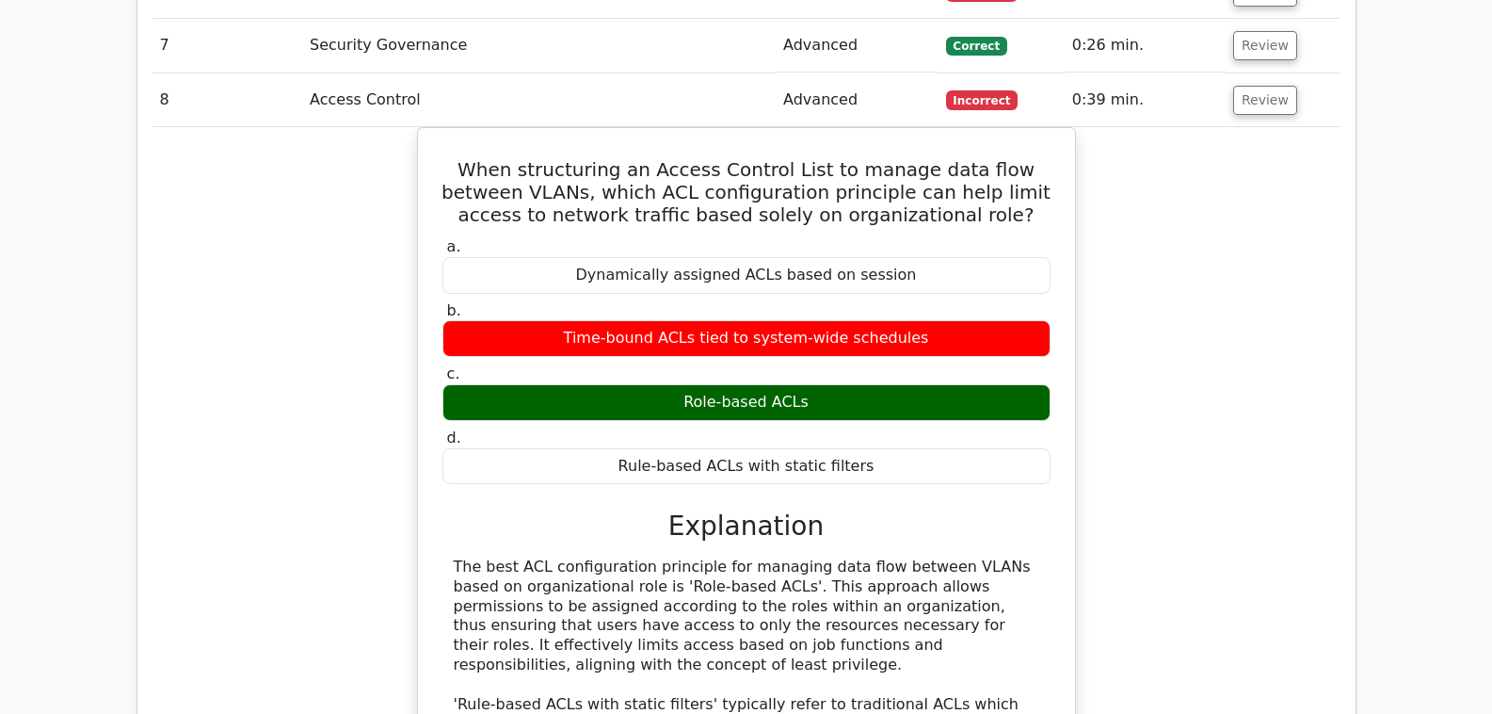
scroll to position [1920, 0]
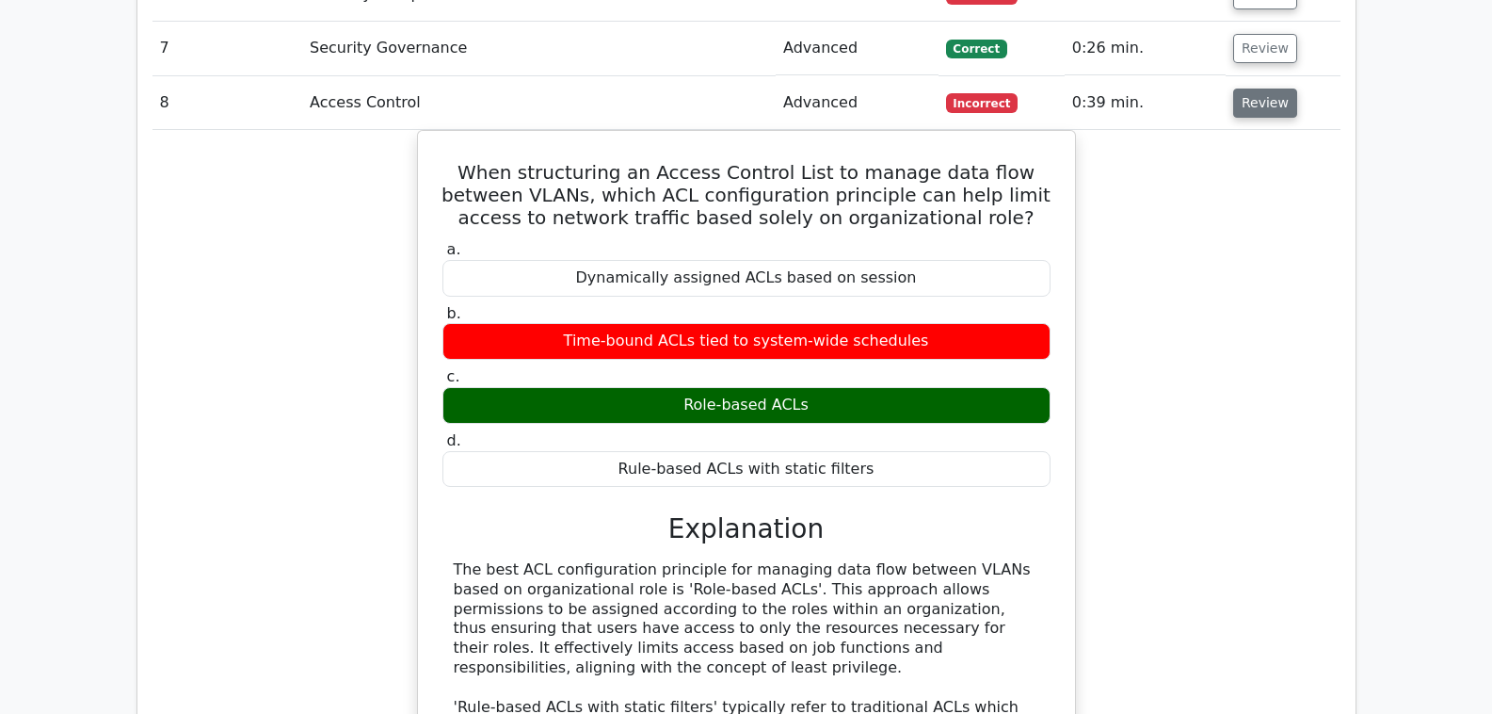
click at [1259, 88] on button "Review" at bounding box center [1265, 102] width 64 height 29
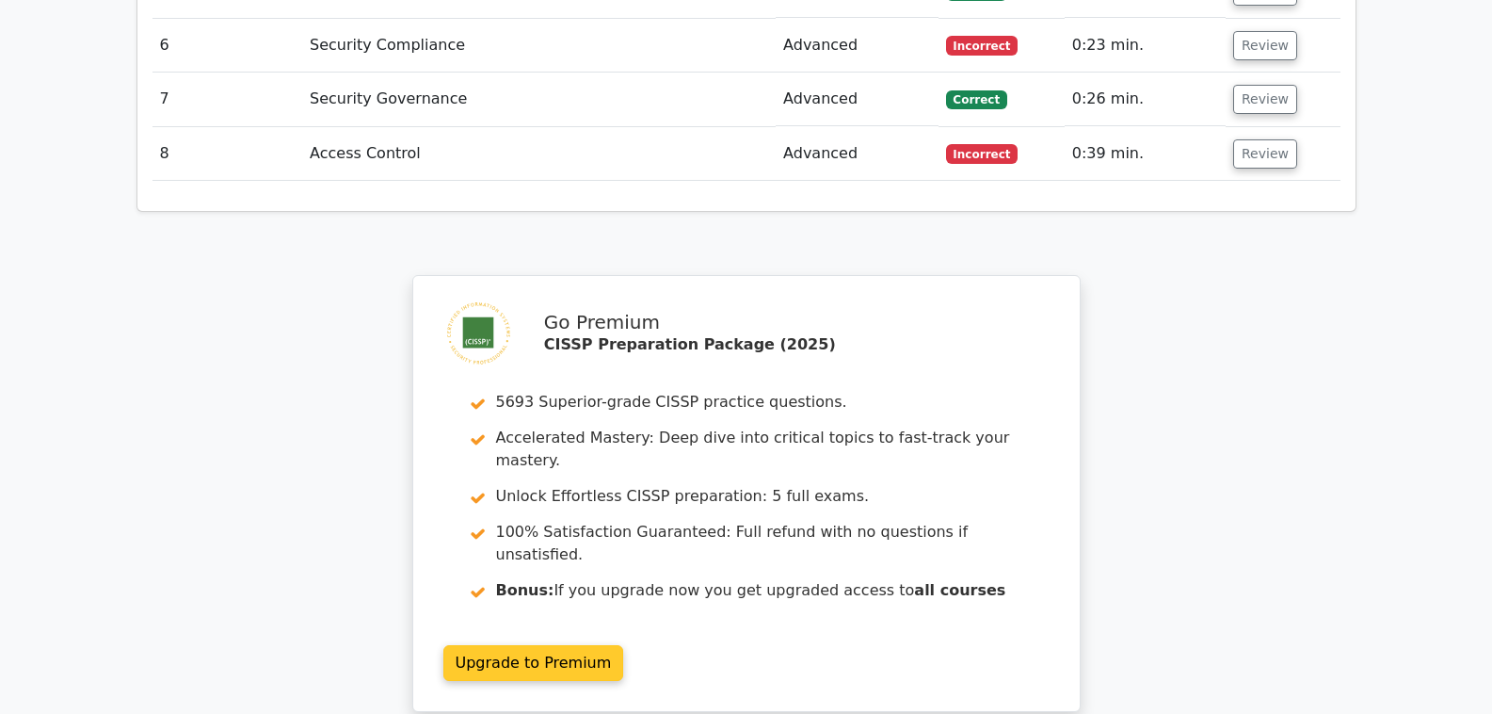
scroll to position [2046, 0]
